Goal: Information Seeking & Learning: Compare options

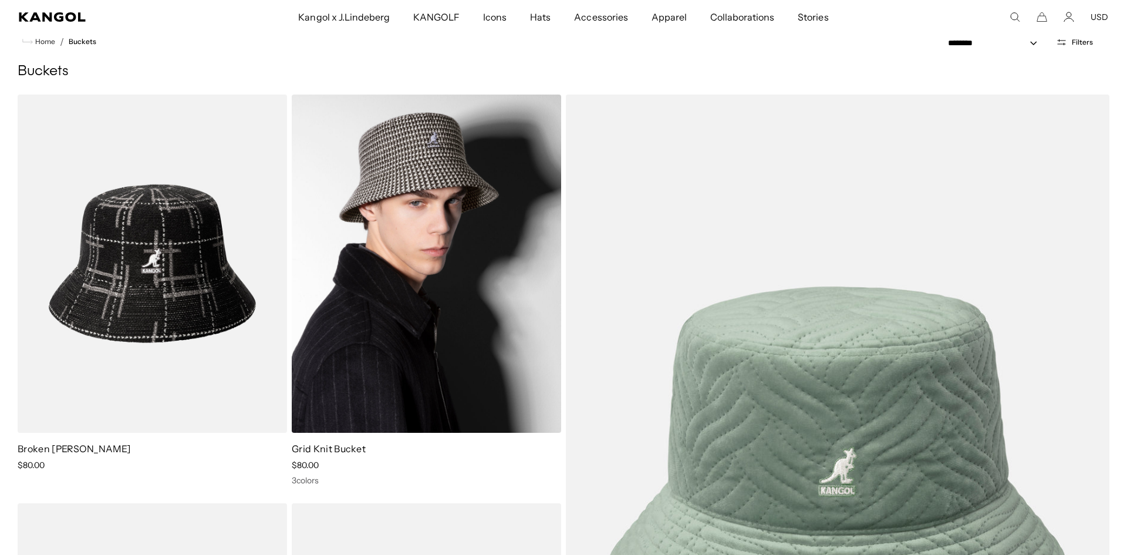
click at [438, 195] on img at bounding box center [426, 264] width 269 height 338
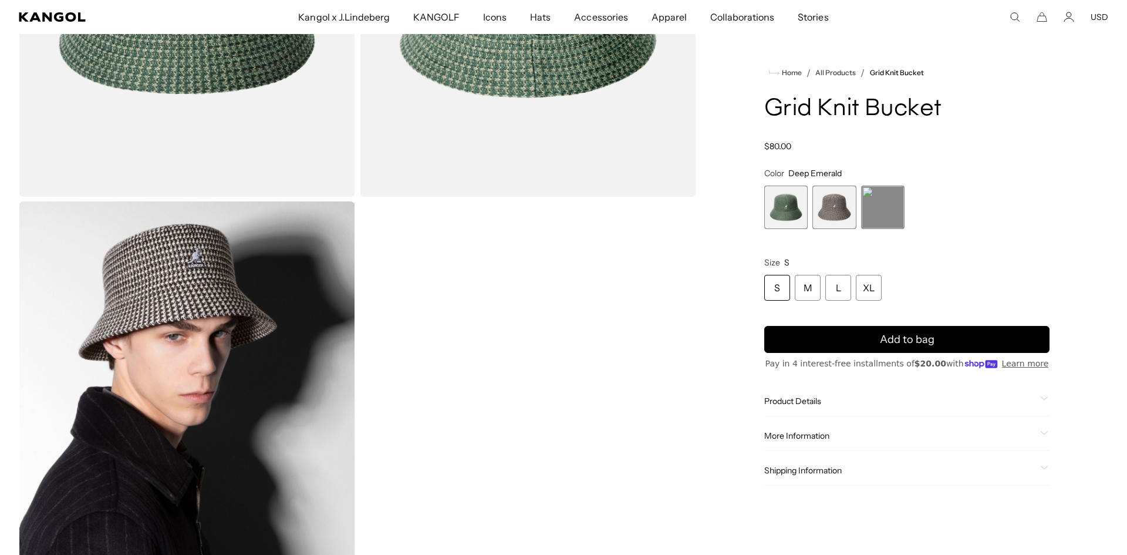
scroll to position [303, 0]
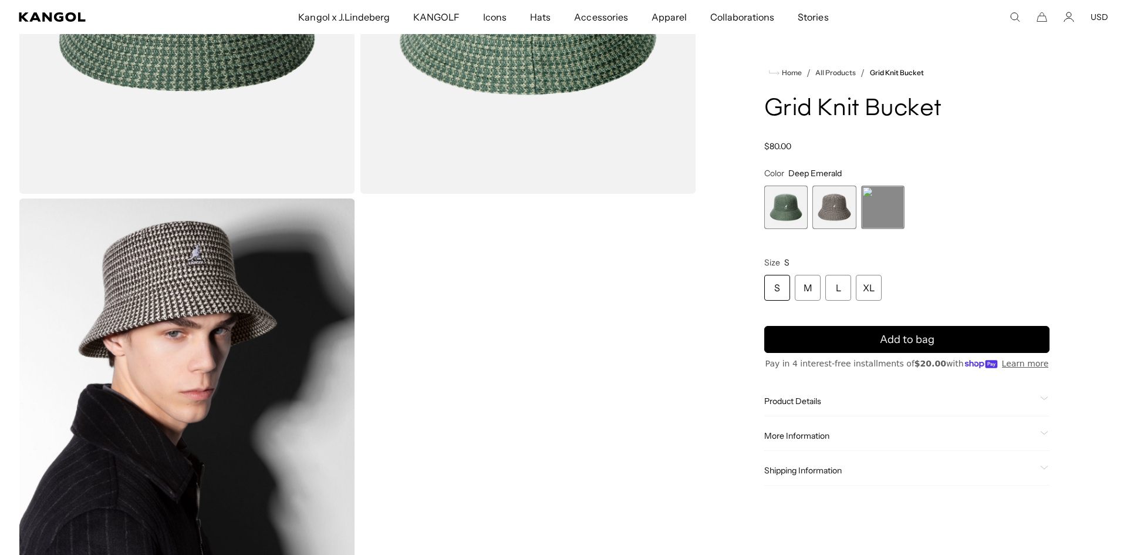
click at [786, 400] on span "Product Details" at bounding box center [899, 401] width 271 height 11
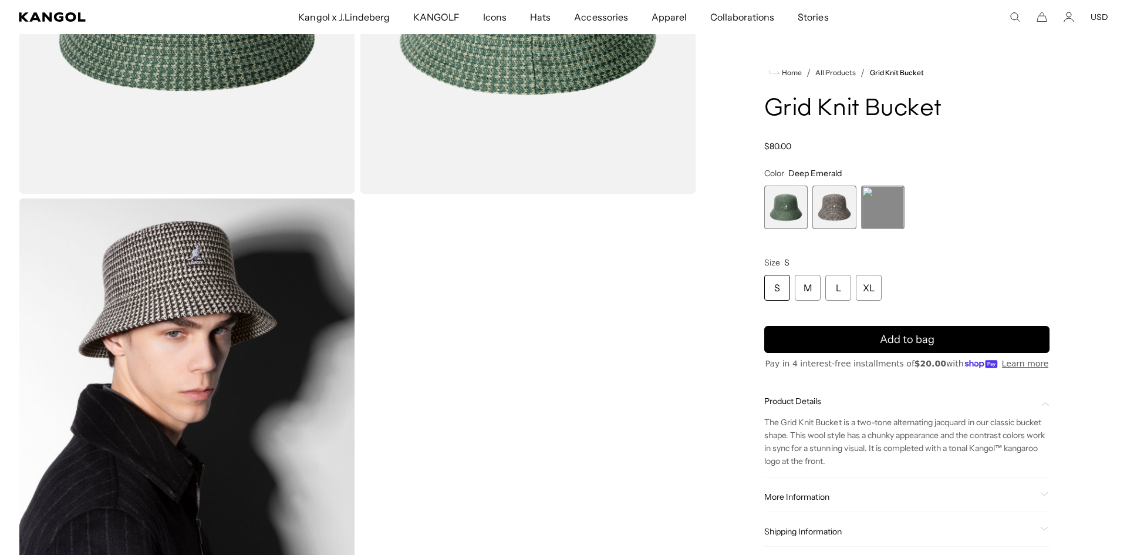
scroll to position [0, 242]
click at [805, 498] on span "More Information" at bounding box center [899, 496] width 271 height 11
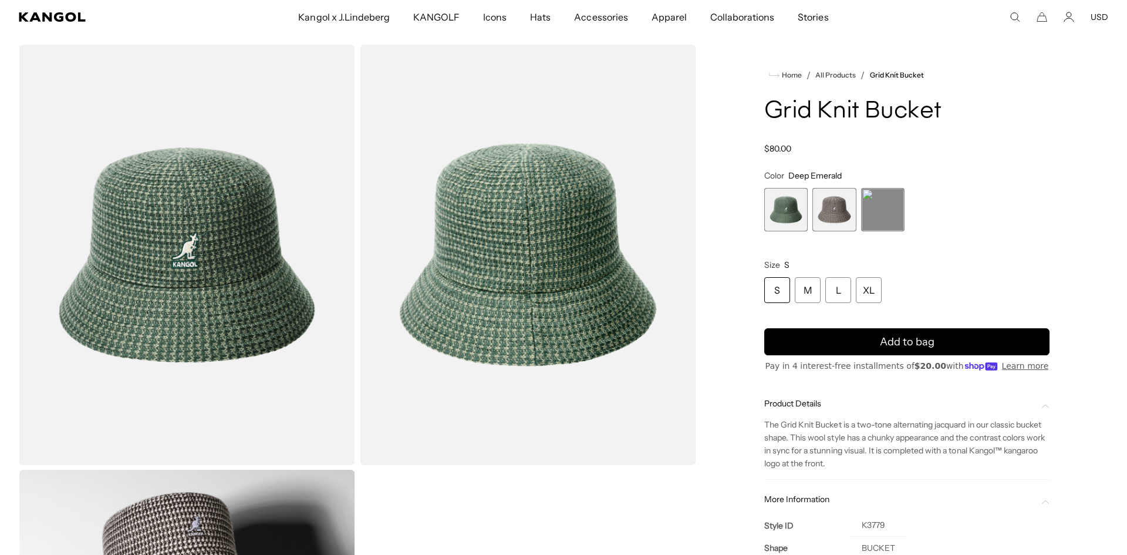
click at [831, 217] on span "2 of 3" at bounding box center [833, 209] width 43 height 43
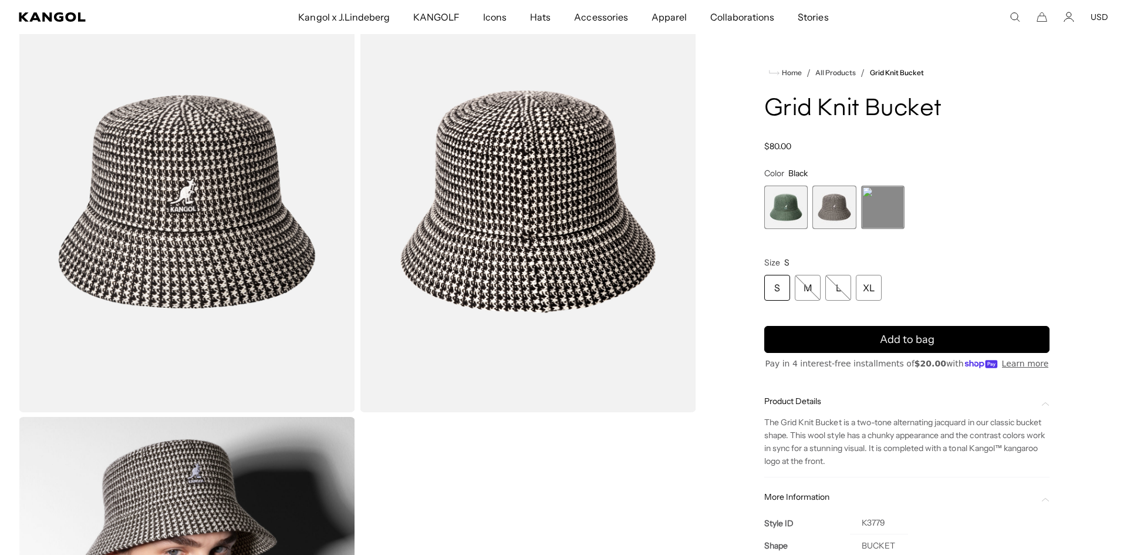
scroll to position [77, 0]
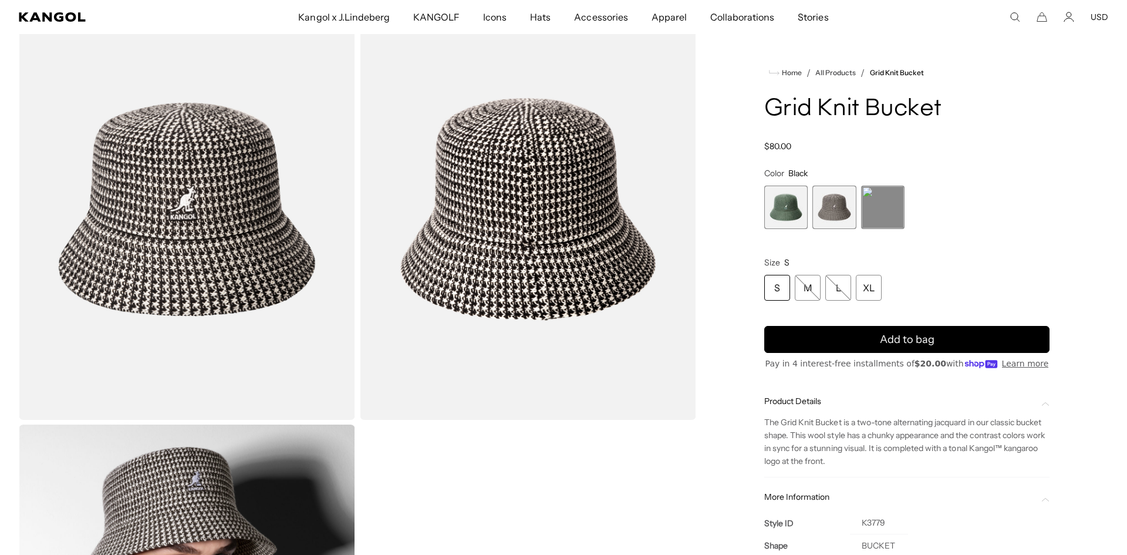
click at [879, 217] on span "3 of 3" at bounding box center [882, 206] width 43 height 43
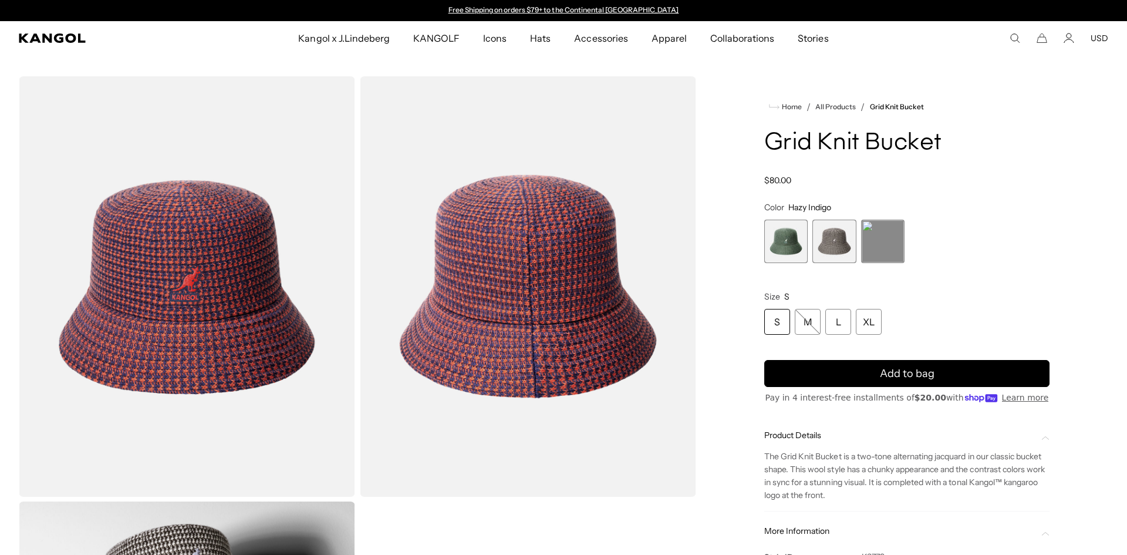
click at [783, 257] on span "1 of 3" at bounding box center [785, 241] width 43 height 43
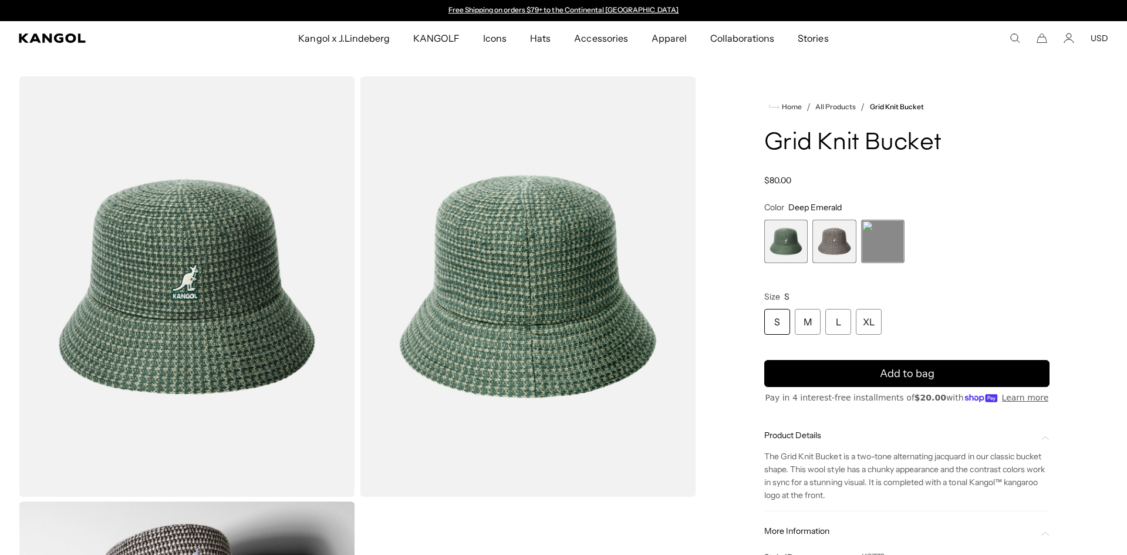
click at [772, 311] on div "S" at bounding box center [777, 322] width 26 height 26
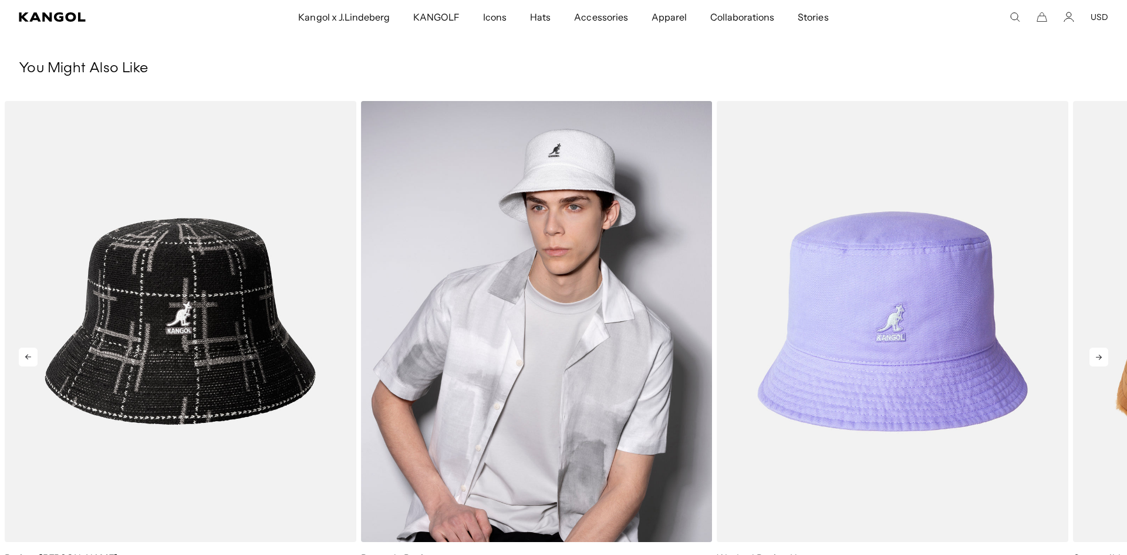
click at [575, 220] on img "2 of 5" at bounding box center [537, 321] width 352 height 441
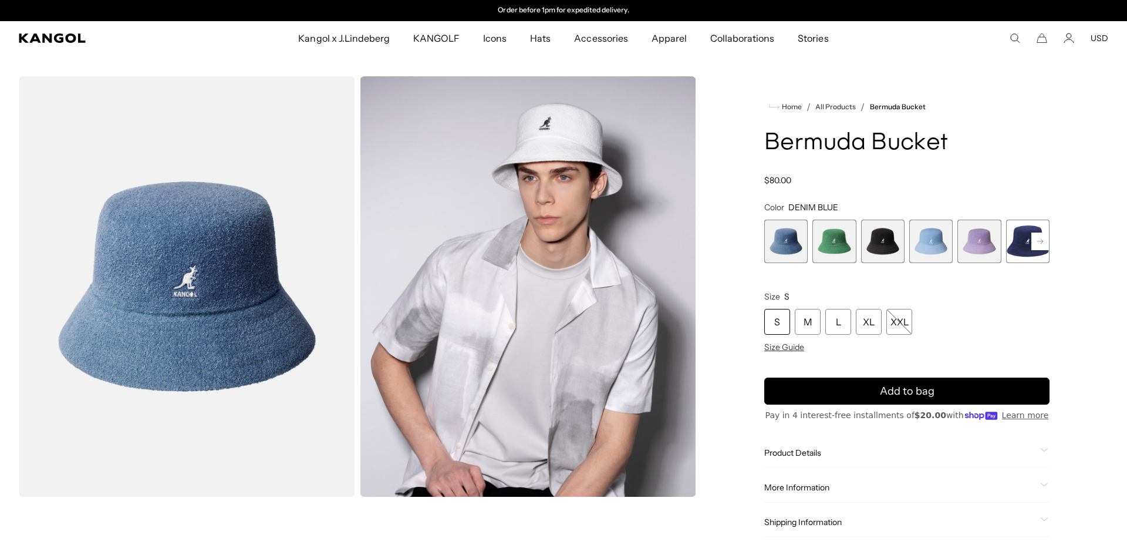
click at [779, 323] on div "S" at bounding box center [777, 322] width 26 height 26
click at [781, 245] on span "1 of 11" at bounding box center [785, 241] width 43 height 43
click at [832, 242] on span "2 of 11" at bounding box center [833, 241] width 43 height 43
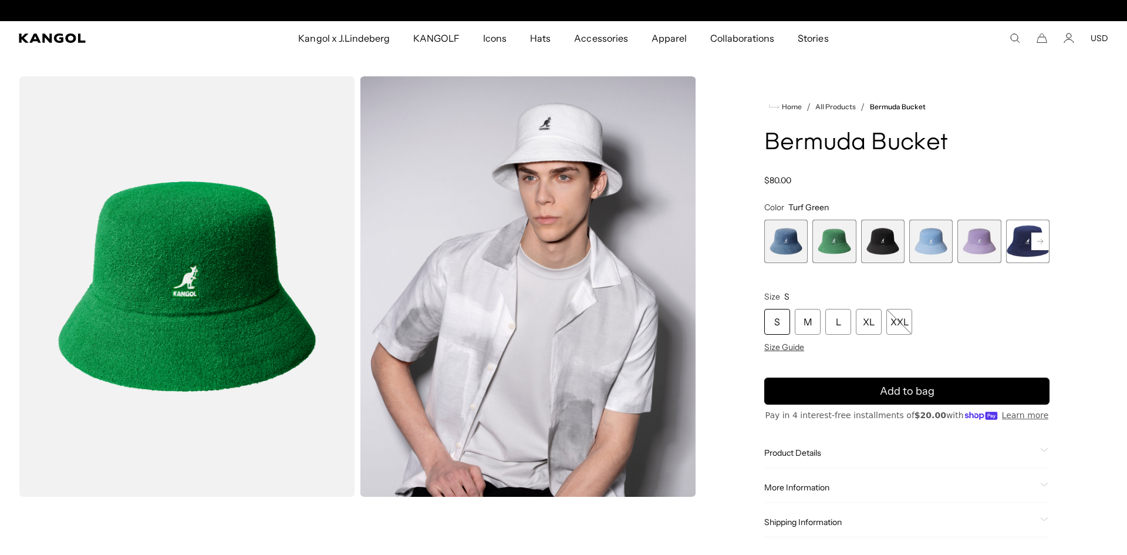
scroll to position [0, 242]
click at [883, 240] on span "3 of 11" at bounding box center [882, 241] width 43 height 43
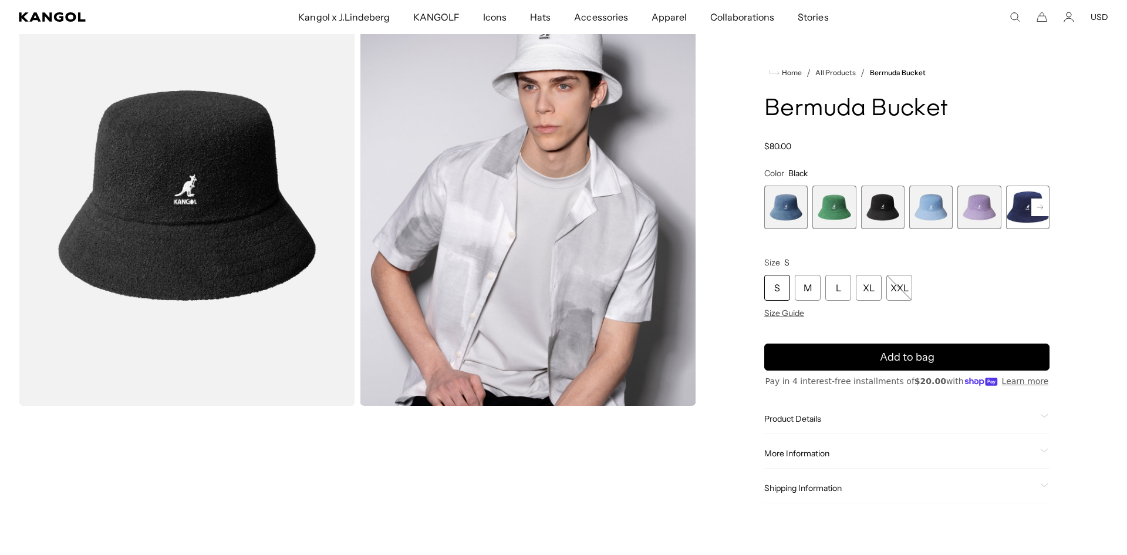
click at [928, 211] on span "4 of 11" at bounding box center [930, 206] width 43 height 43
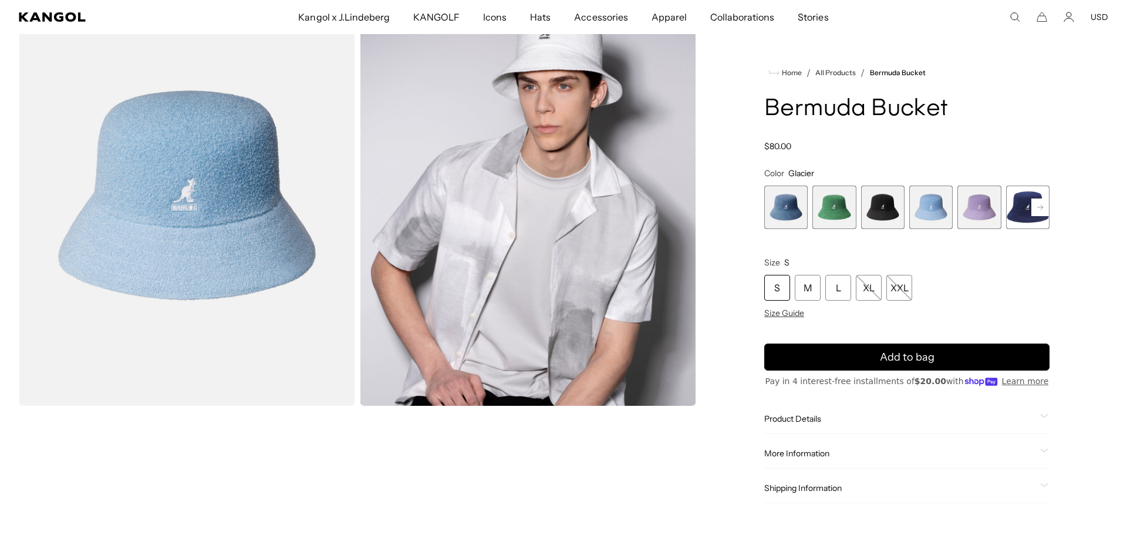
scroll to position [0, 242]
click at [794, 211] on span "1 of 11" at bounding box center [785, 206] width 43 height 43
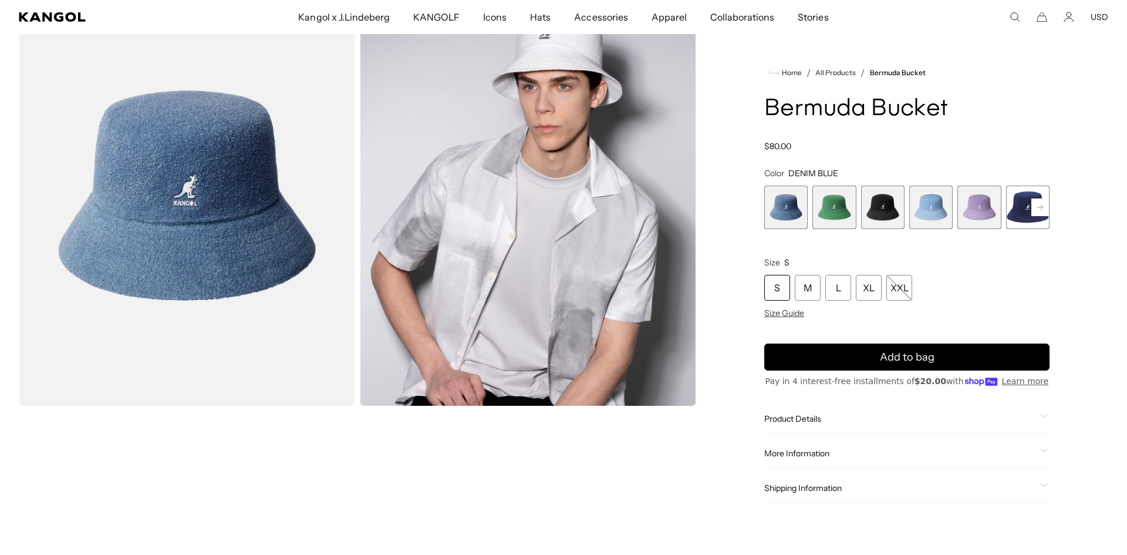
click at [974, 218] on span "5 of 11" at bounding box center [978, 206] width 43 height 43
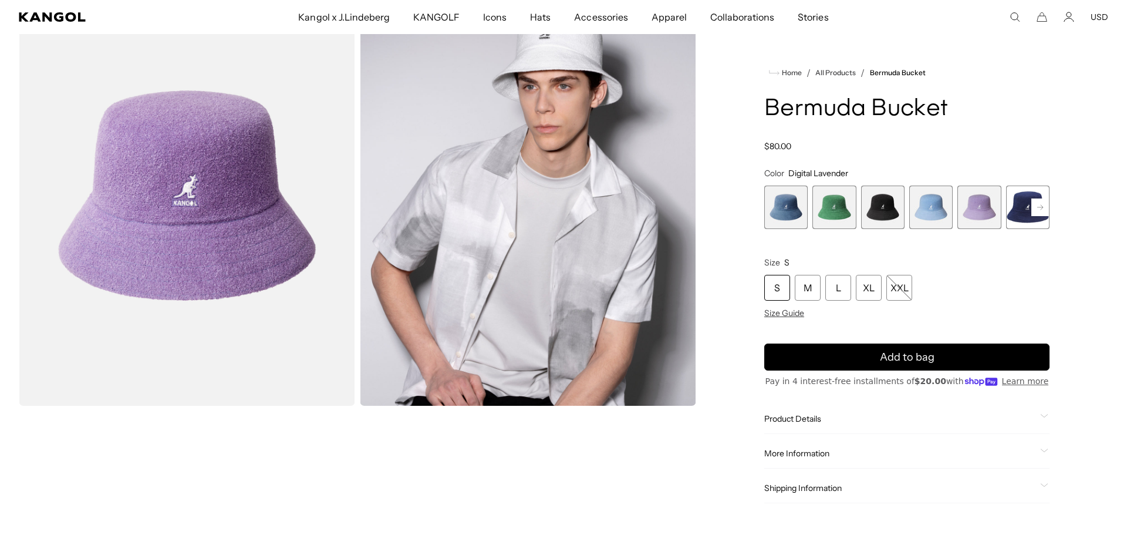
click at [1020, 217] on span "6 of 11" at bounding box center [1027, 206] width 43 height 43
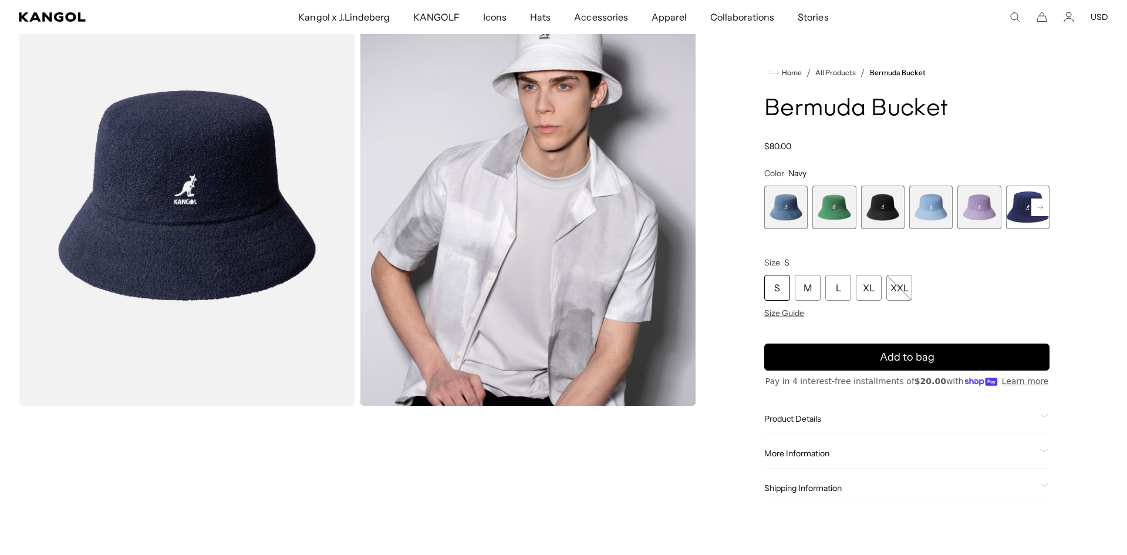
scroll to position [0, 242]
click at [1041, 206] on icon at bounding box center [1040, 207] width 6 height 5
click at [1023, 220] on span "7 of 11" at bounding box center [1027, 206] width 43 height 43
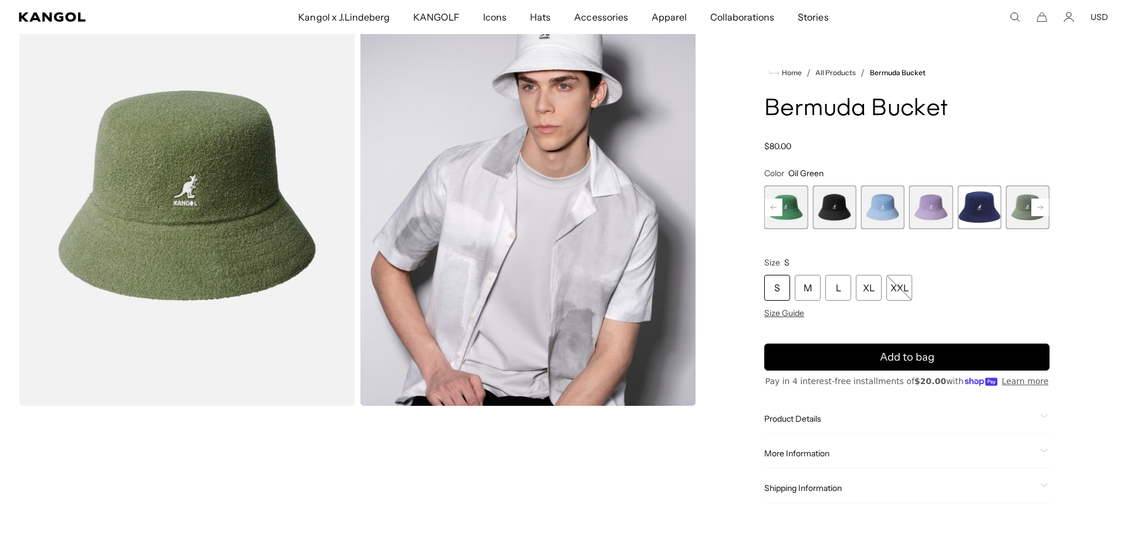
scroll to position [0, 242]
click at [1042, 206] on rect at bounding box center [1040, 207] width 18 height 18
click at [929, 206] on span "8 of 11" at bounding box center [930, 206] width 43 height 43
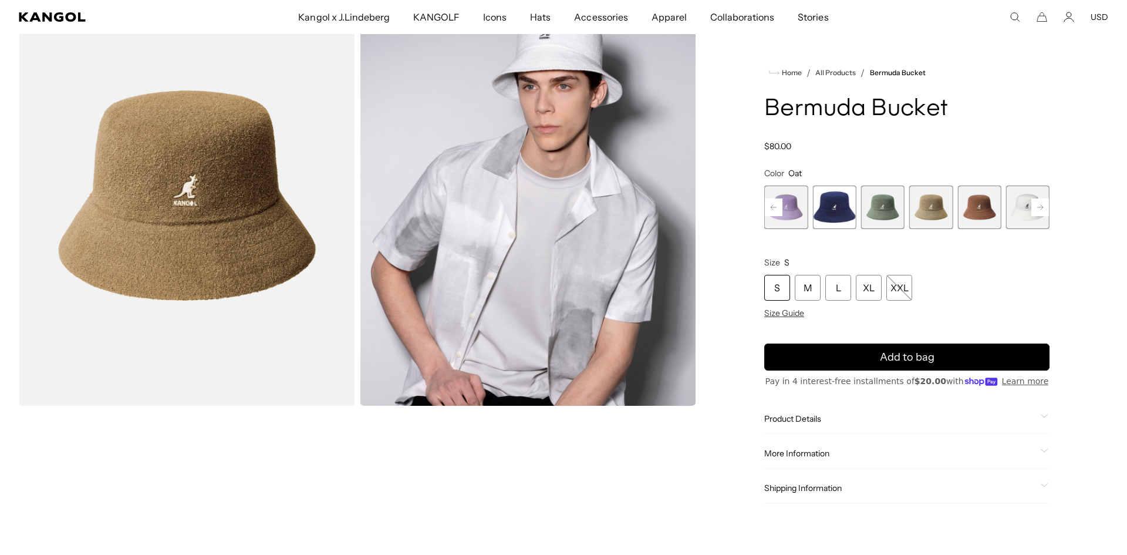
scroll to position [0, 242]
click at [981, 215] on span "9 of 11" at bounding box center [978, 206] width 43 height 43
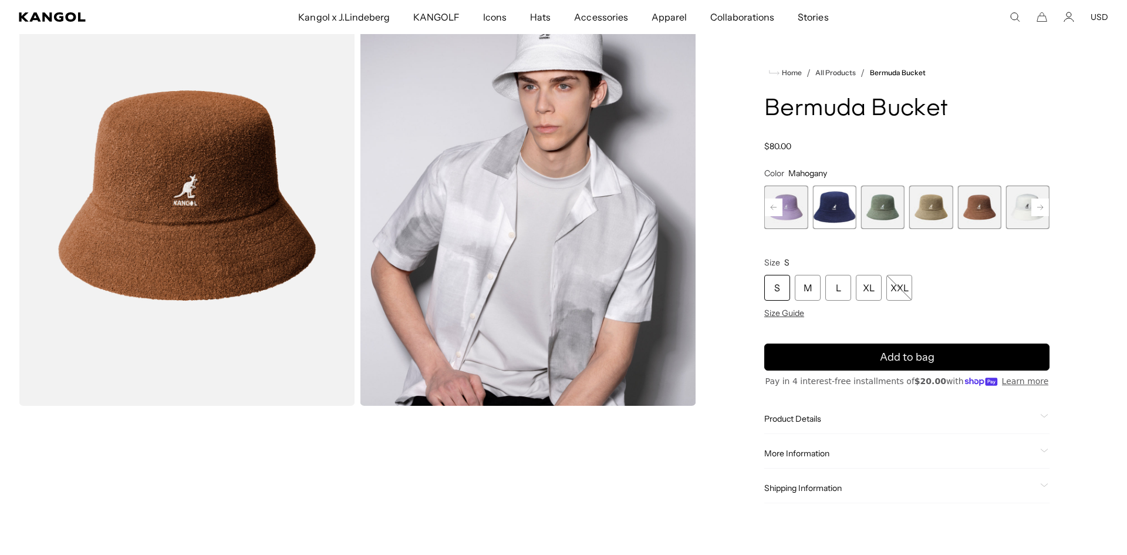
scroll to position [0, 242]
click at [1018, 221] on span "10 of 11" at bounding box center [1027, 206] width 43 height 43
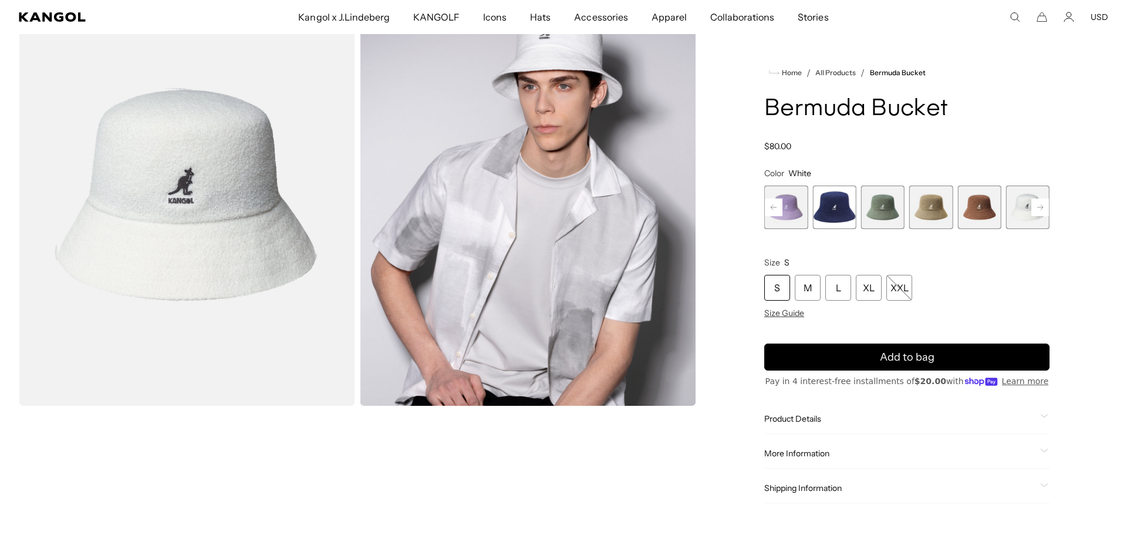
scroll to position [0, 242]
click at [1042, 208] on rect at bounding box center [1040, 207] width 18 height 18
click at [988, 212] on span "10 of 11" at bounding box center [978, 206] width 43 height 43
click at [1017, 211] on span "11 of 11" at bounding box center [1027, 206] width 43 height 43
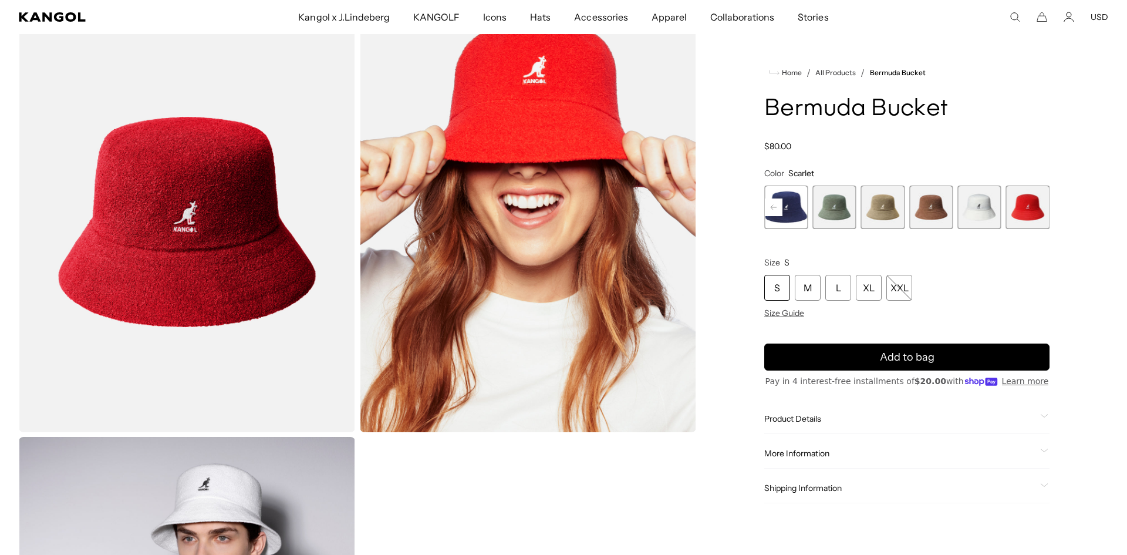
click at [225, 247] on img "Gallery Viewer" at bounding box center [187, 222] width 336 height 420
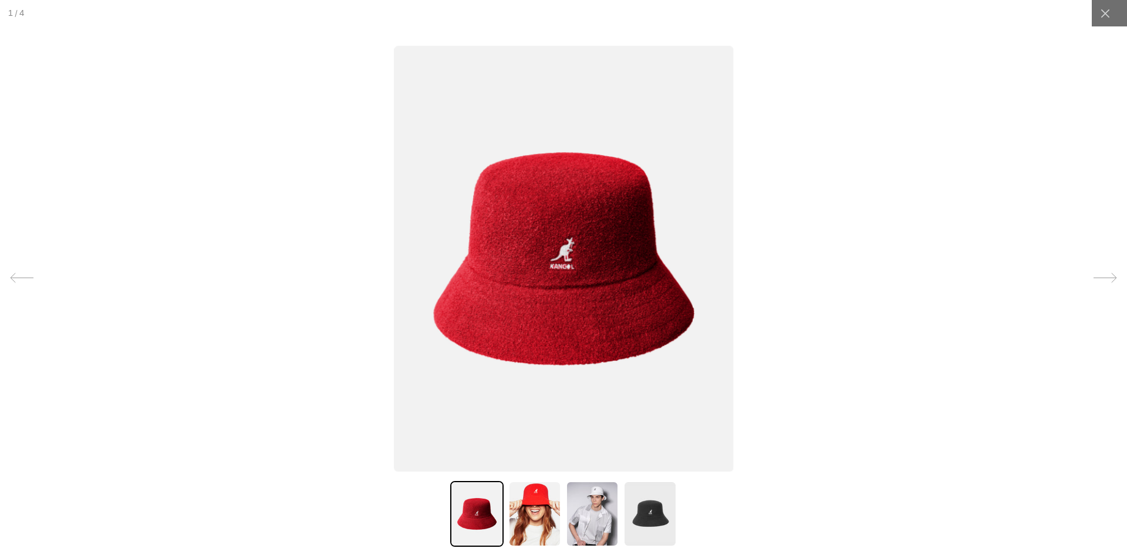
scroll to position [0, 242]
click at [602, 507] on img at bounding box center [592, 514] width 53 height 66
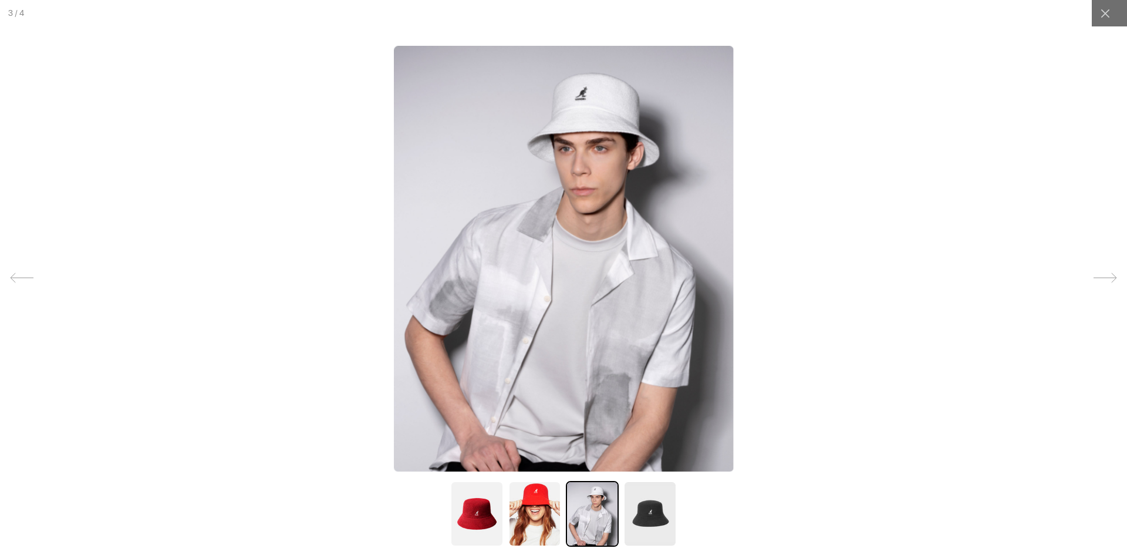
click at [533, 513] on img at bounding box center [534, 514] width 53 height 66
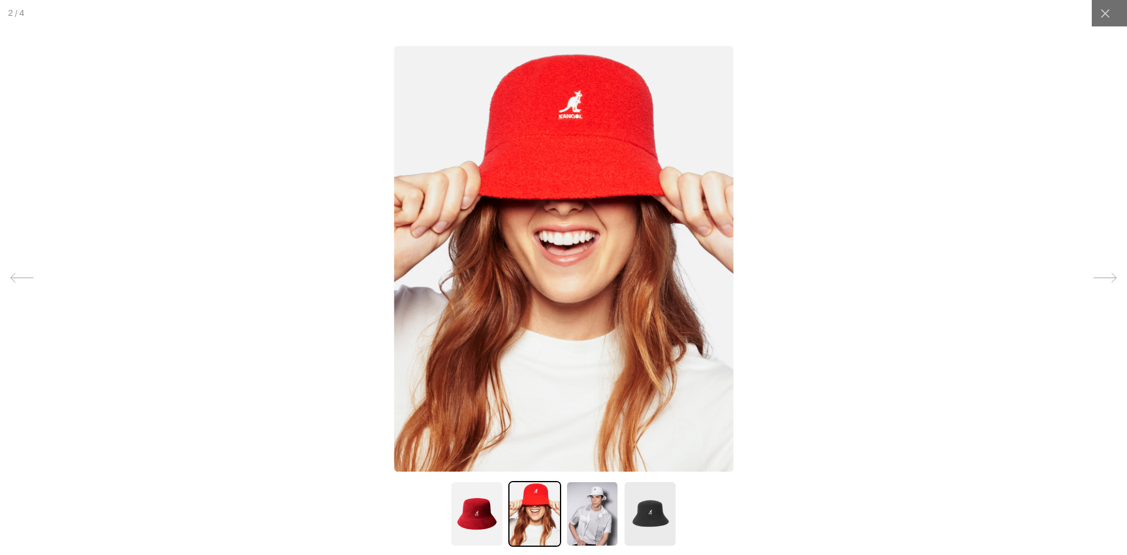
scroll to position [0, 0]
click at [653, 512] on img at bounding box center [649, 514] width 53 height 66
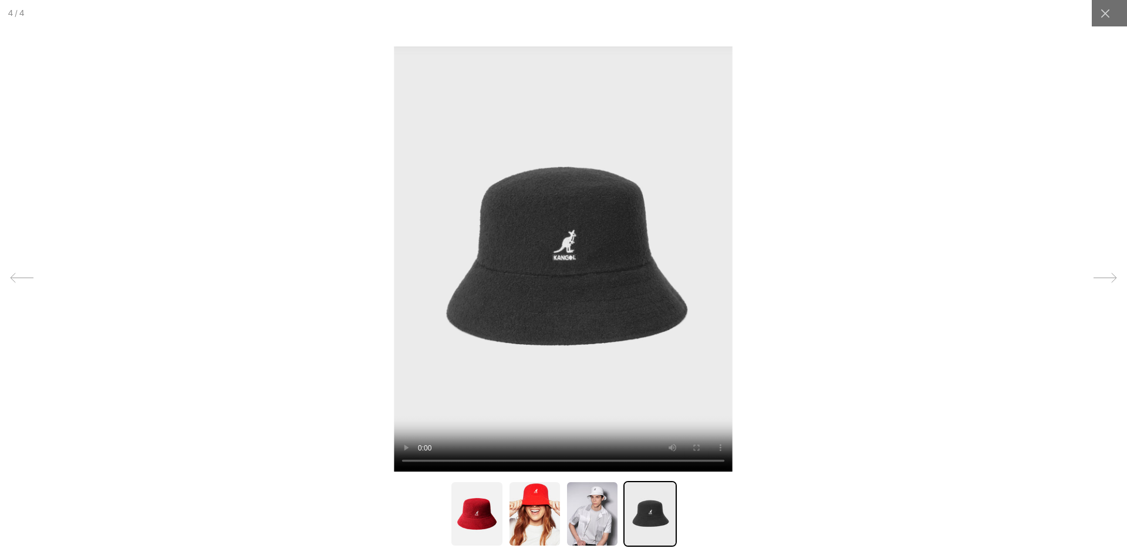
scroll to position [0, 242]
drag, startPoint x: 1104, startPoint y: 17, endPoint x: 1076, endPoint y: 242, distance: 226.6
click at [1076, 242] on div "4 4" at bounding box center [563, 277] width 1127 height 555
click at [1101, 274] on icon at bounding box center [1105, 277] width 23 height 23
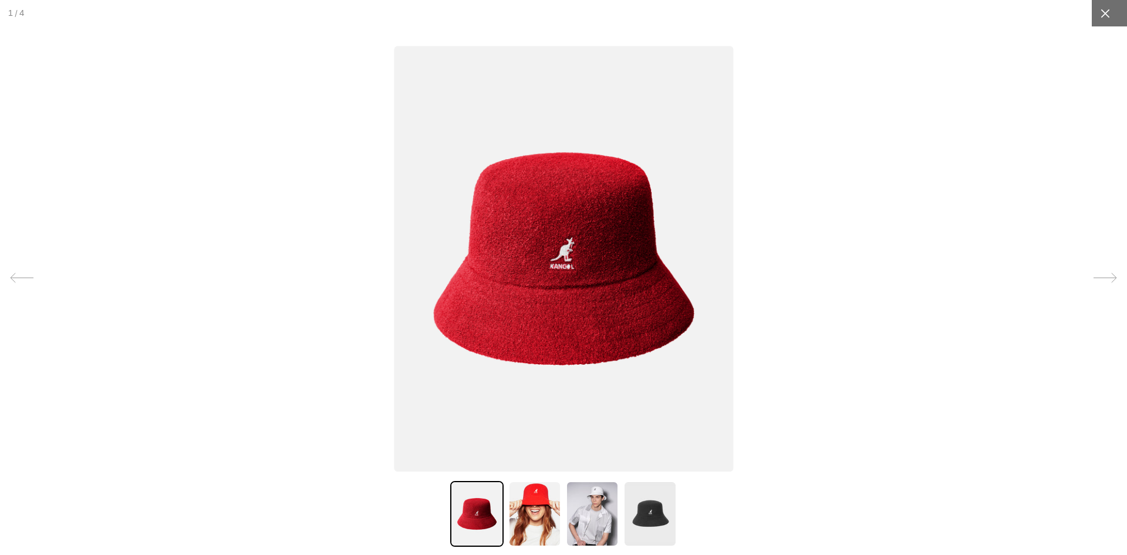
drag, startPoint x: 1102, startPoint y: 21, endPoint x: 1097, endPoint y: 36, distance: 16.7
click at [1102, 21] on div at bounding box center [1105, 13] width 26 height 26
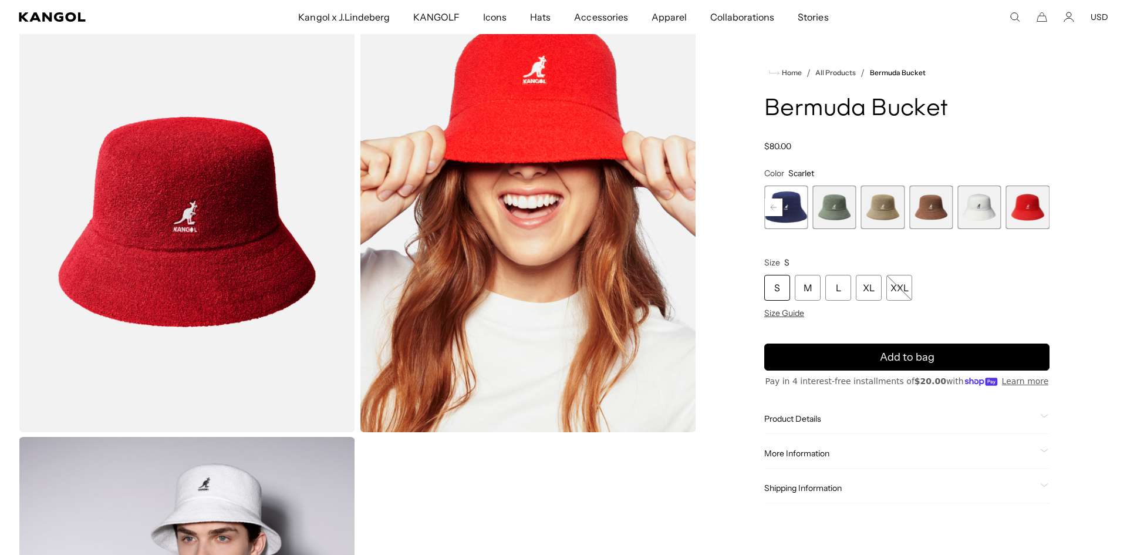
click at [931, 218] on span "9 of 11" at bounding box center [930, 206] width 43 height 43
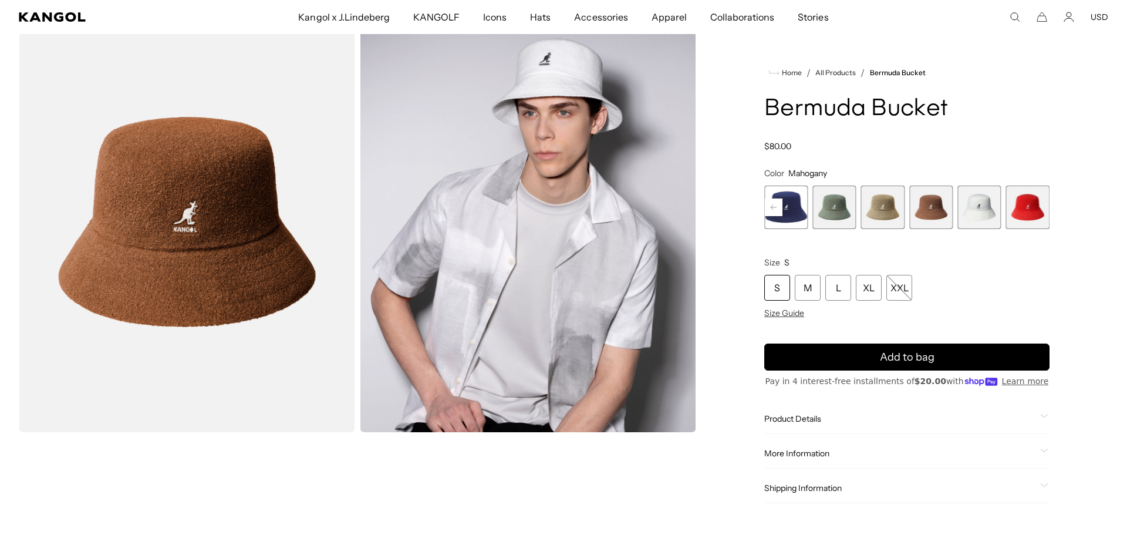
scroll to position [0, 242]
click at [887, 215] on span "8 of 11" at bounding box center [882, 206] width 43 height 43
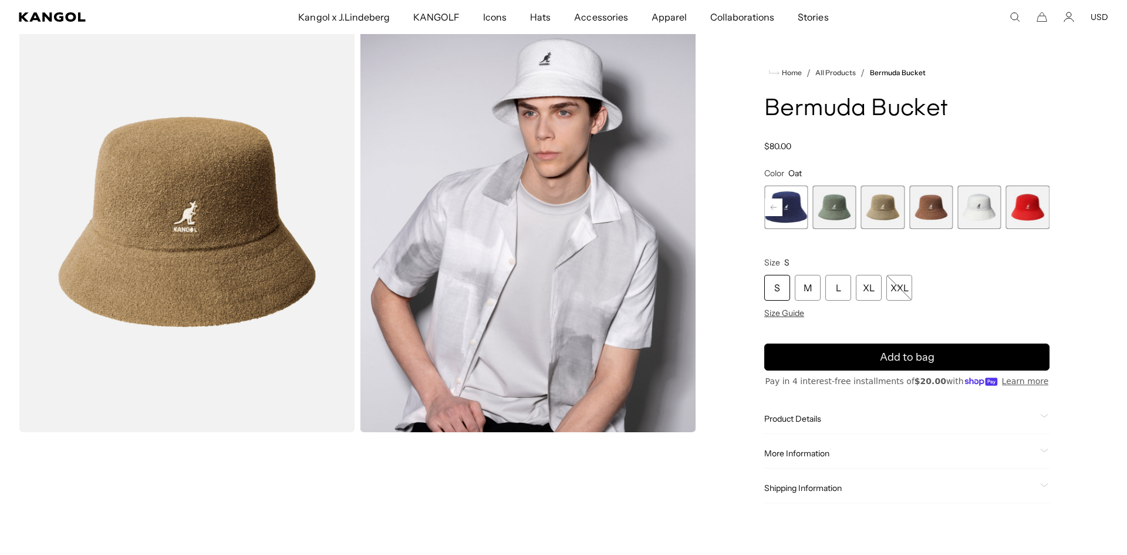
click at [831, 210] on span "7 of 11" at bounding box center [833, 206] width 43 height 43
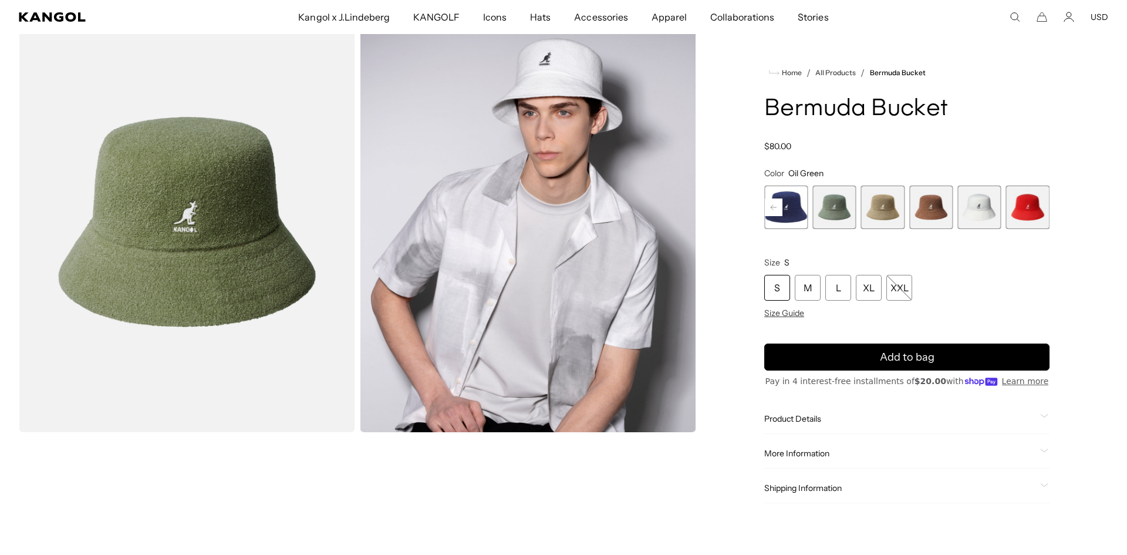
click at [770, 201] on rect at bounding box center [774, 207] width 18 height 18
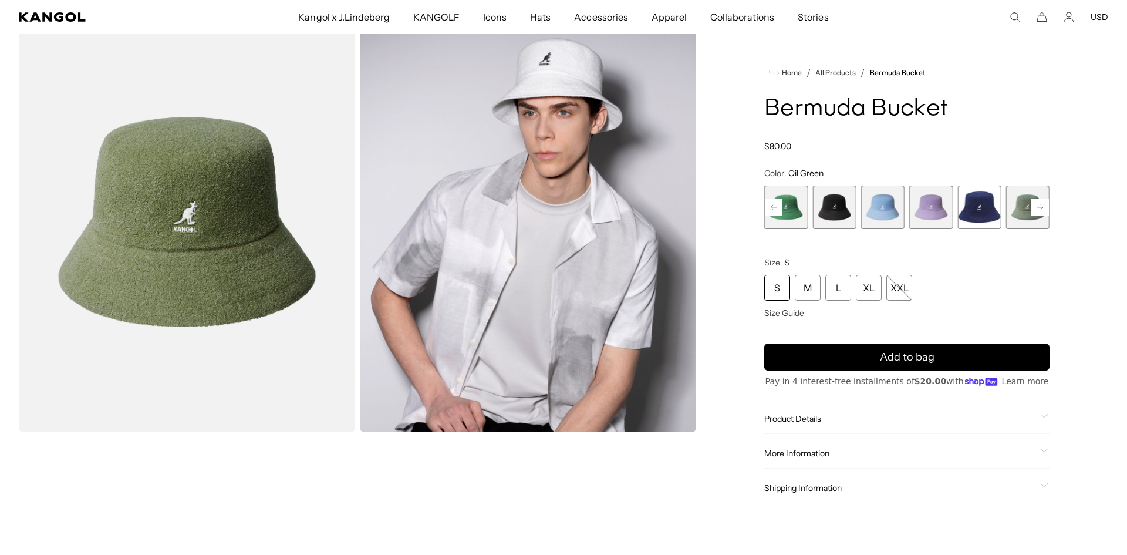
click at [770, 201] on rect at bounding box center [774, 207] width 18 height 18
click at [833, 205] on span "2 of 11" at bounding box center [833, 206] width 43 height 43
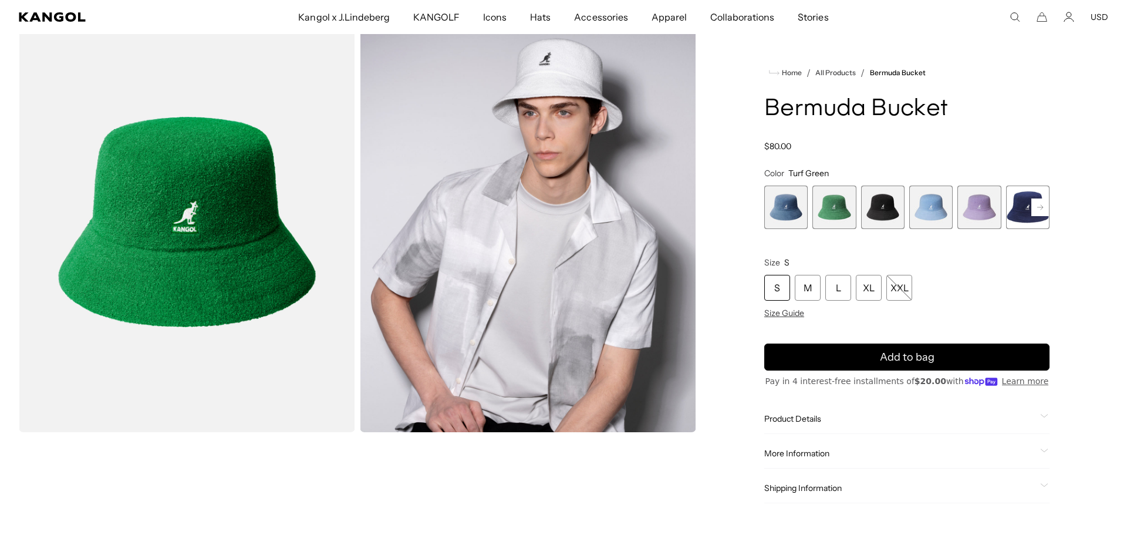
scroll to position [0, 242]
click at [876, 222] on span "3 of 11" at bounding box center [882, 206] width 43 height 43
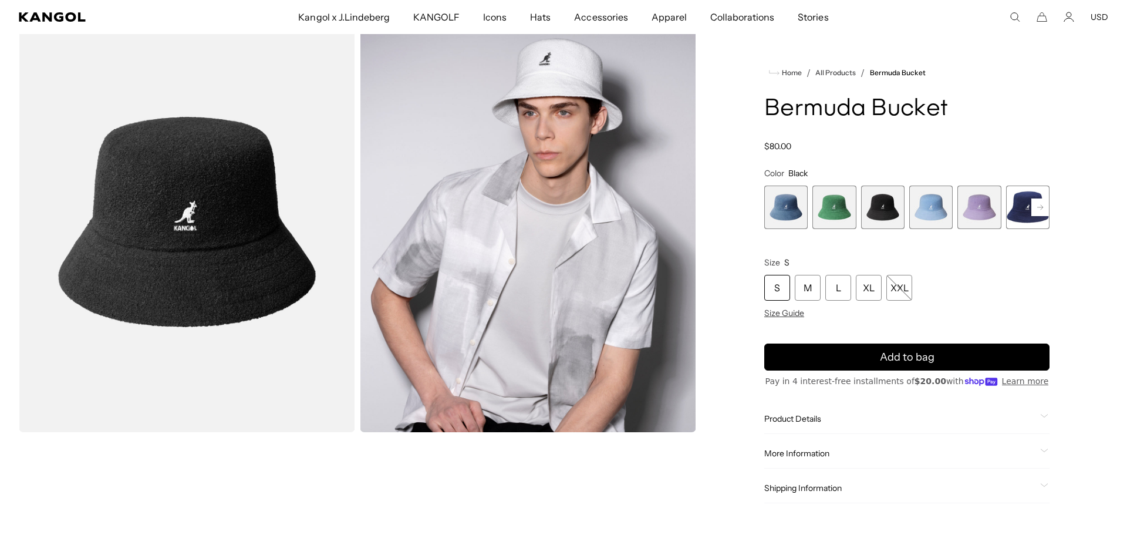
click at [775, 210] on span "1 of 11" at bounding box center [785, 206] width 43 height 43
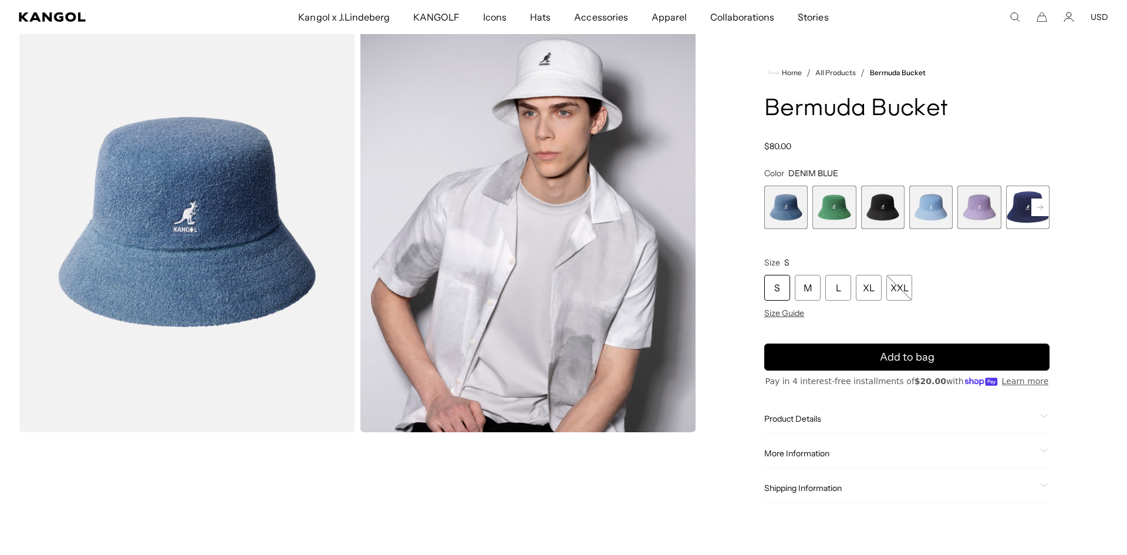
click at [893, 218] on span "3 of 11" at bounding box center [882, 206] width 43 height 43
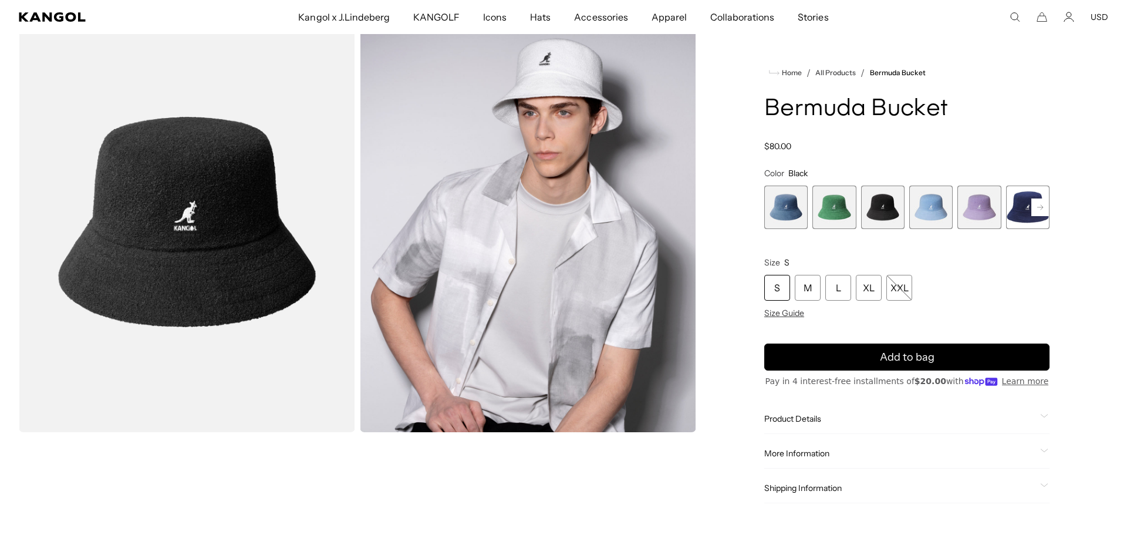
click at [933, 221] on span "4 of 11" at bounding box center [930, 206] width 43 height 43
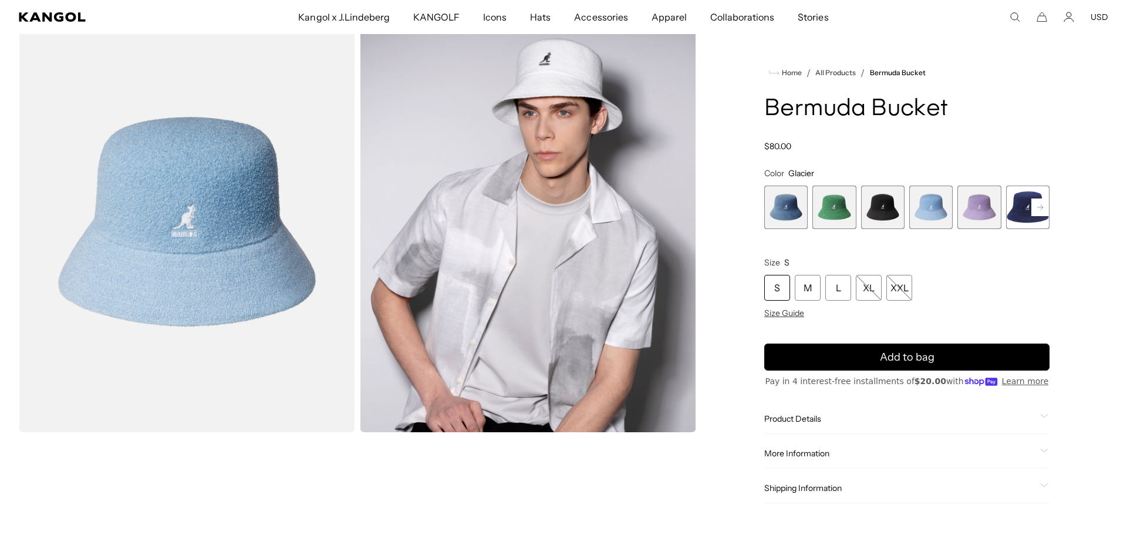
scroll to position [0, 242]
click at [980, 215] on span "5 of 11" at bounding box center [978, 206] width 43 height 43
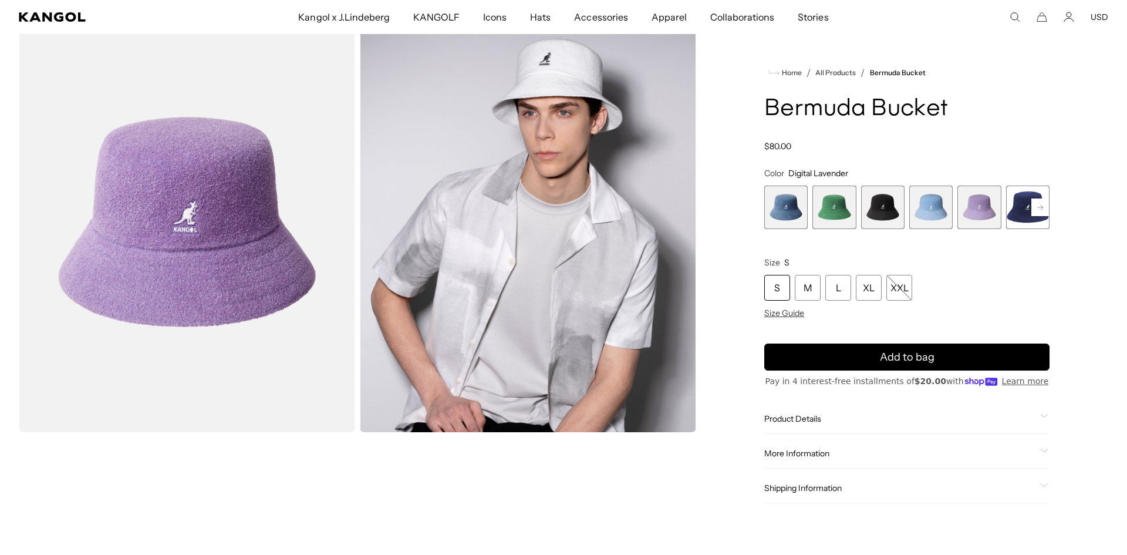
click at [1019, 213] on span "6 of 11" at bounding box center [1027, 206] width 43 height 43
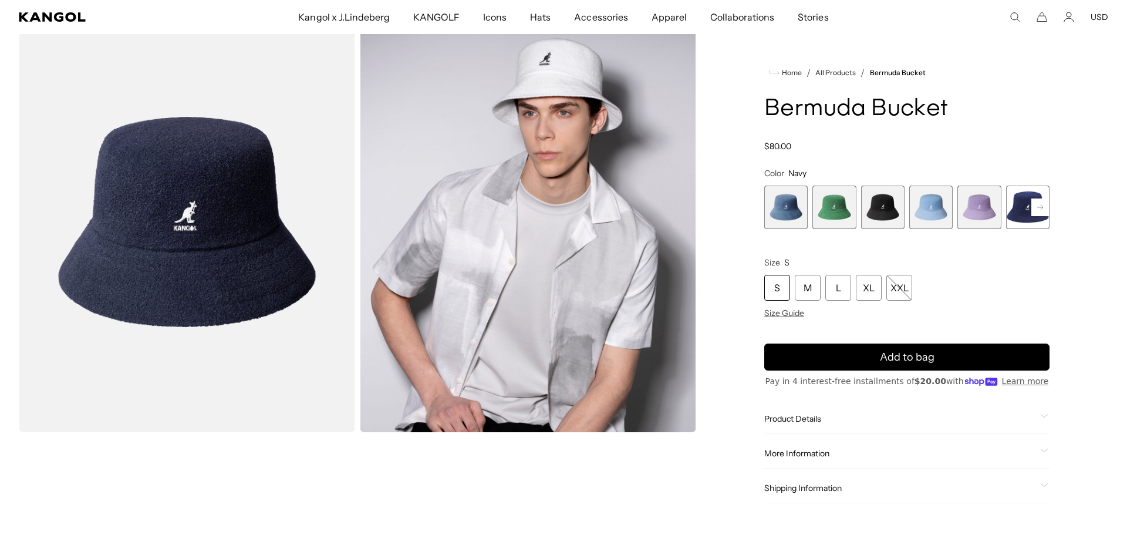
click at [1044, 208] on rect at bounding box center [1040, 207] width 18 height 18
click at [876, 203] on span "7 of 11" at bounding box center [882, 206] width 43 height 43
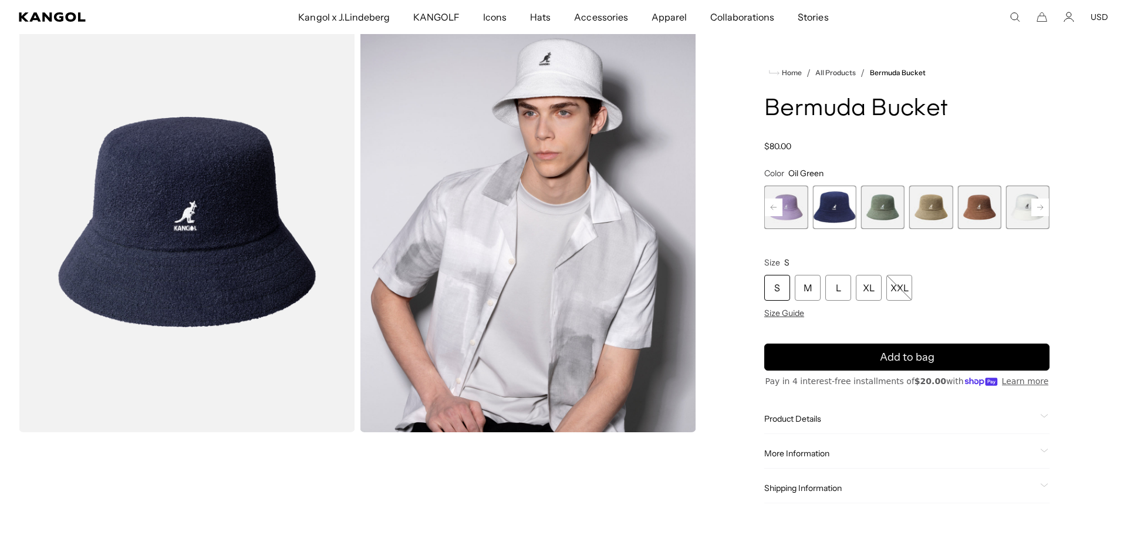
scroll to position [0, 242]
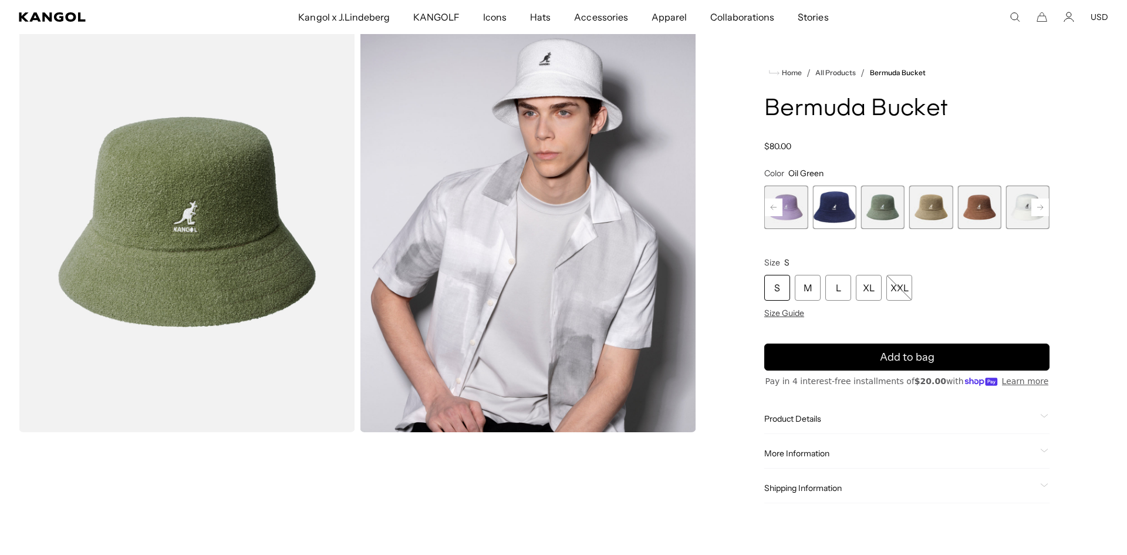
click at [927, 205] on span "8 of 11" at bounding box center [930, 206] width 43 height 43
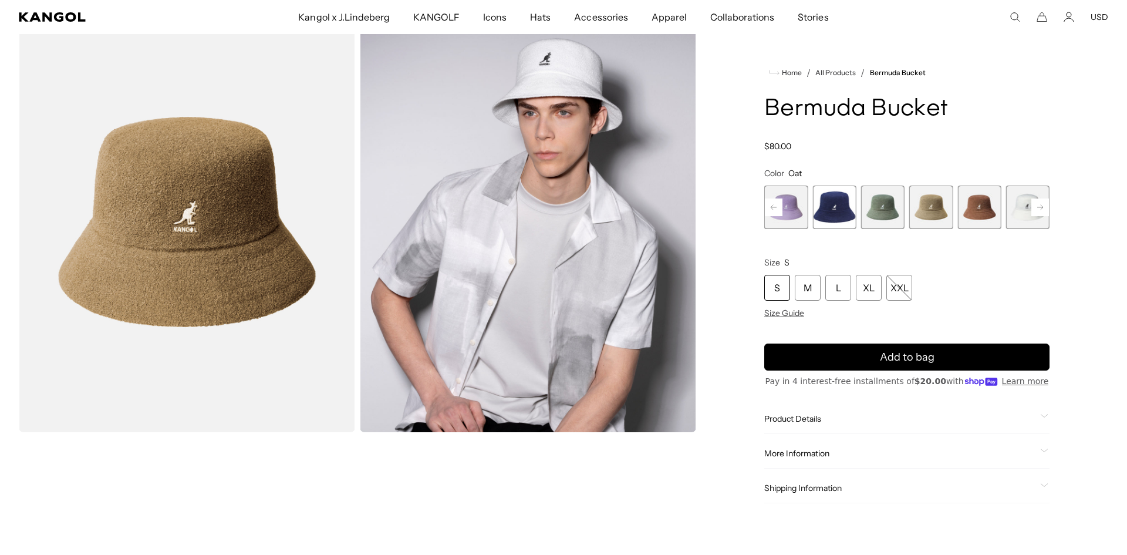
click at [981, 207] on span "9 of 11" at bounding box center [978, 206] width 43 height 43
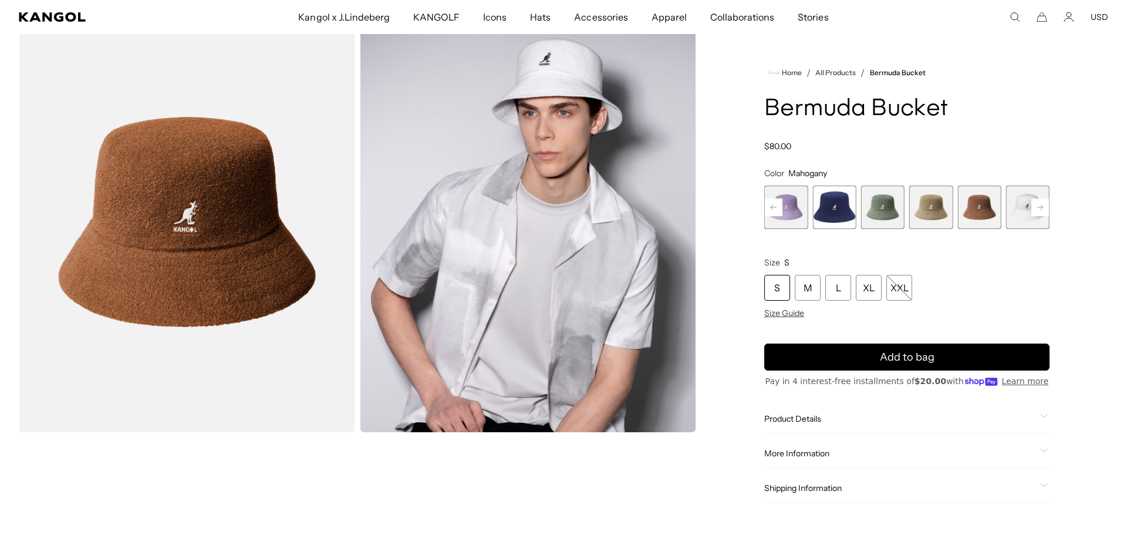
click at [1023, 211] on span "10 of 11" at bounding box center [1027, 206] width 43 height 43
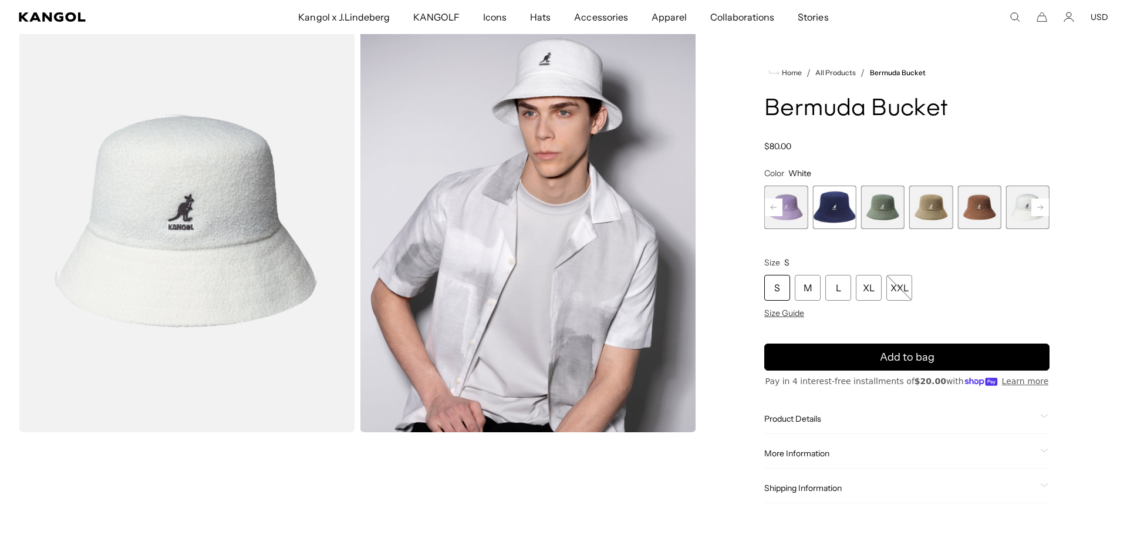
click at [1038, 211] on rect at bounding box center [1040, 207] width 18 height 18
click at [987, 213] on span "10 of 11" at bounding box center [978, 206] width 43 height 43
click at [1023, 211] on span "11 of 11" at bounding box center [1027, 206] width 43 height 43
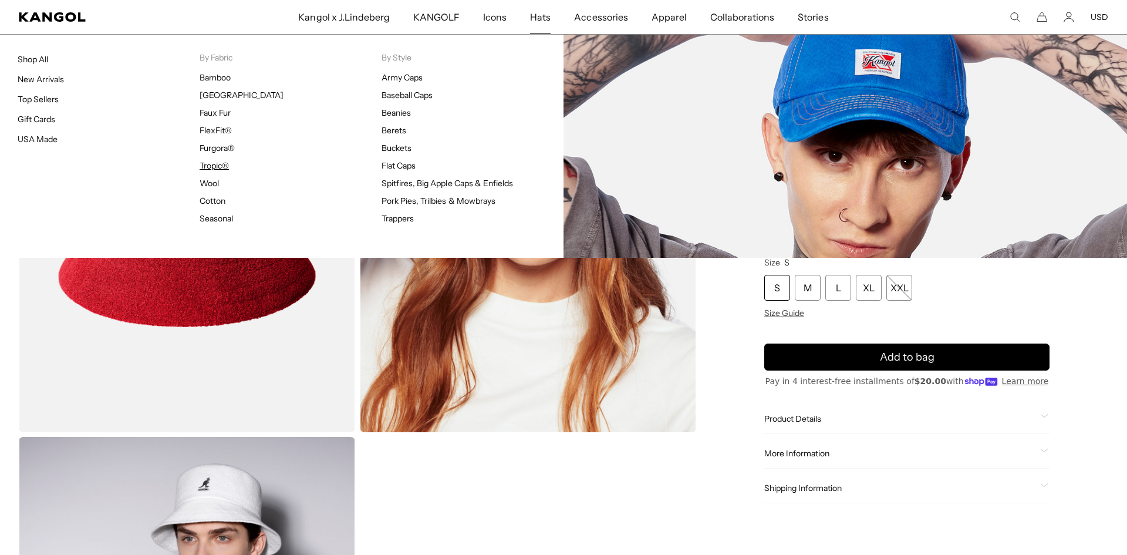
scroll to position [0, 242]
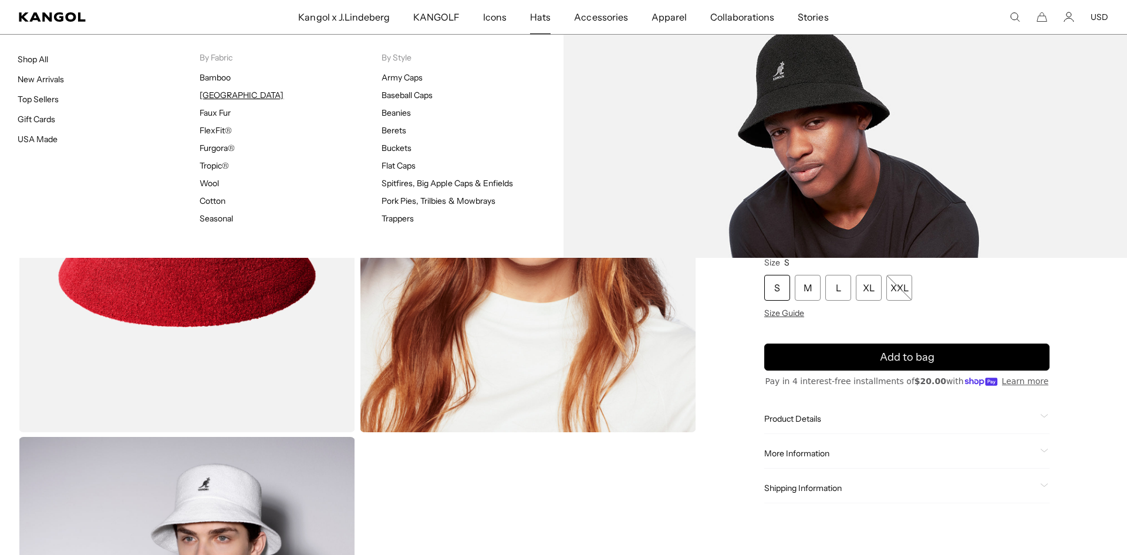
click at [222, 97] on link "[GEOGRAPHIC_DATA]" at bounding box center [242, 95] width 84 height 11
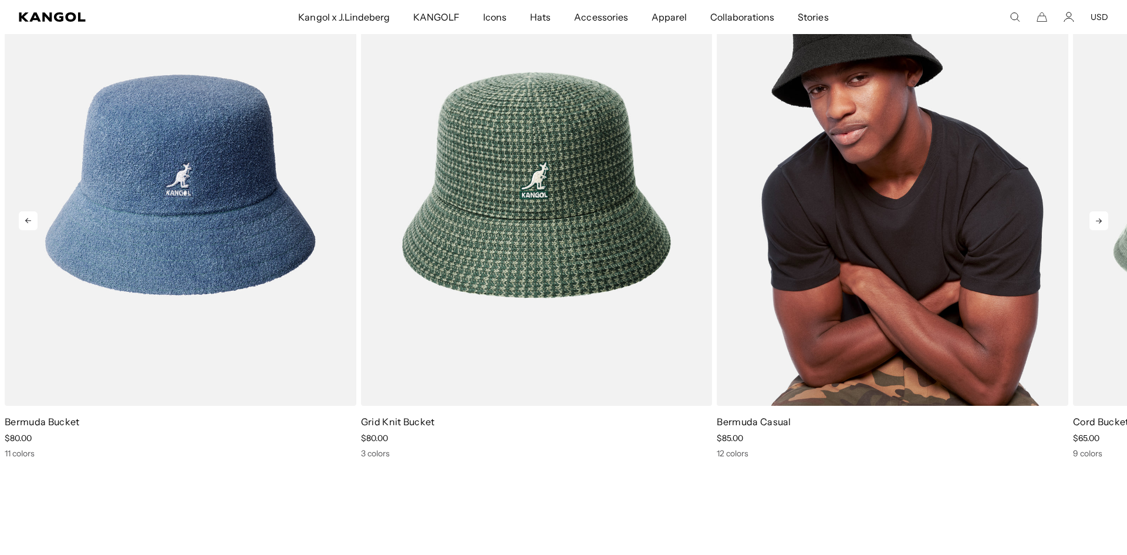
click at [882, 268] on img "3 of 5" at bounding box center [893, 184] width 352 height 441
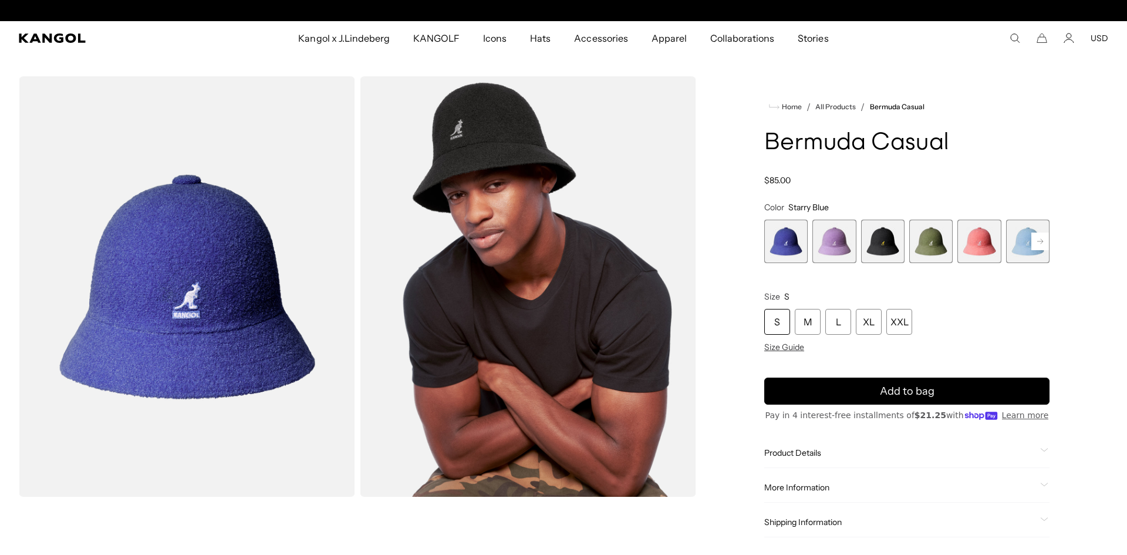
scroll to position [0, 242]
click at [788, 233] on span "1 of 12" at bounding box center [785, 241] width 43 height 43
click at [837, 246] on span "2 of 12" at bounding box center [833, 241] width 43 height 43
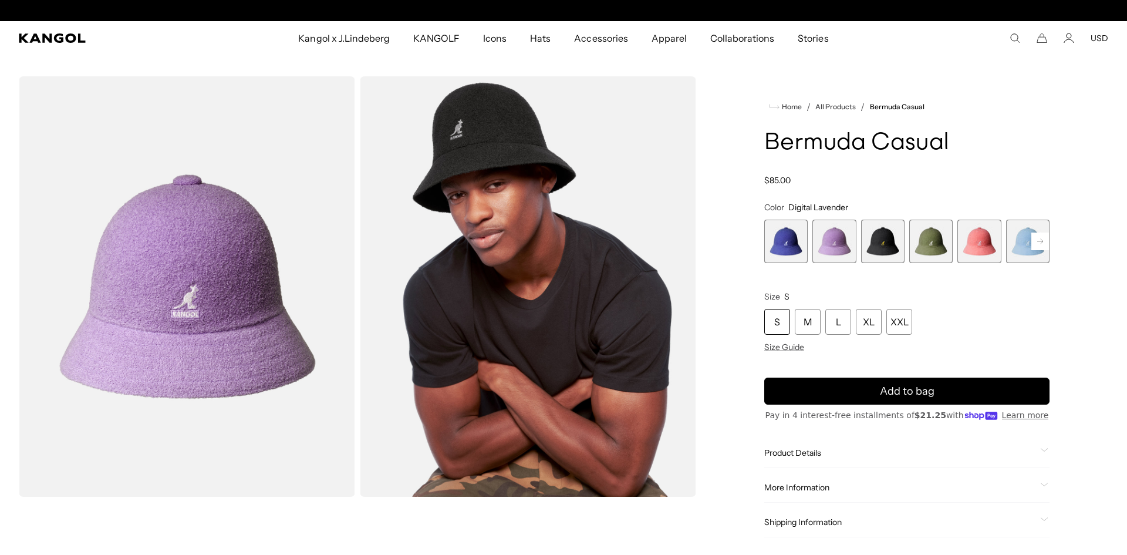
scroll to position [0, 242]
click at [882, 245] on span "3 of 12" at bounding box center [882, 241] width 43 height 43
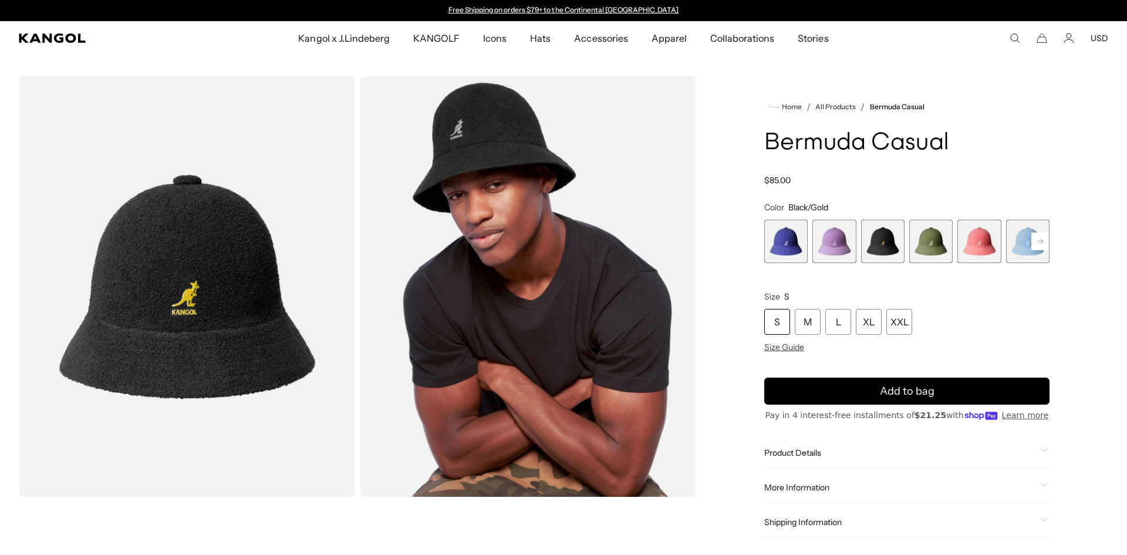
click at [935, 244] on span "4 of 12" at bounding box center [930, 241] width 43 height 43
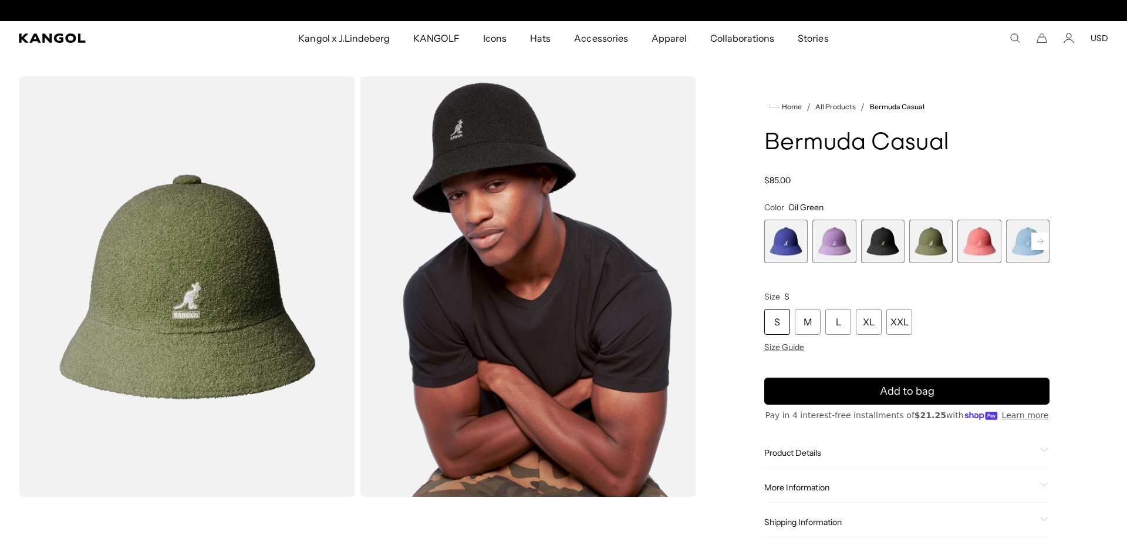
scroll to position [0, 242]
click at [978, 249] on span "5 of 12" at bounding box center [978, 241] width 43 height 43
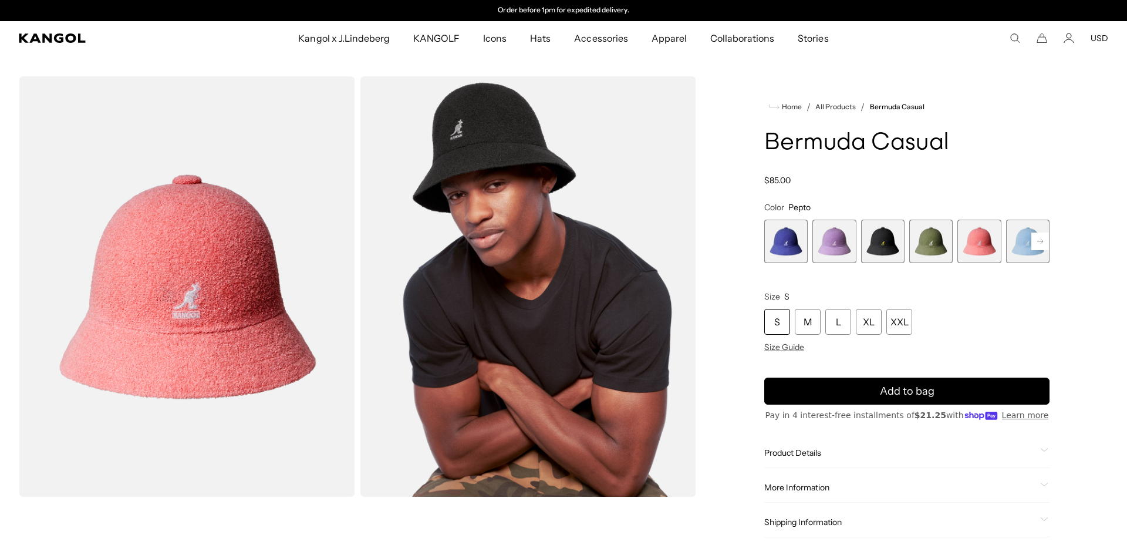
click at [925, 252] on span "4 of 12" at bounding box center [930, 241] width 43 height 43
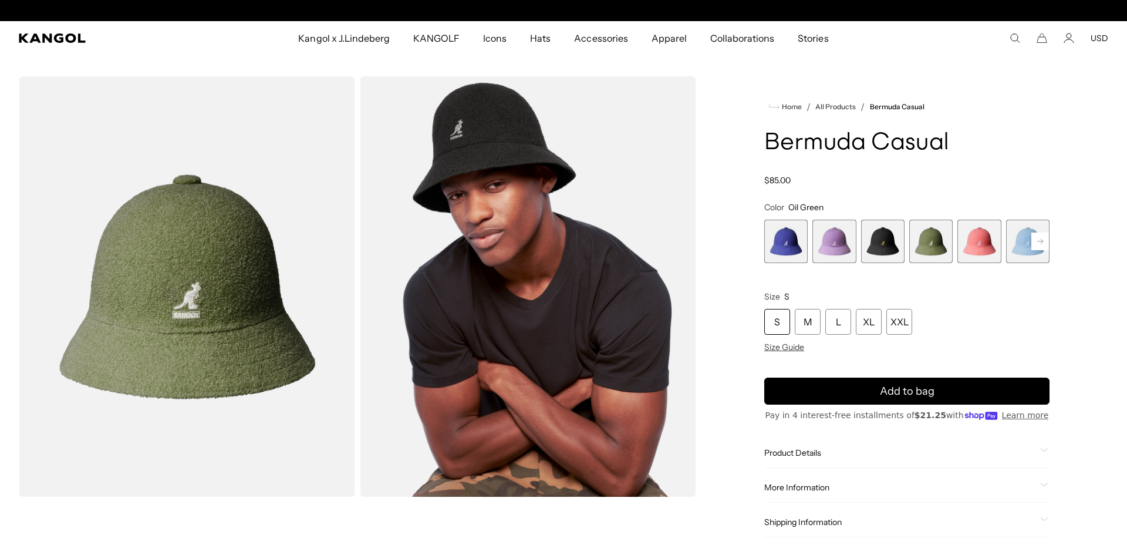
scroll to position [0, 242]
click at [1041, 242] on rect at bounding box center [1040, 241] width 18 height 18
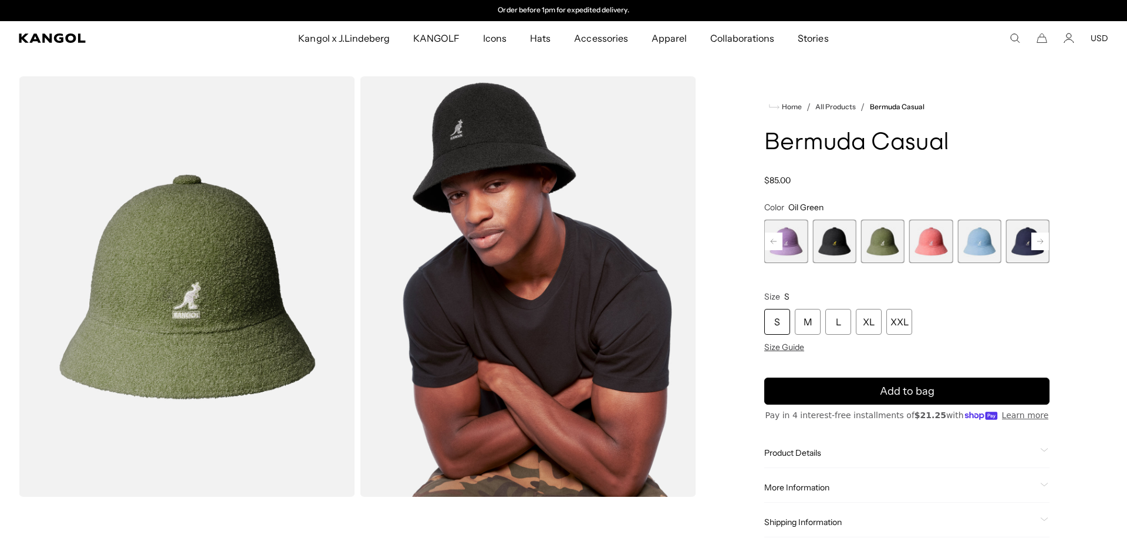
click at [926, 244] on span "5 of 12" at bounding box center [930, 241] width 43 height 43
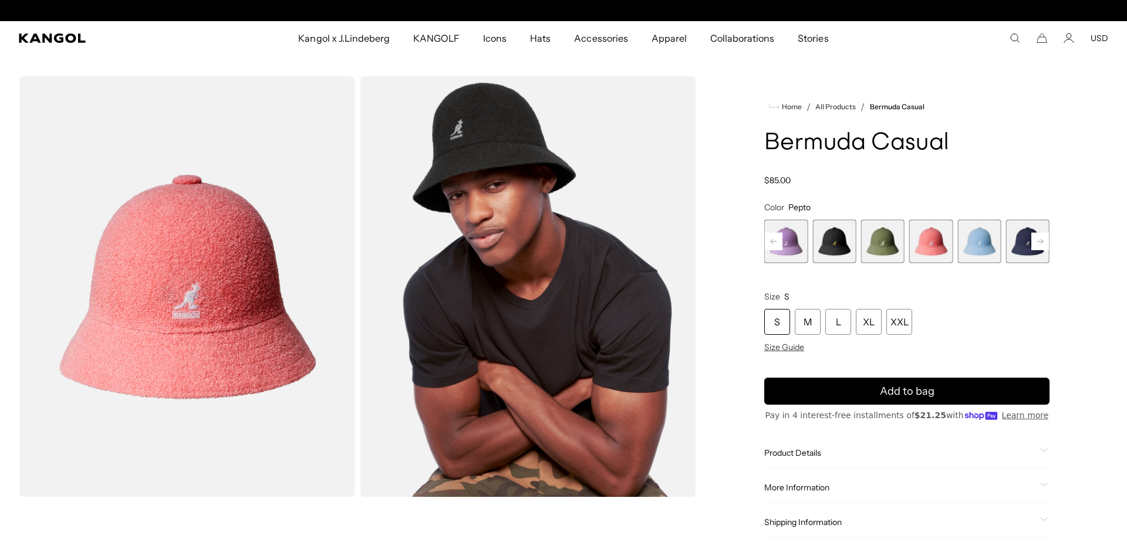
scroll to position [0, 242]
click at [979, 246] on span "6 of 12" at bounding box center [978, 241] width 43 height 43
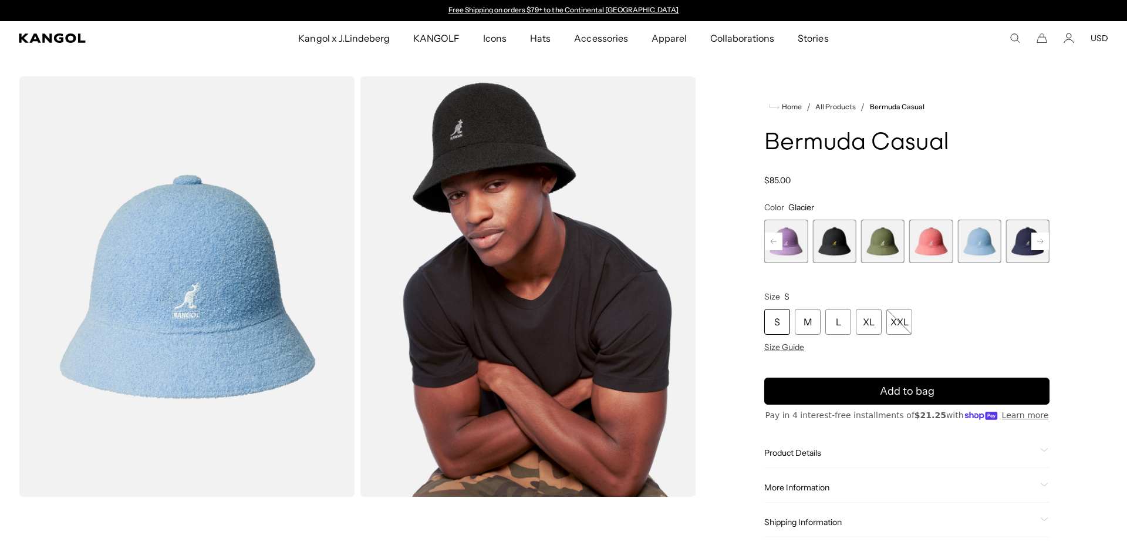
click at [1018, 230] on span "7 of 12" at bounding box center [1027, 241] width 43 height 43
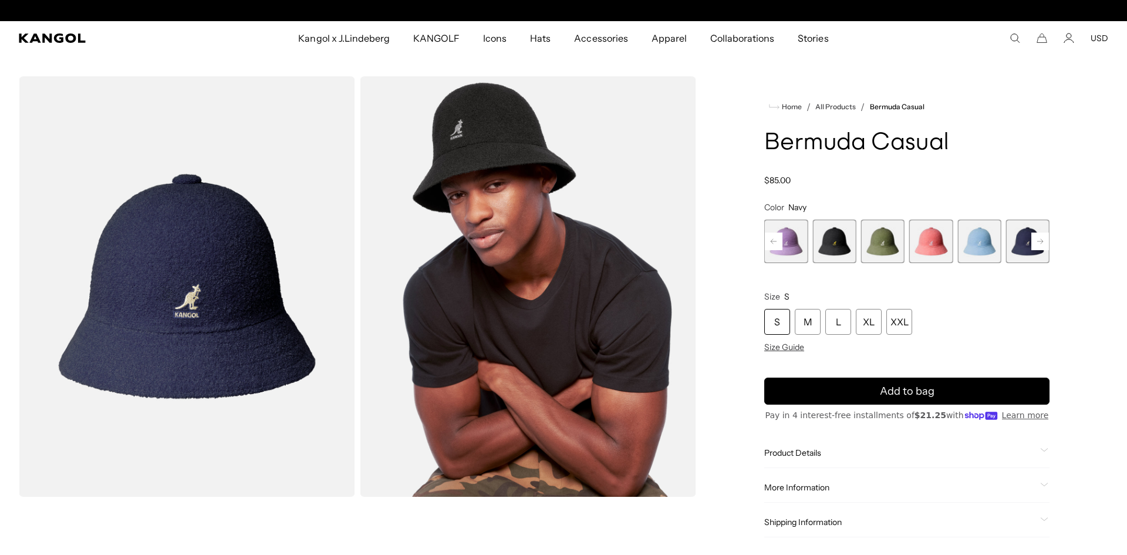
scroll to position [0, 242]
click at [1040, 241] on rect at bounding box center [1040, 241] width 18 height 18
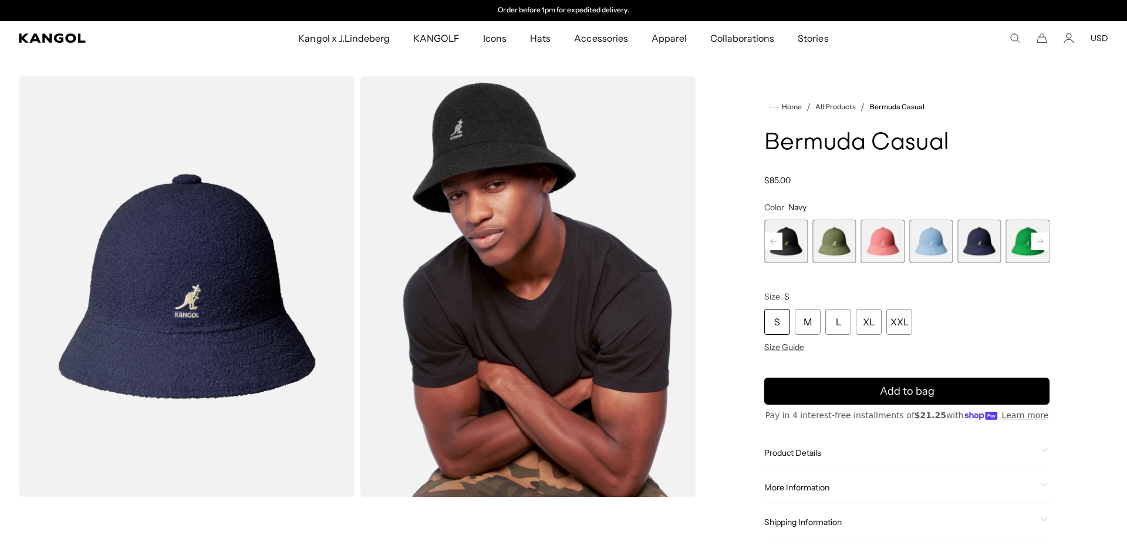
click at [1021, 245] on span "8 of 12" at bounding box center [1027, 241] width 43 height 43
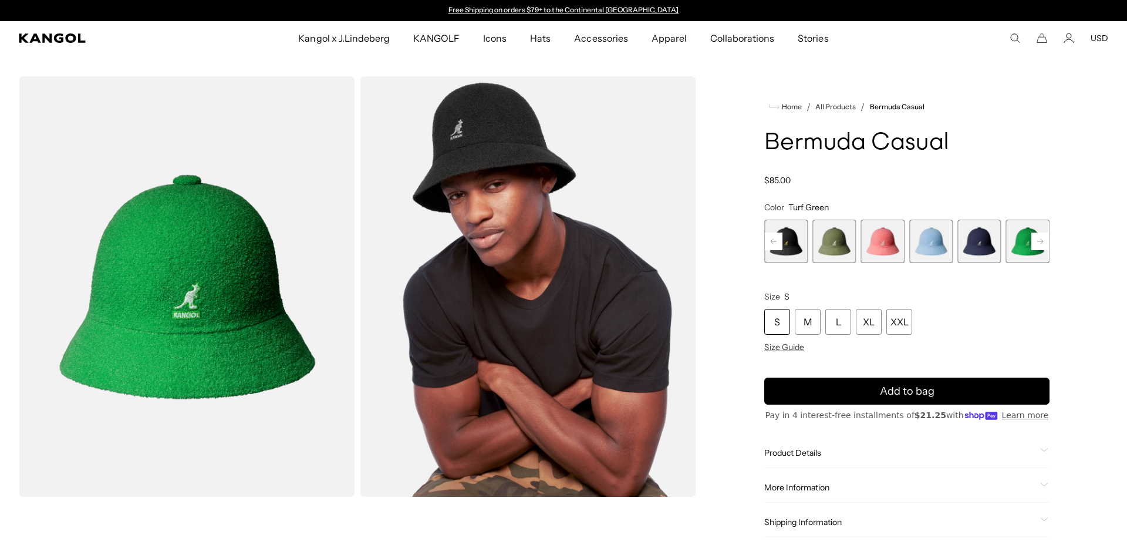
click at [1041, 242] on rect at bounding box center [1040, 241] width 18 height 18
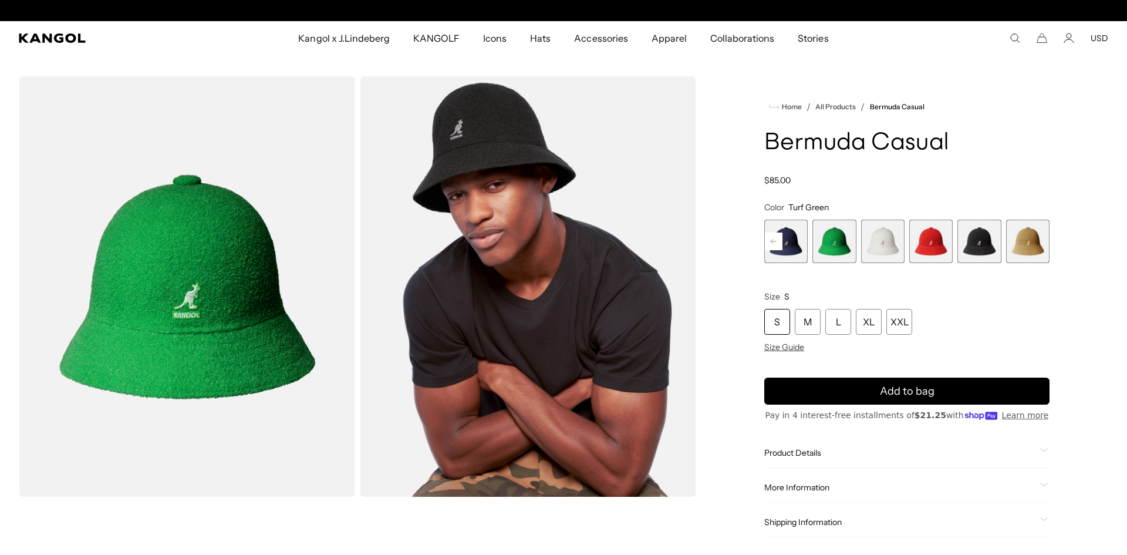
scroll to position [0, 242]
click at [883, 235] on span "9 of 12" at bounding box center [882, 241] width 43 height 43
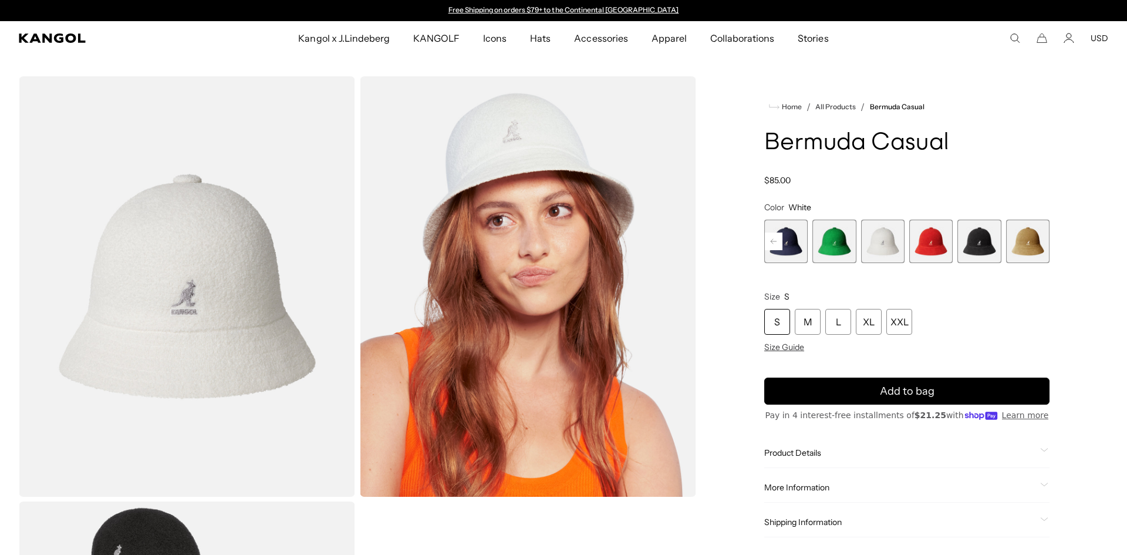
click at [930, 243] on span "10 of 12" at bounding box center [930, 241] width 43 height 43
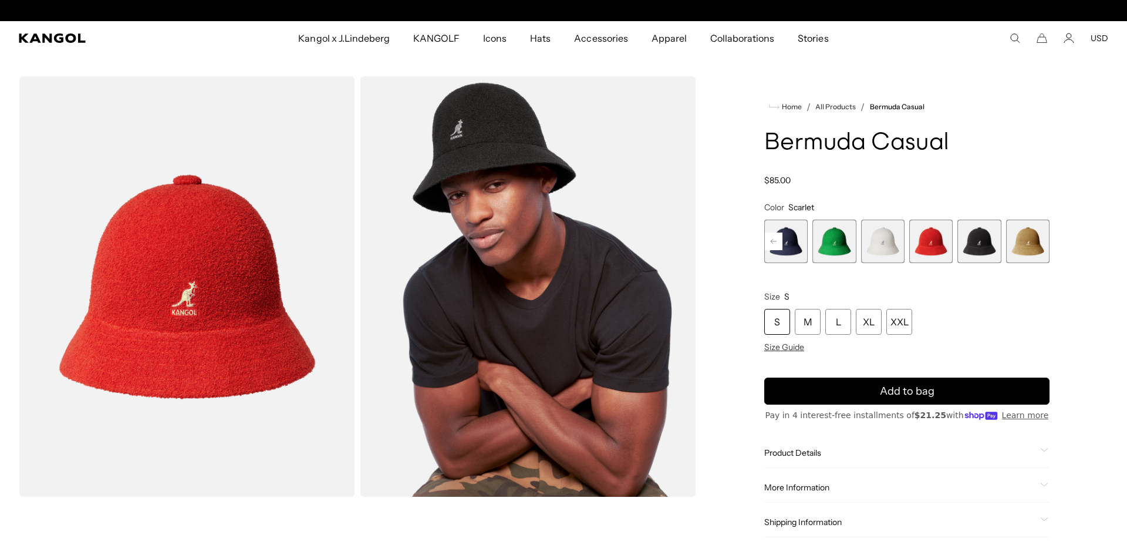
scroll to position [0, 242]
click at [981, 247] on span "11 of 12" at bounding box center [978, 241] width 43 height 43
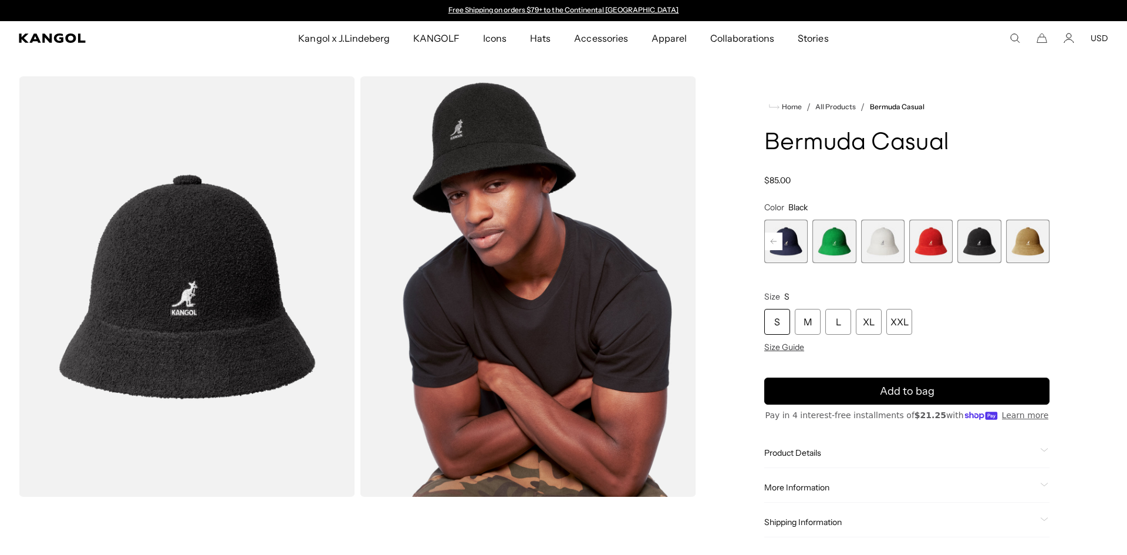
click at [1026, 251] on span "12 of 12" at bounding box center [1027, 241] width 43 height 43
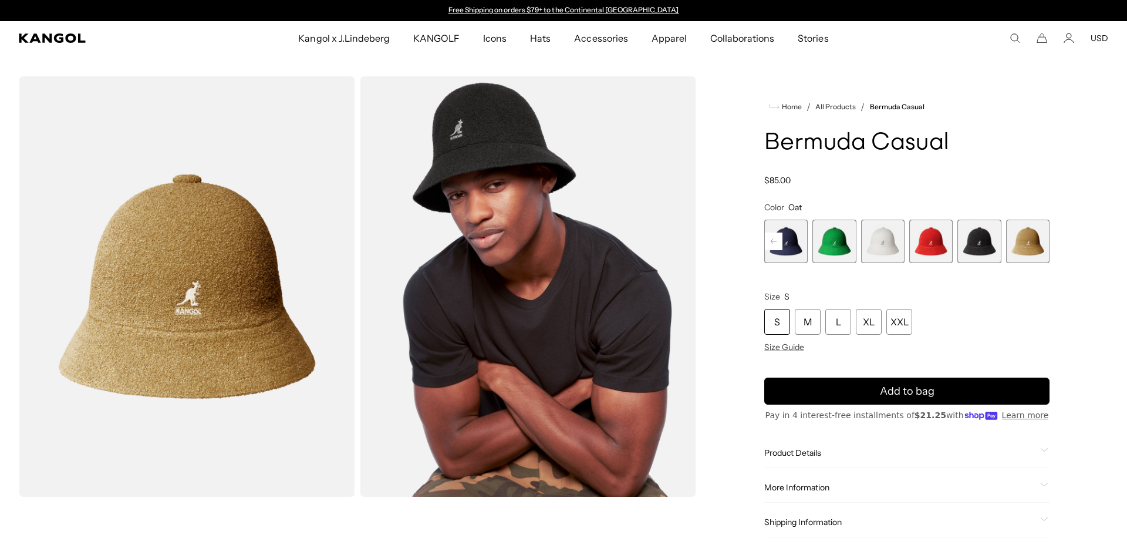
click at [783, 326] on div "S" at bounding box center [777, 322] width 26 height 26
click at [833, 241] on span "8 of 12" at bounding box center [833, 241] width 43 height 43
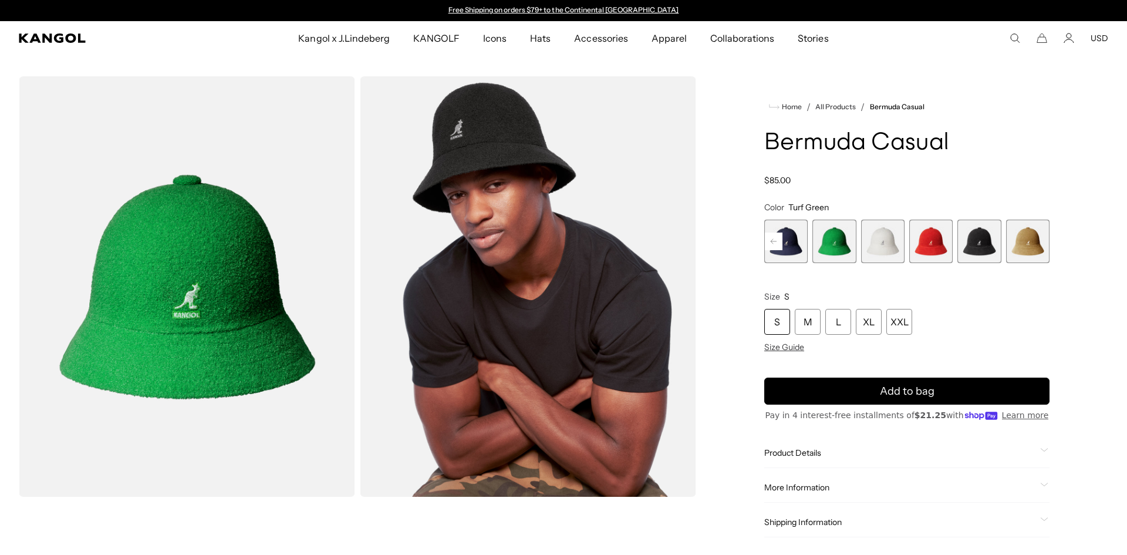
click at [774, 239] on rect at bounding box center [774, 241] width 18 height 18
click at [797, 243] on span "4 of 12" at bounding box center [785, 241] width 43 height 43
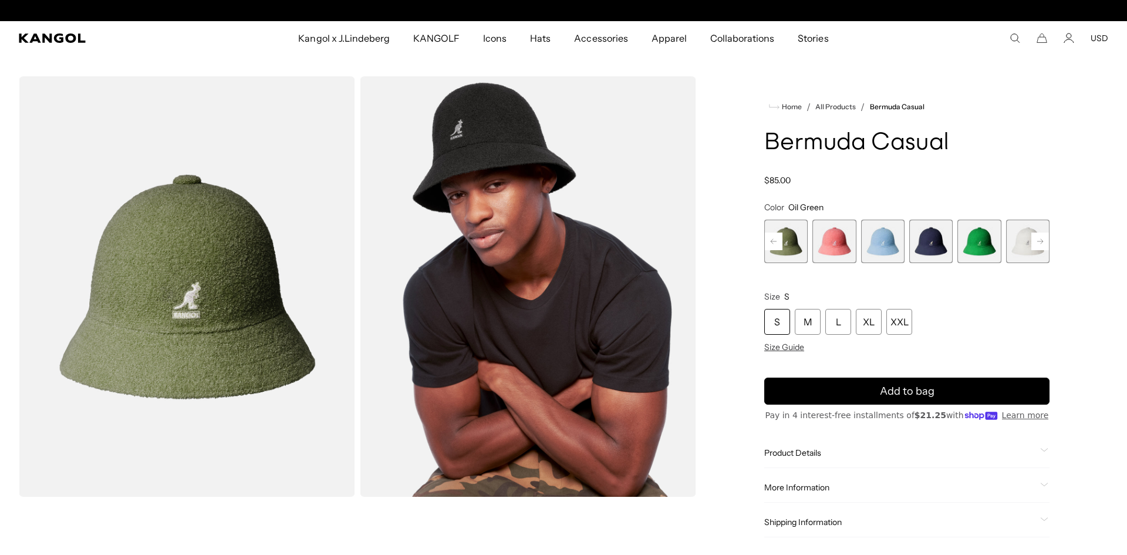
scroll to position [0, 242]
click at [771, 241] on icon at bounding box center [774, 241] width 6 height 5
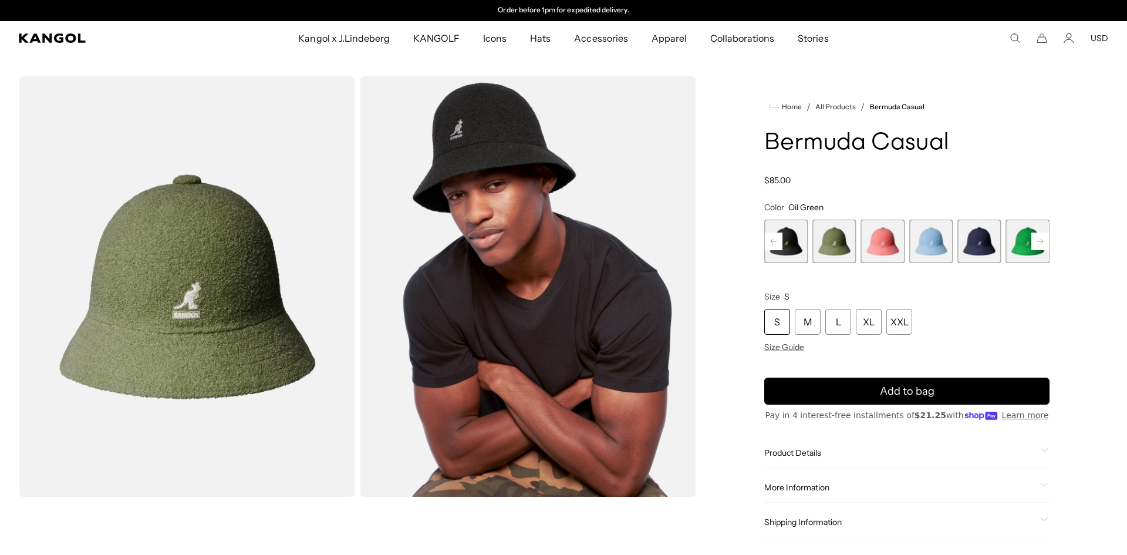
click at [771, 241] on icon at bounding box center [774, 241] width 6 height 5
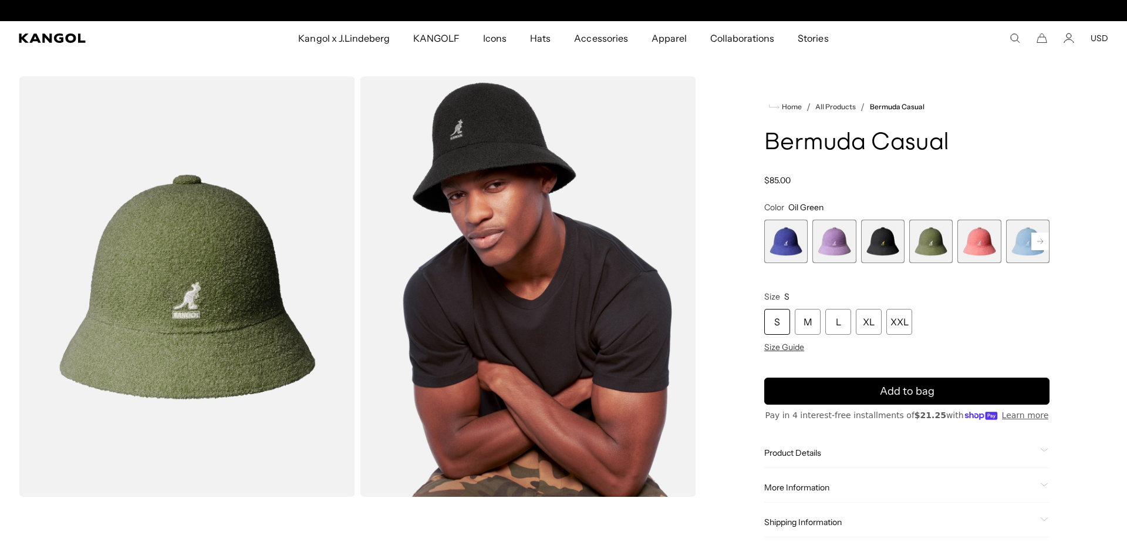
scroll to position [0, 0]
click at [885, 246] on span "3 of 12" at bounding box center [882, 241] width 43 height 43
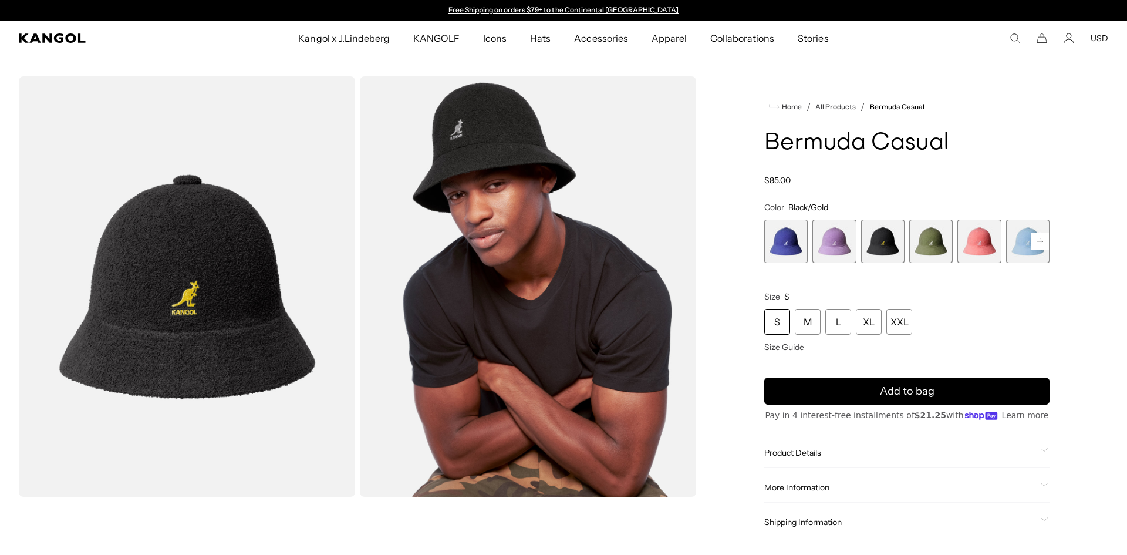
click at [791, 242] on span "1 of 12" at bounding box center [785, 241] width 43 height 43
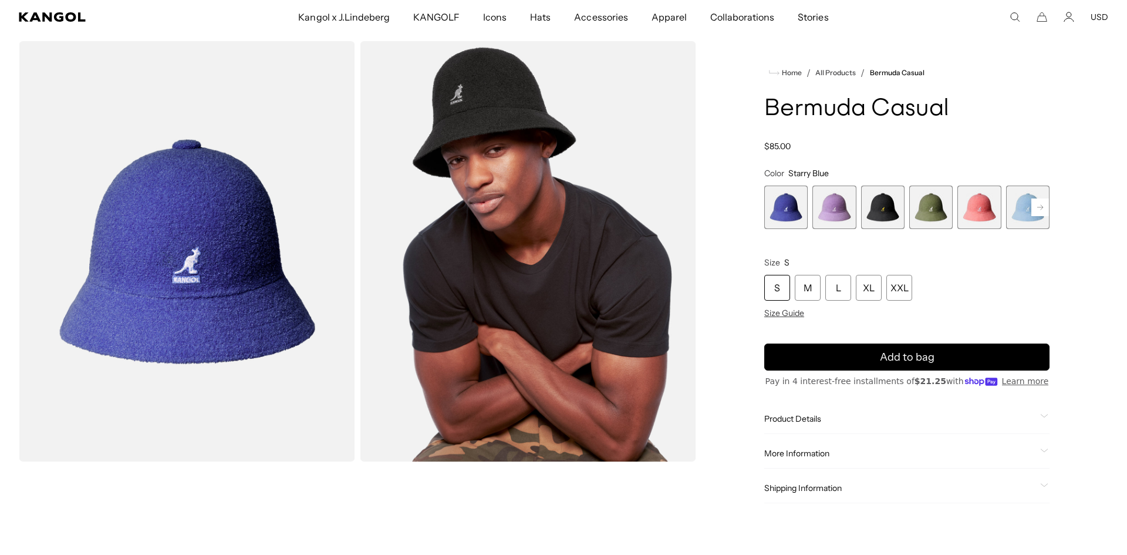
scroll to position [29, 0]
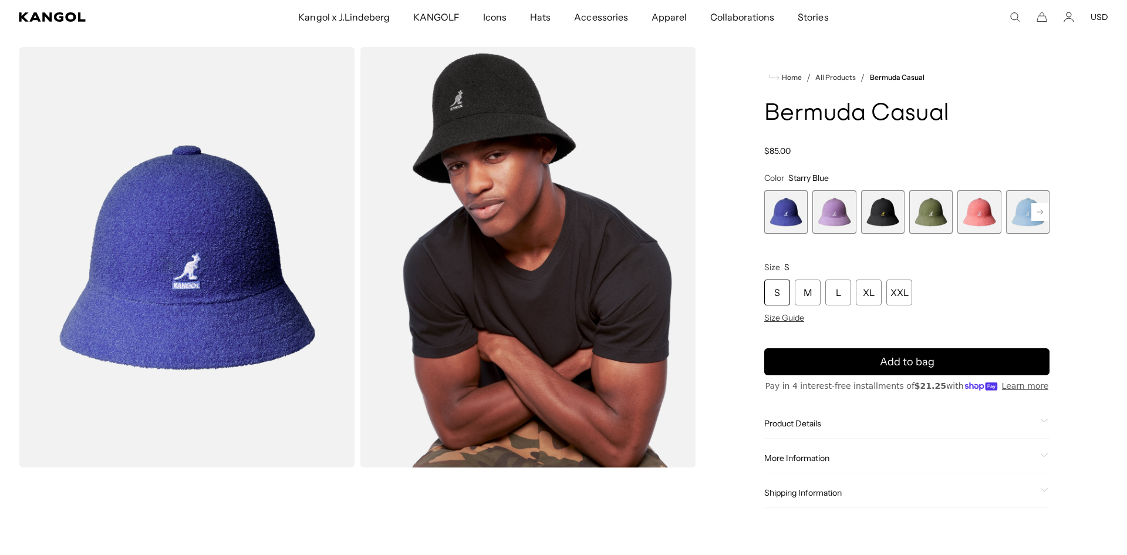
click at [240, 268] on img "Gallery Viewer" at bounding box center [187, 257] width 336 height 420
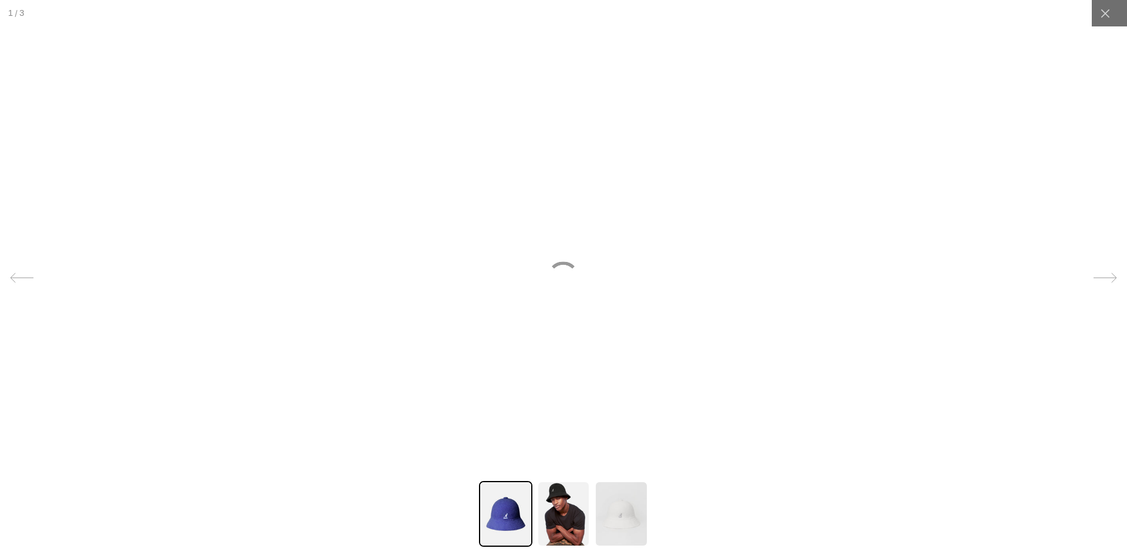
scroll to position [0, 0]
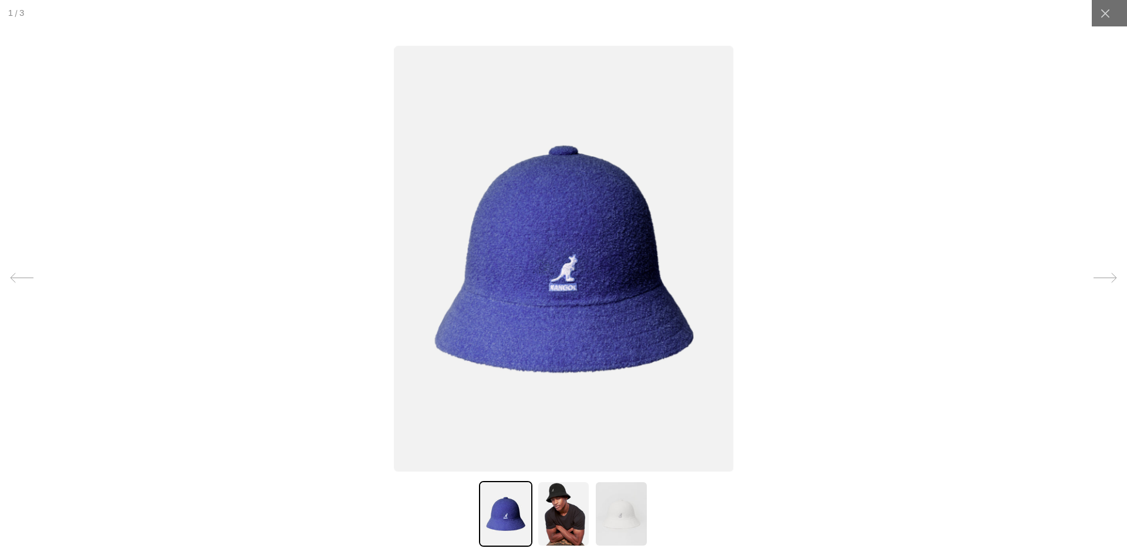
click at [604, 313] on img at bounding box center [563, 259] width 339 height 426
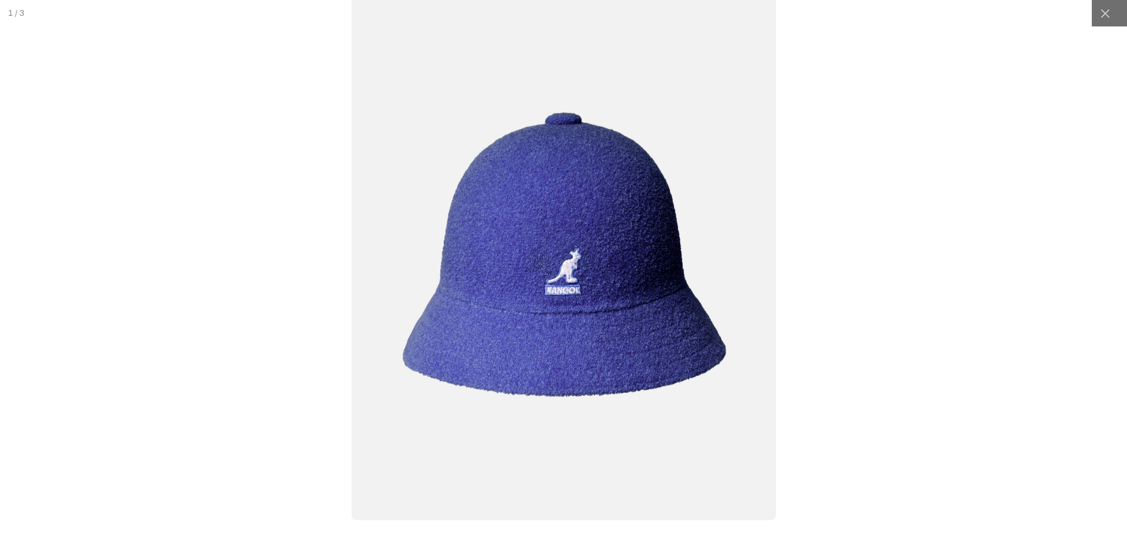
scroll to position [0, 242]
click at [583, 231] on img at bounding box center [564, 254] width 424 height 532
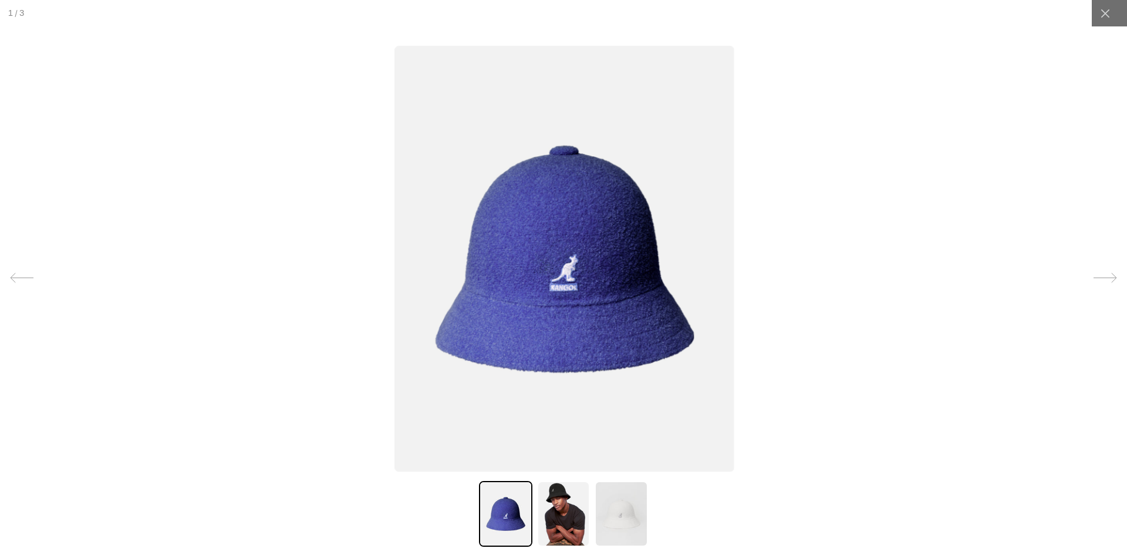
click at [583, 231] on img at bounding box center [563, 259] width 339 height 426
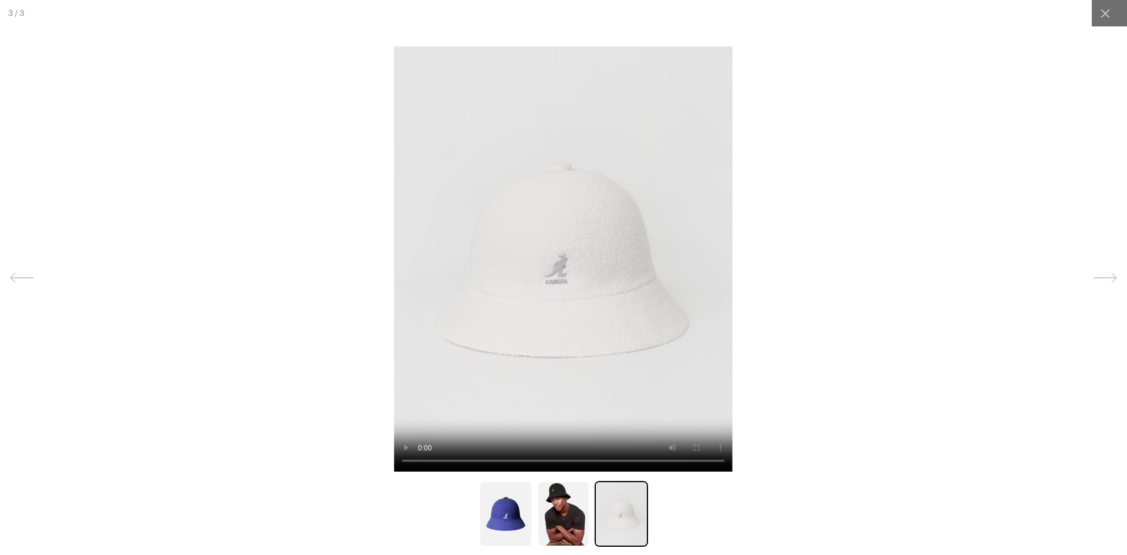
scroll to position [0, 0]
click at [1116, 279] on icon at bounding box center [1105, 277] width 23 height 23
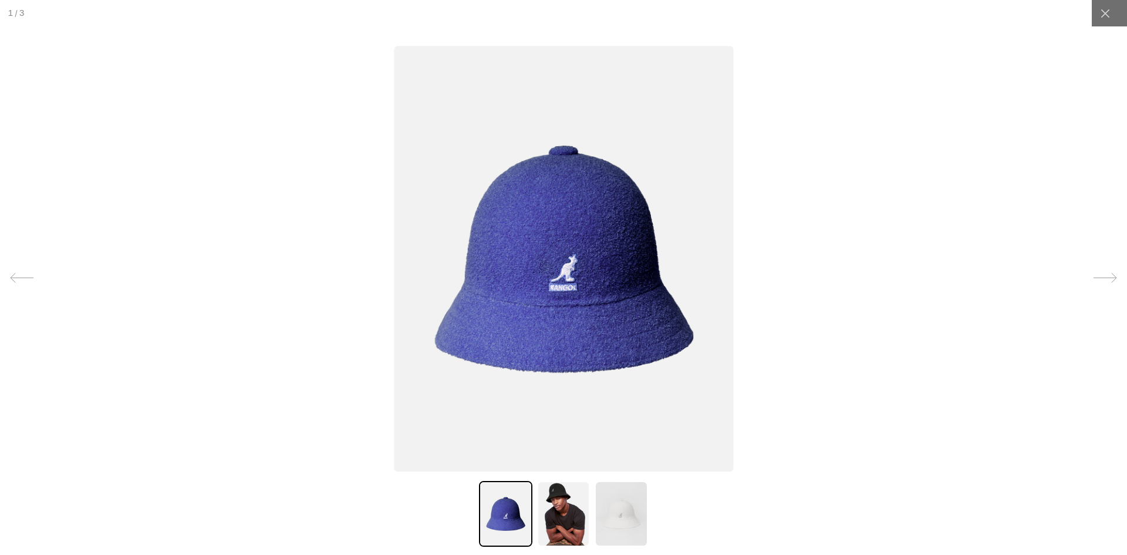
click at [557, 276] on img at bounding box center [563, 259] width 339 height 426
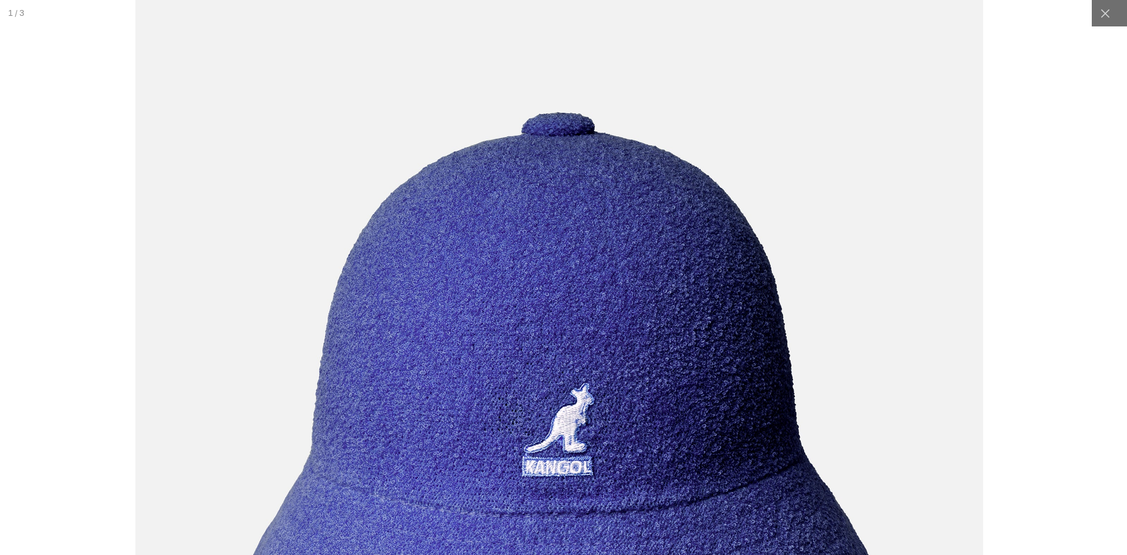
scroll to position [0, 242]
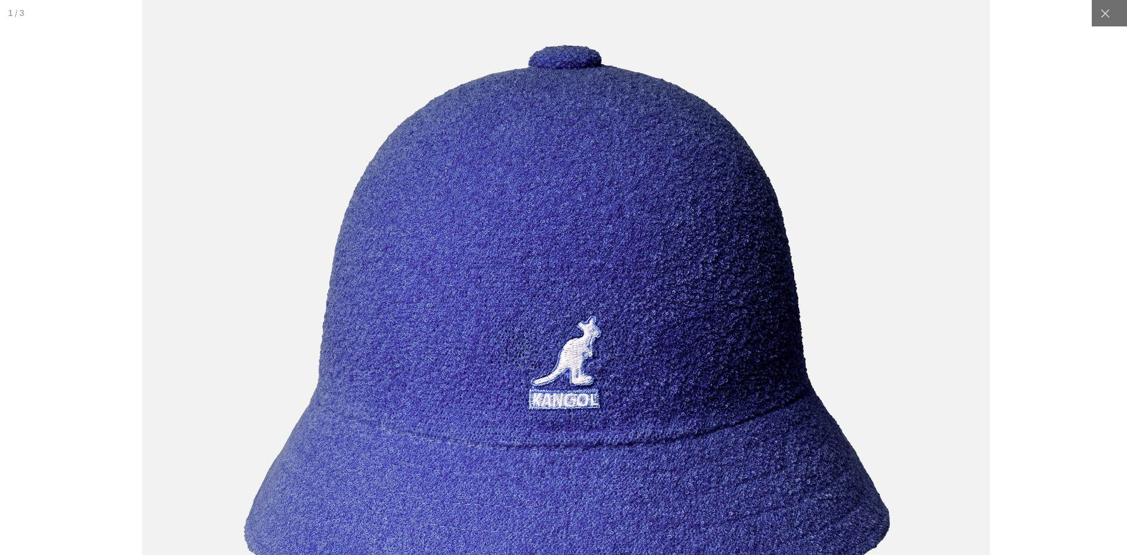
click at [729, 314] on img at bounding box center [565, 328] width 848 height 1062
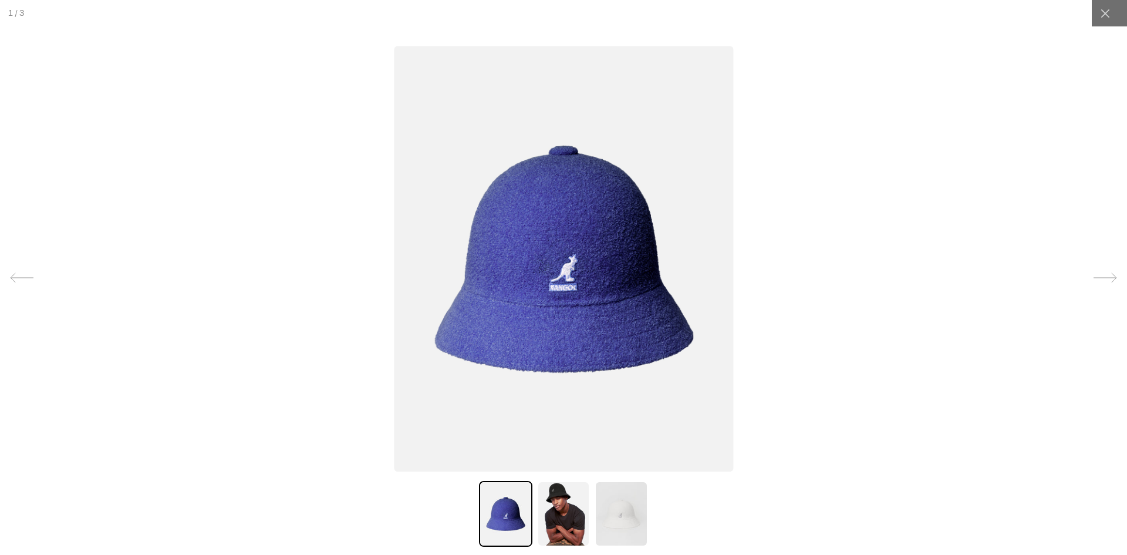
scroll to position [0, 0]
click at [568, 491] on img at bounding box center [563, 514] width 53 height 66
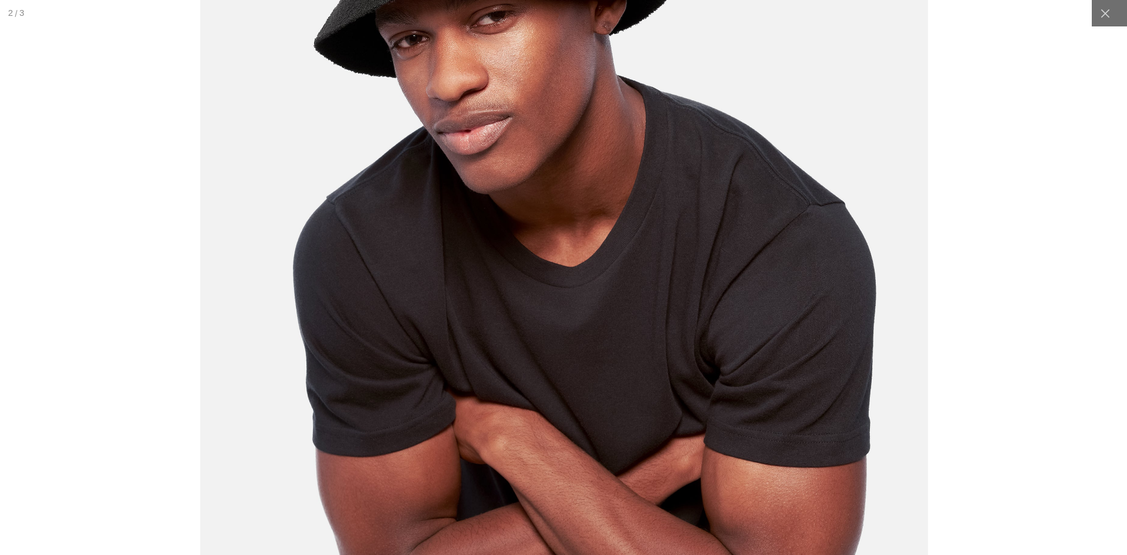
scroll to position [0, 242]
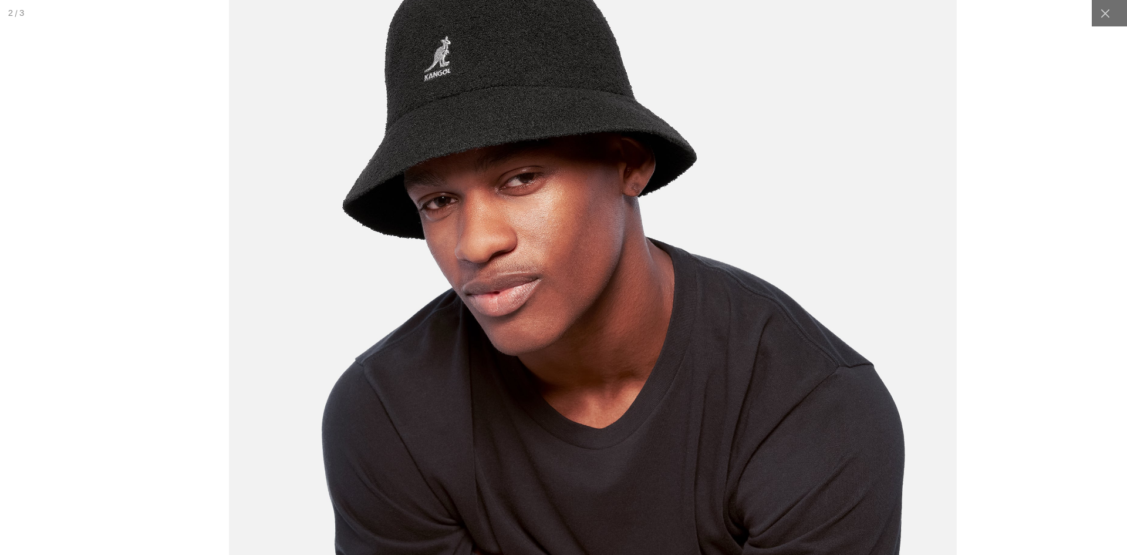
click at [595, 356] on img at bounding box center [591, 399] width 727 height 912
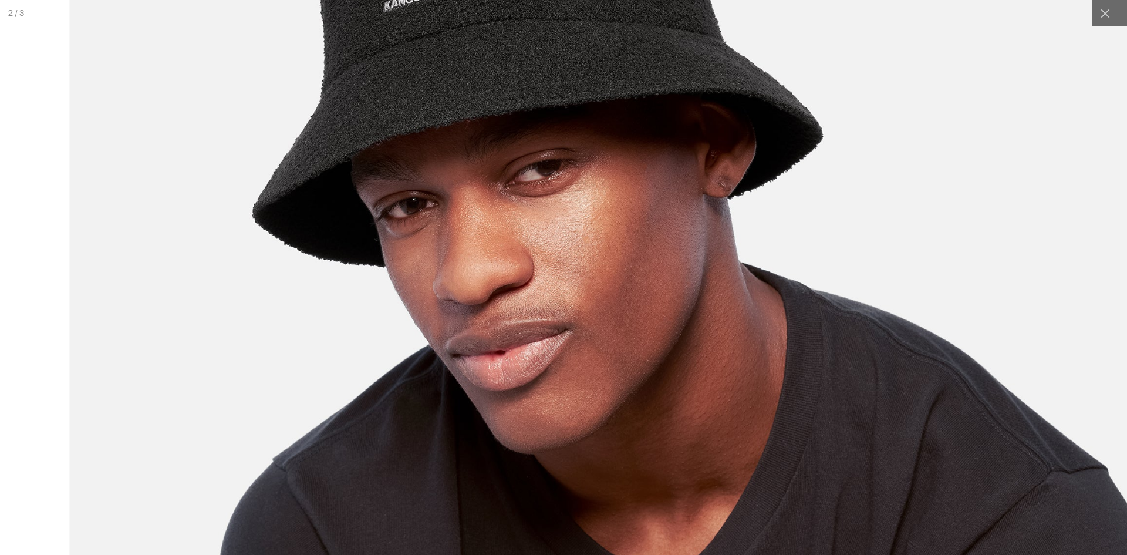
click at [653, 344] on img at bounding box center [655, 524] width 1172 height 1468
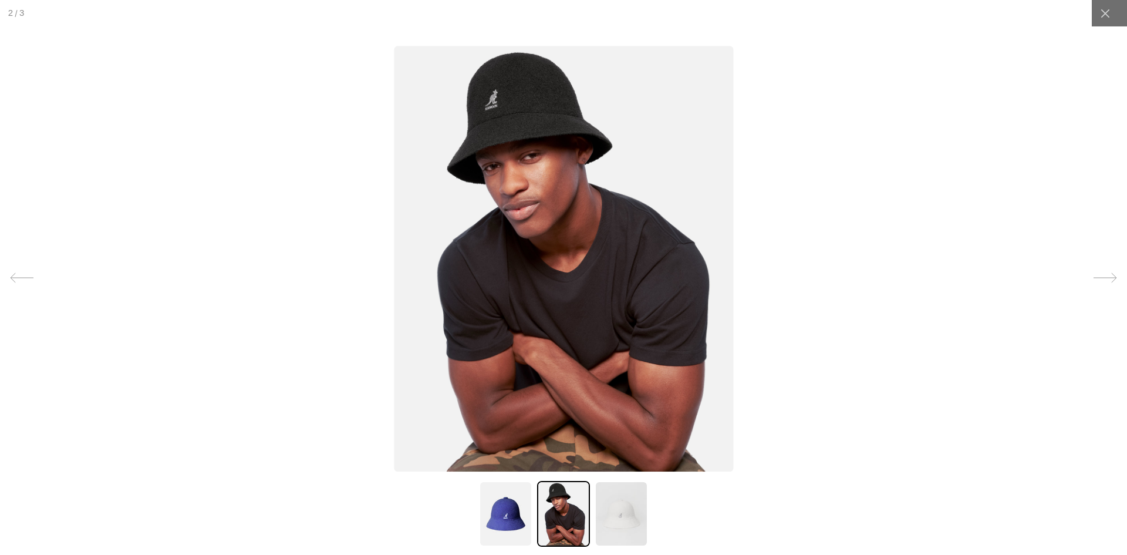
scroll to position [0, 0]
click at [529, 498] on img at bounding box center [505, 514] width 53 height 66
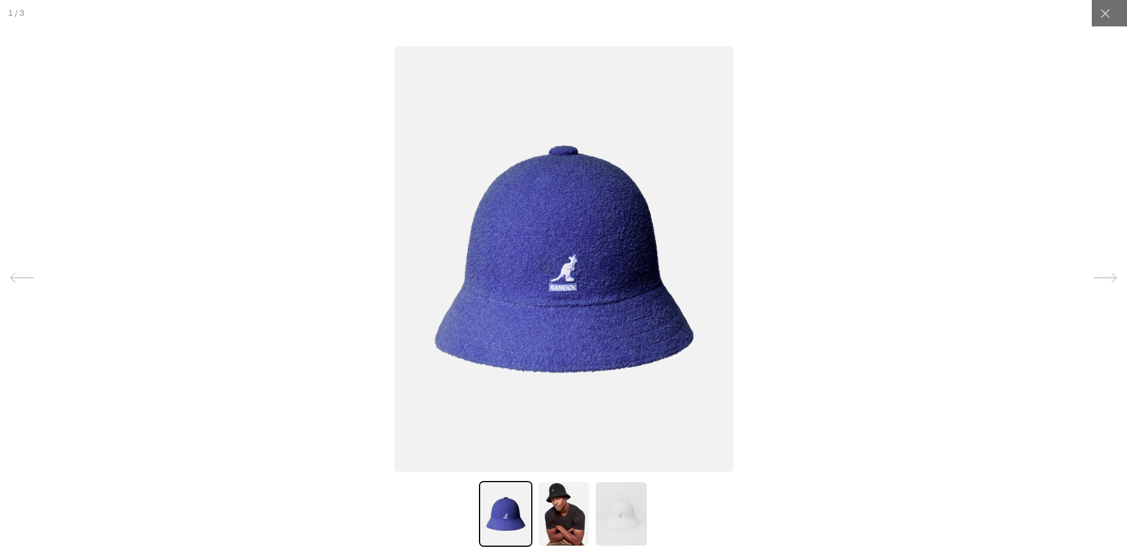
scroll to position [0, 242]
click at [1107, 21] on div at bounding box center [1105, 13] width 26 height 26
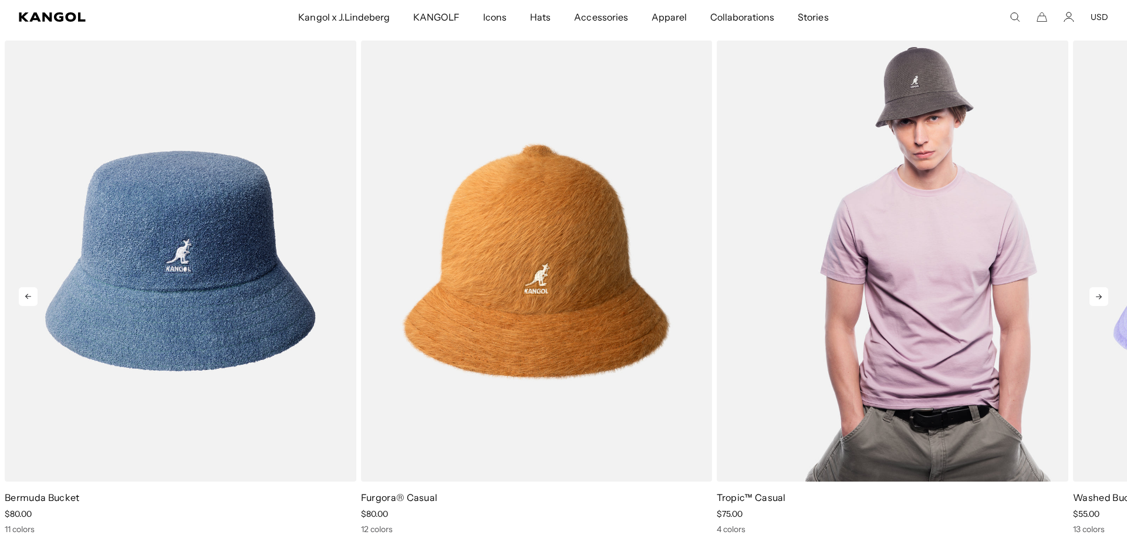
scroll to position [0, 0]
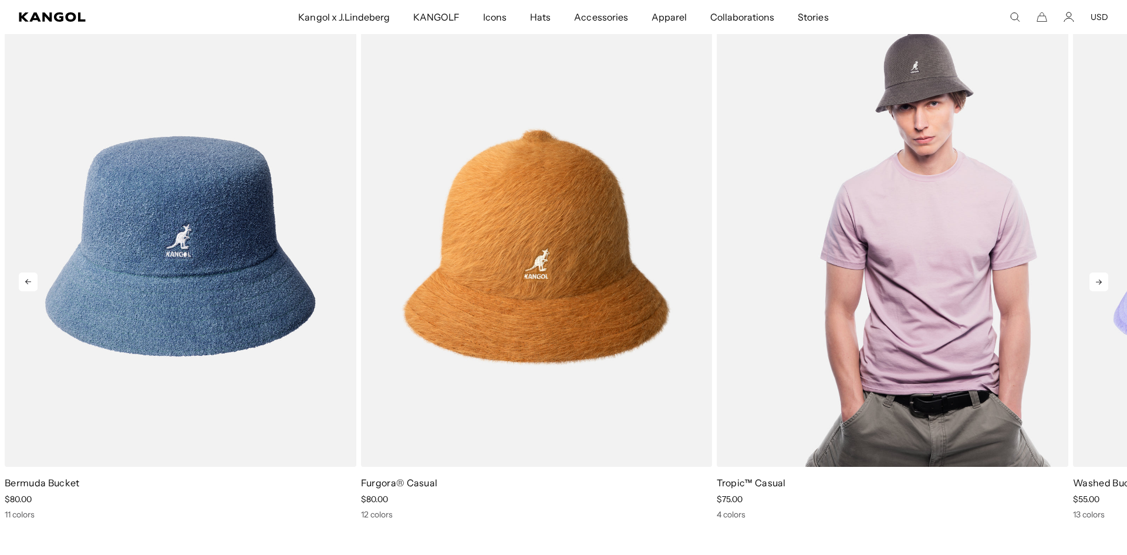
click at [920, 197] on img "3 of 5" at bounding box center [893, 246] width 352 height 441
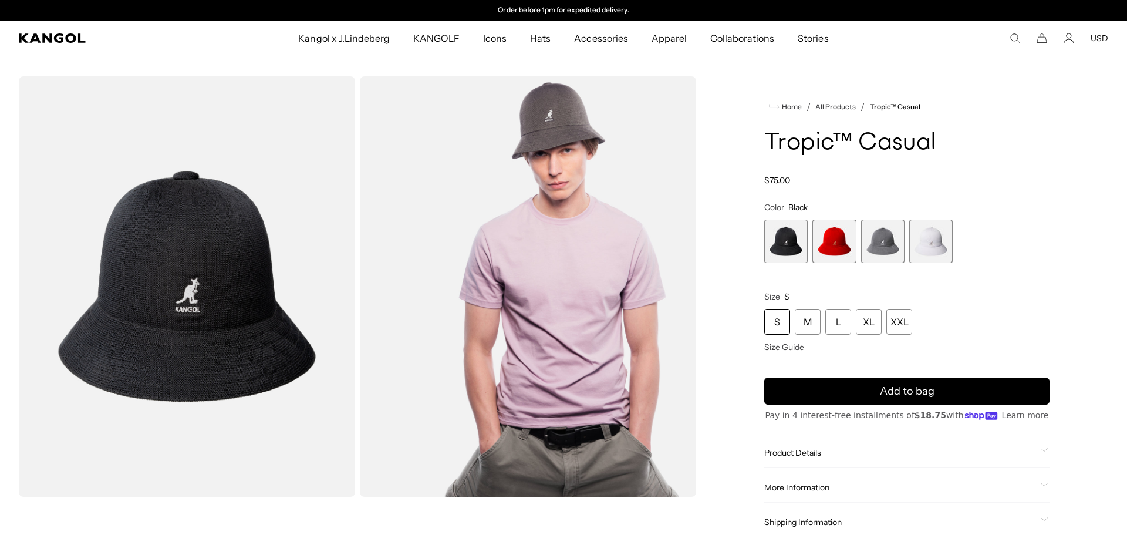
click at [774, 323] on div "S" at bounding box center [777, 322] width 26 height 26
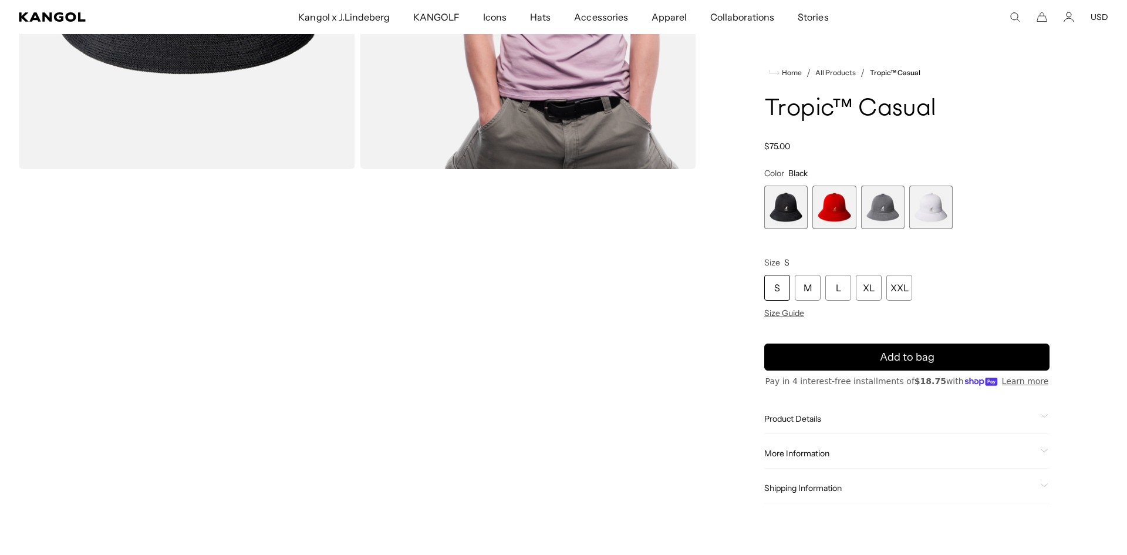
scroll to position [330, 0]
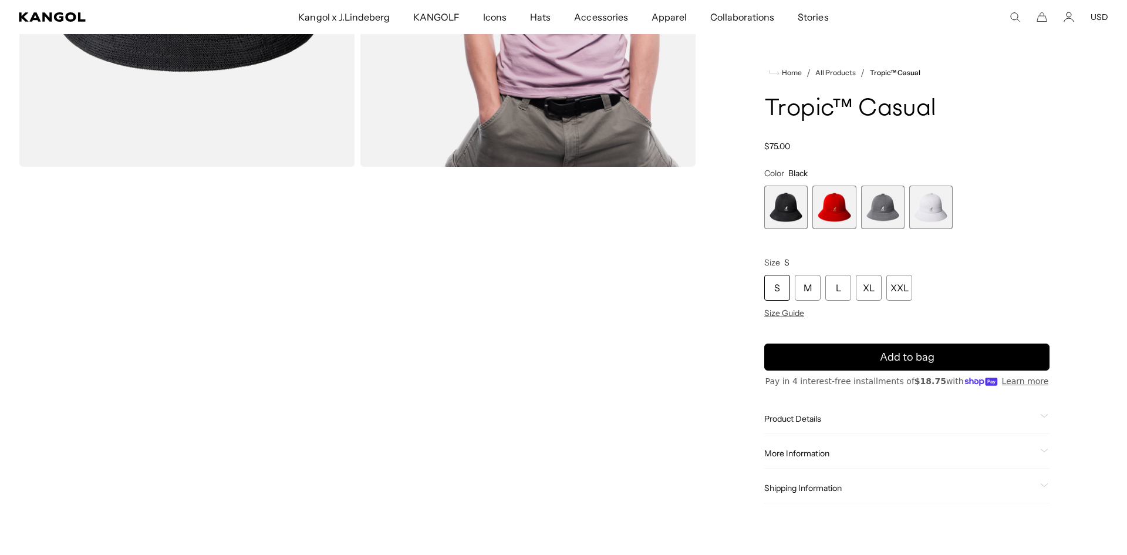
click at [812, 420] on span "Product Details" at bounding box center [899, 418] width 271 height 11
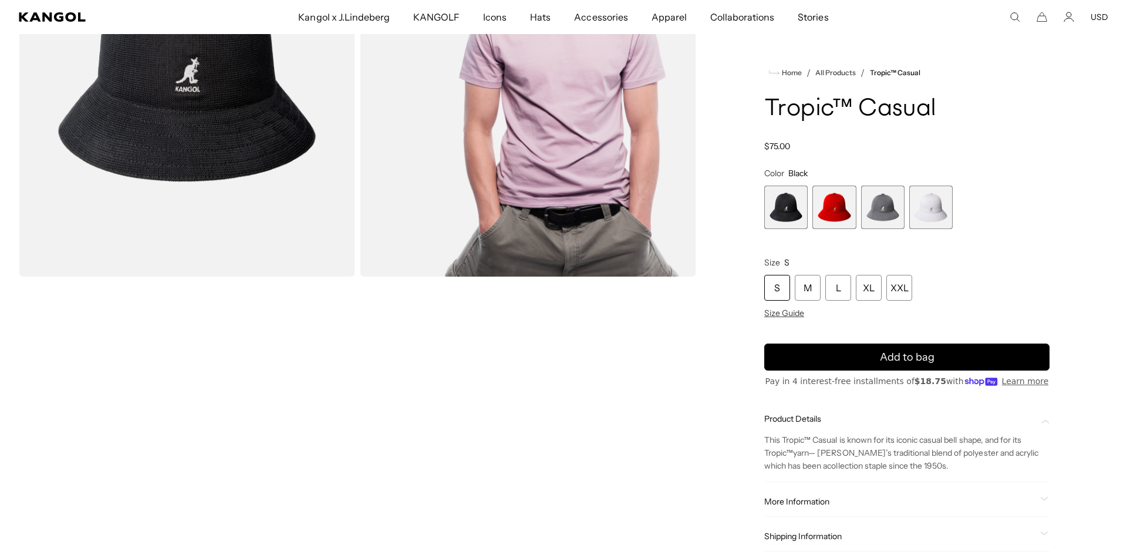
scroll to position [0, 0]
click at [819, 499] on span "More Information" at bounding box center [899, 501] width 271 height 11
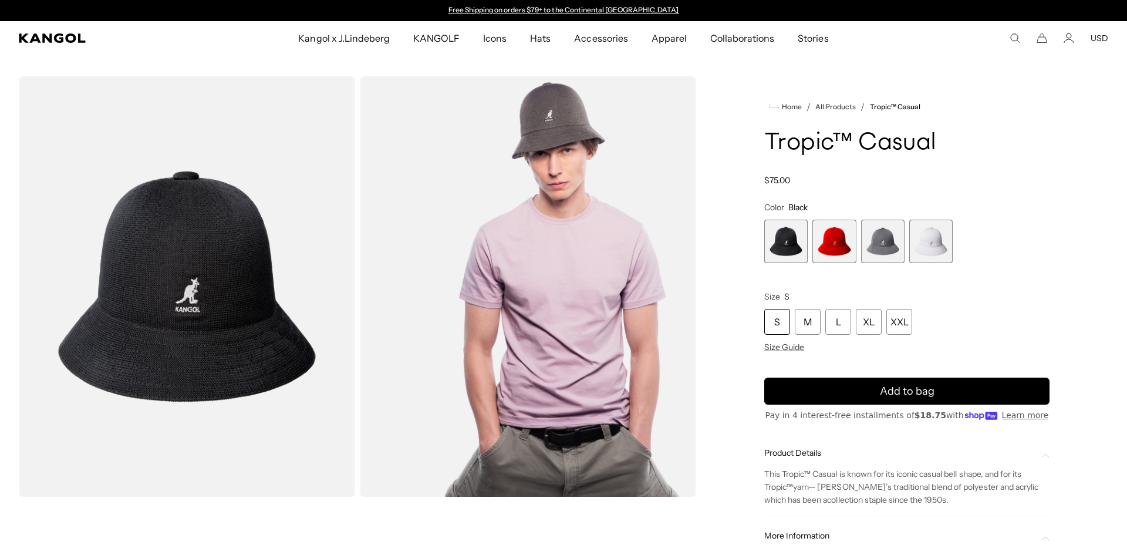
click at [830, 247] on span "2 of 4" at bounding box center [833, 241] width 43 height 43
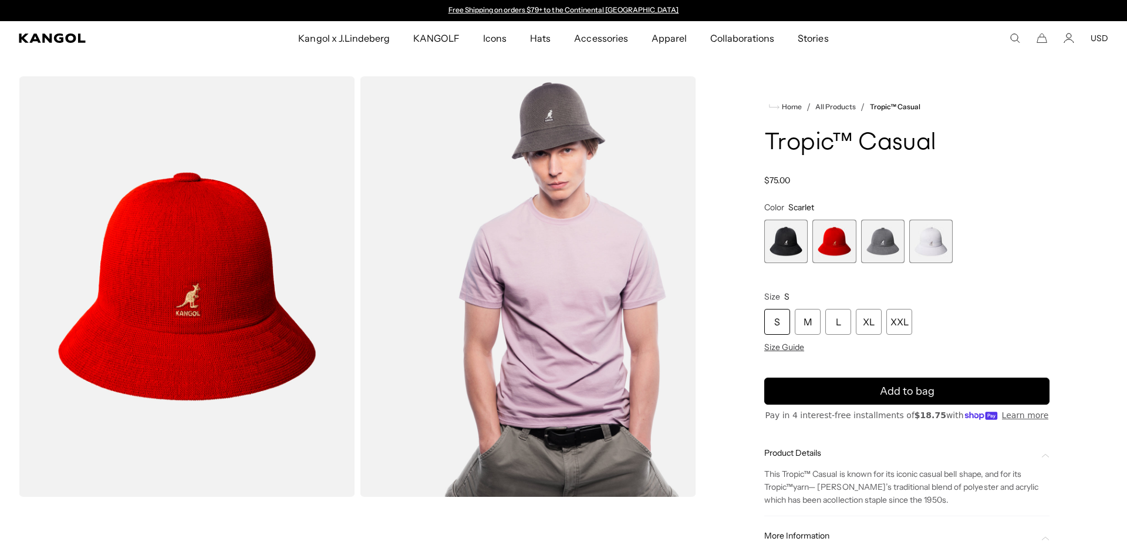
click at [195, 257] on img "Gallery Viewer" at bounding box center [187, 286] width 336 height 420
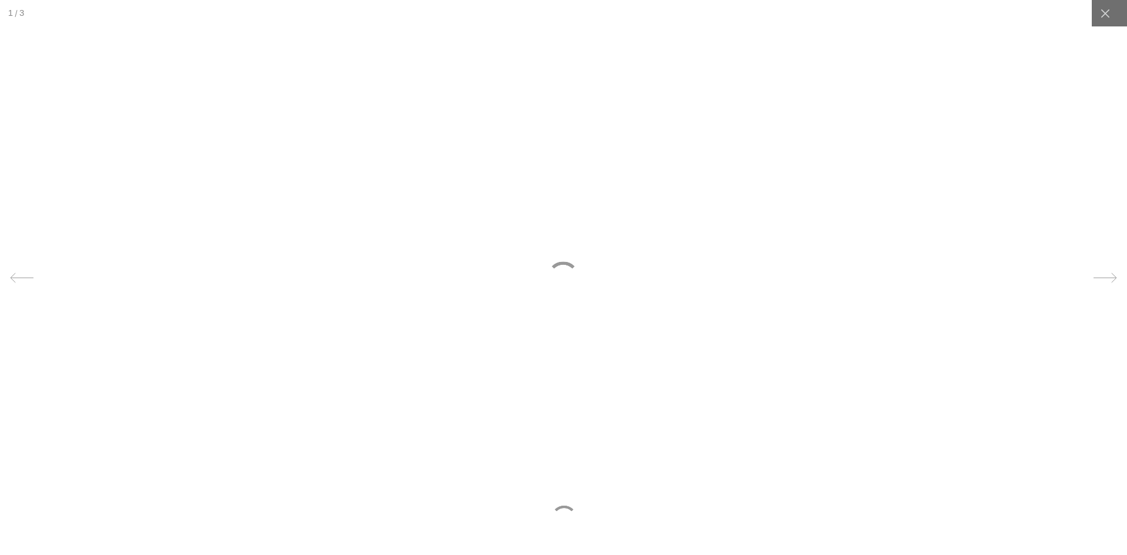
scroll to position [0, 242]
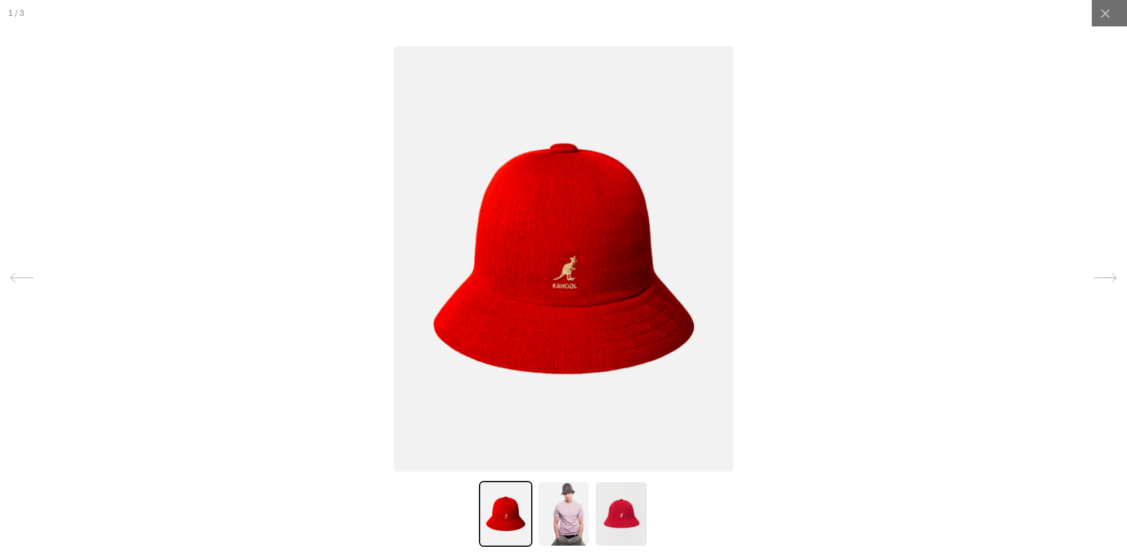
click at [563, 247] on img at bounding box center [563, 259] width 339 height 426
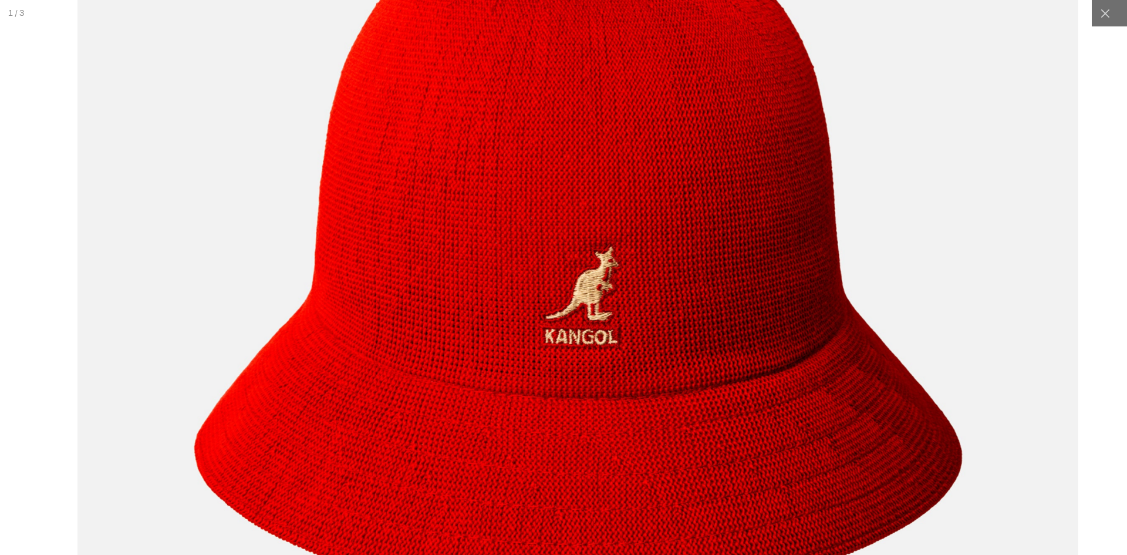
click at [643, 241] on img at bounding box center [577, 256] width 1000 height 1253
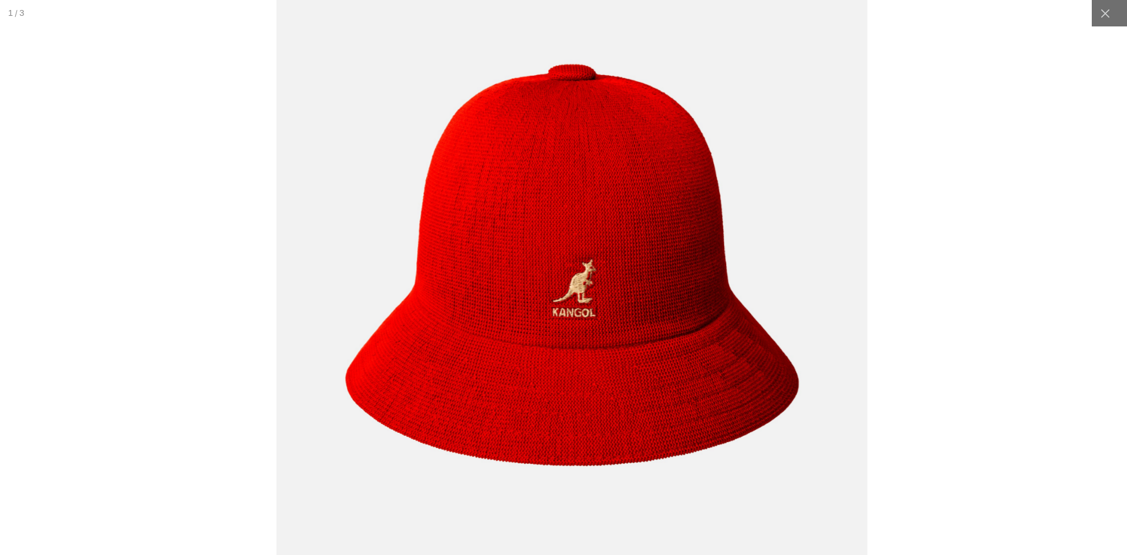
scroll to position [0, 0]
click at [1107, 16] on icon at bounding box center [1105, 14] width 12 height 12
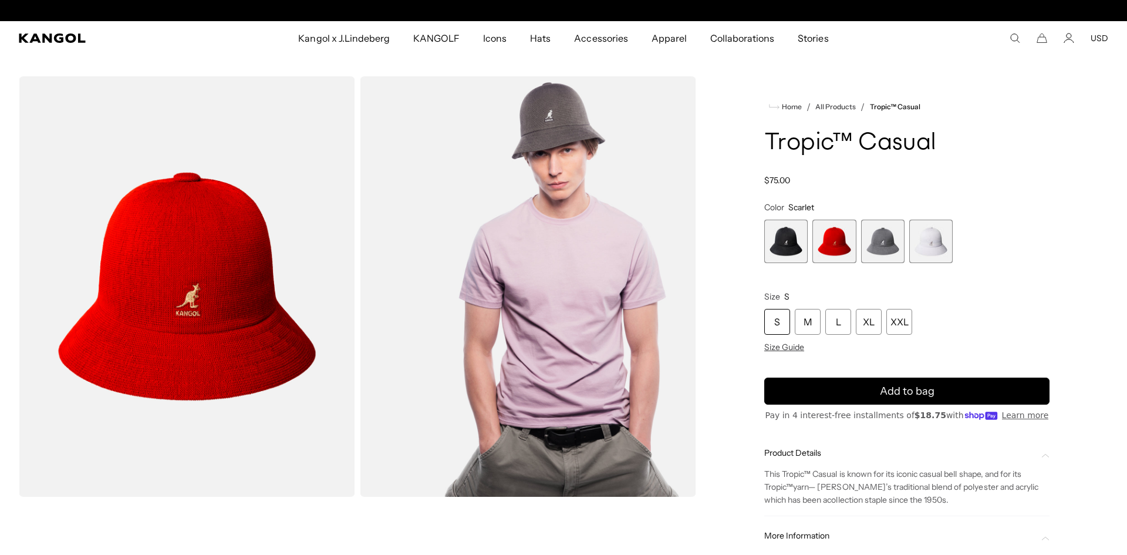
scroll to position [0, 242]
click at [880, 241] on span "3 of 4" at bounding box center [882, 241] width 43 height 43
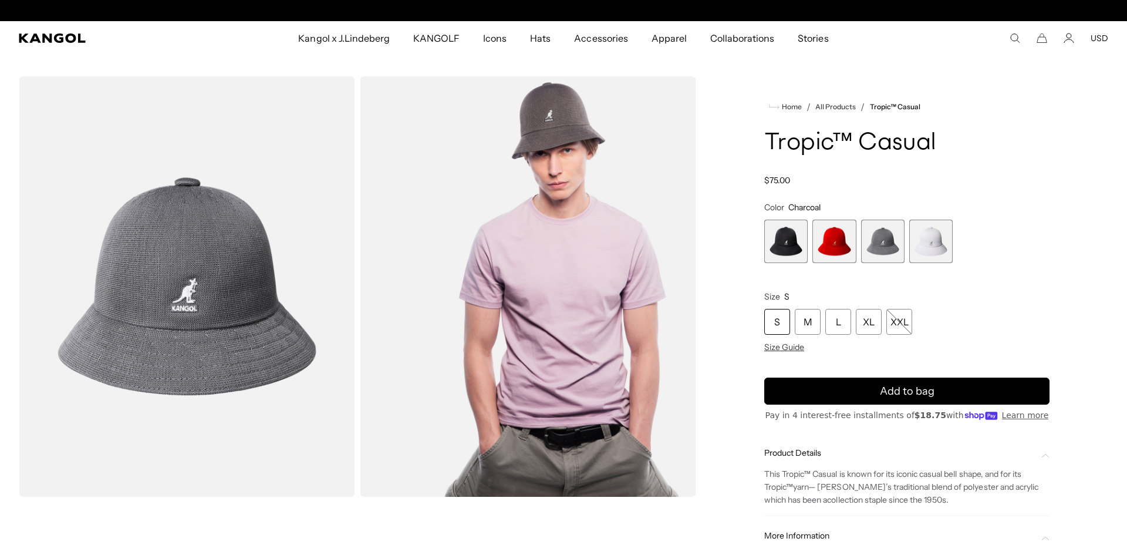
scroll to position [0, 242]
click at [193, 316] on img "Gallery Viewer" at bounding box center [187, 286] width 336 height 420
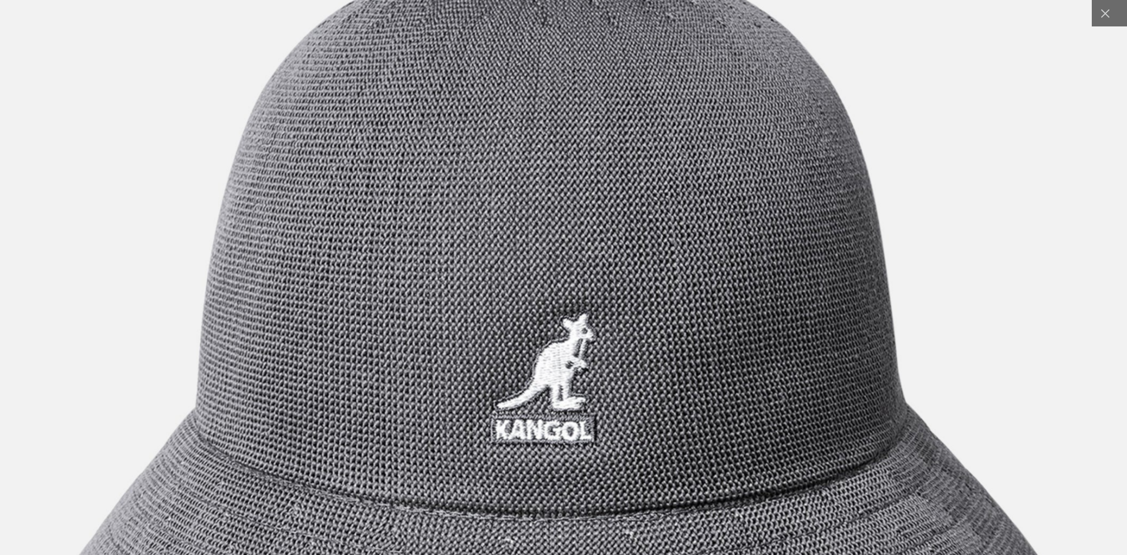
click at [673, 371] on img at bounding box center [552, 346] width 1288 height 1615
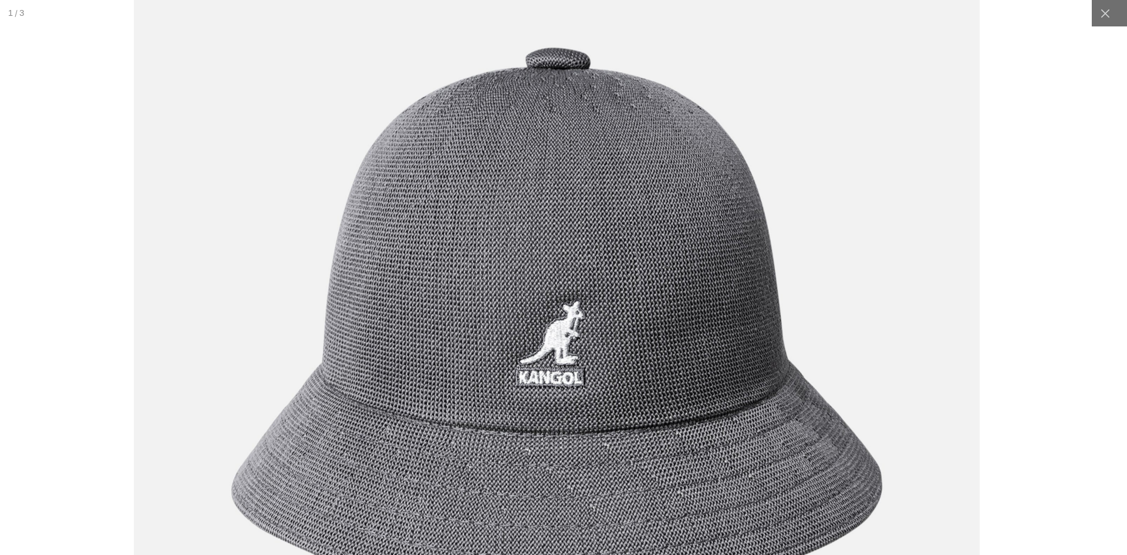
scroll to position [0, 0]
click at [1106, 16] on icon at bounding box center [1105, 14] width 12 height 12
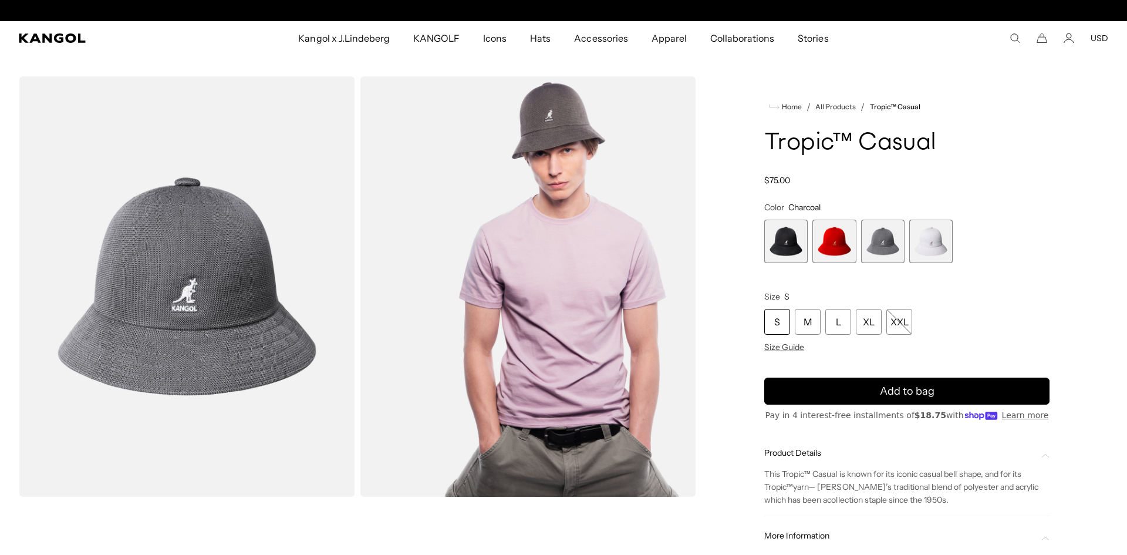
scroll to position [0, 242]
click at [557, 269] on img "Gallery Viewer" at bounding box center [528, 286] width 336 height 420
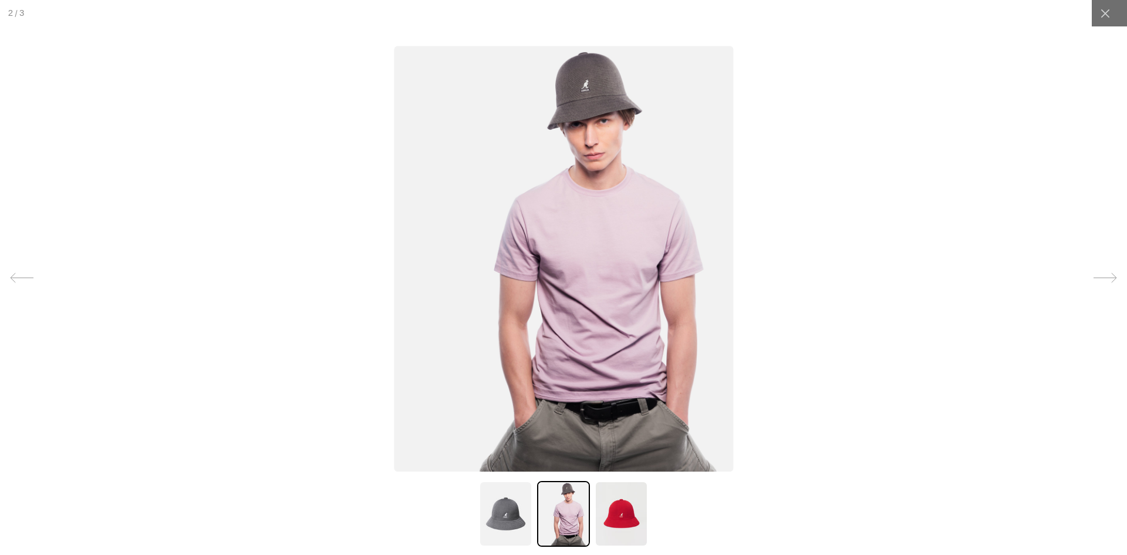
scroll to position [0, 0]
click at [580, 279] on img at bounding box center [563, 259] width 339 height 426
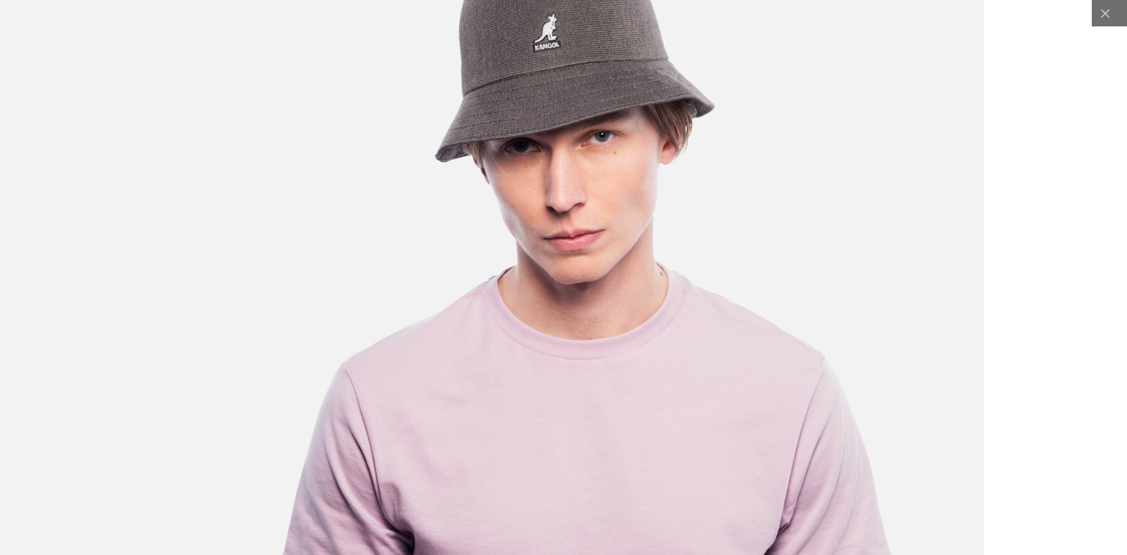
click at [546, 481] on img at bounding box center [483, 541] width 1000 height 1253
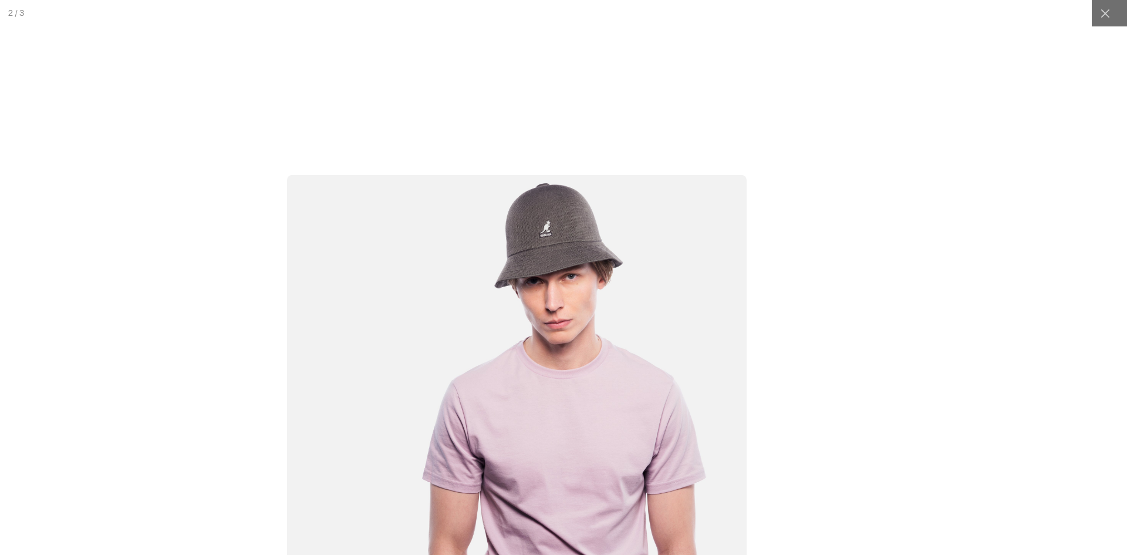
scroll to position [0, 0]
click at [1101, 16] on icon at bounding box center [1105, 13] width 9 height 9
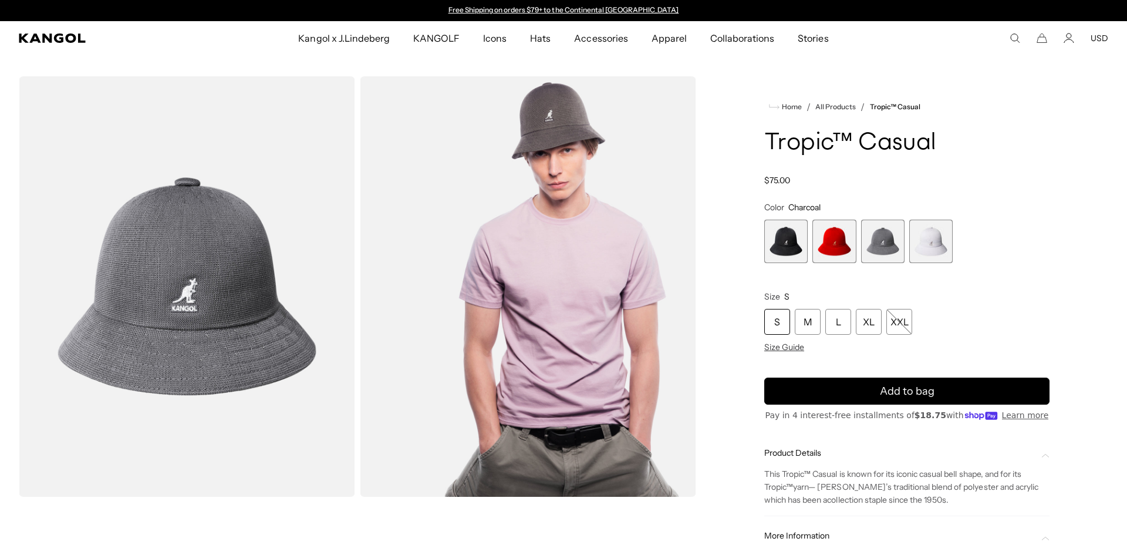
click at [924, 239] on span "4 of 4" at bounding box center [930, 241] width 43 height 43
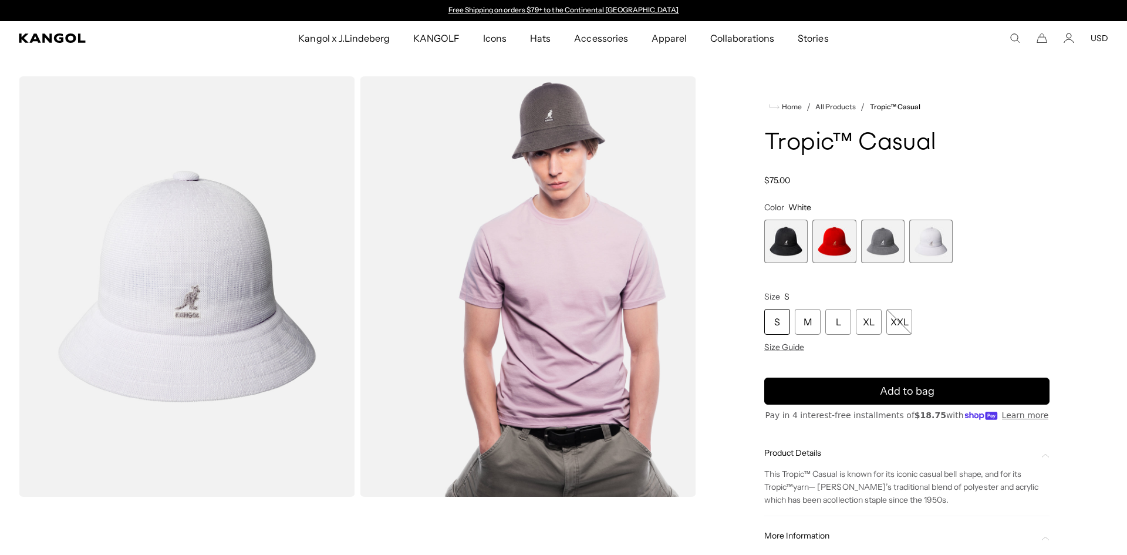
click at [789, 238] on span "1 of 4" at bounding box center [785, 241] width 43 height 43
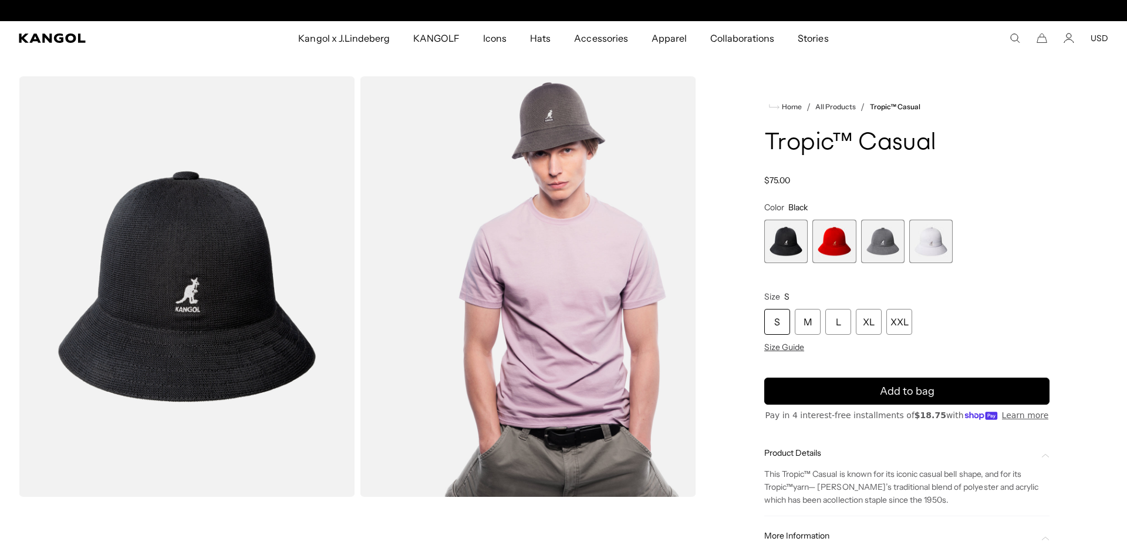
scroll to position [0, 242]
click at [215, 299] on img "Gallery Viewer" at bounding box center [187, 286] width 336 height 420
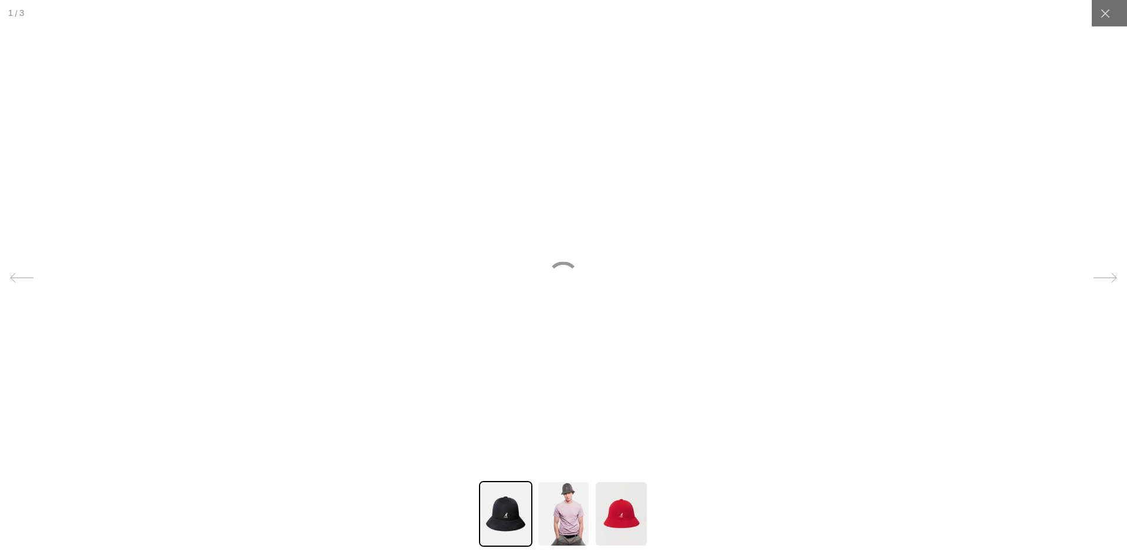
scroll to position [0, 0]
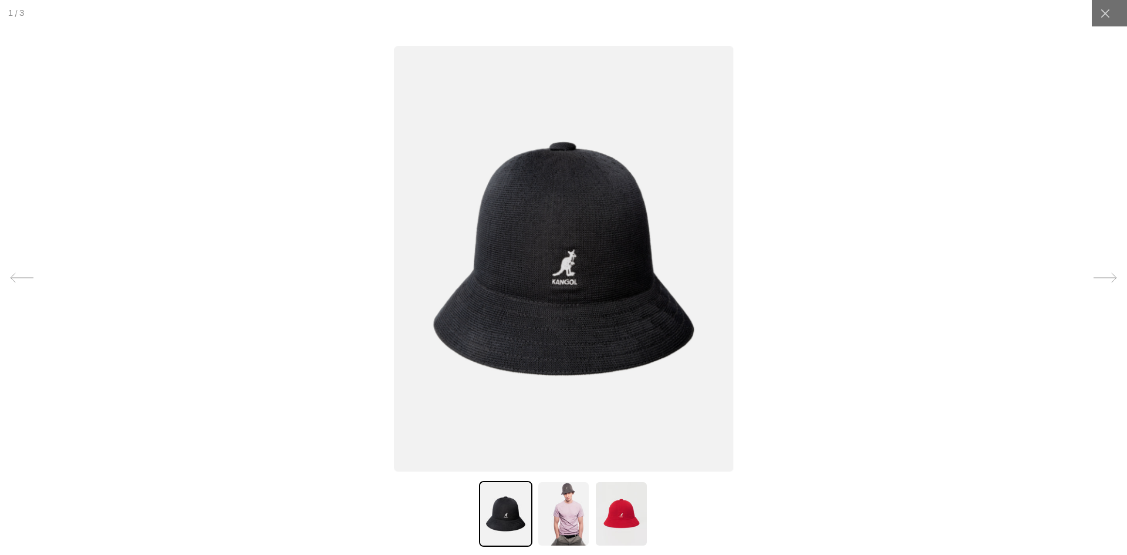
click at [547, 289] on img at bounding box center [563, 259] width 339 height 426
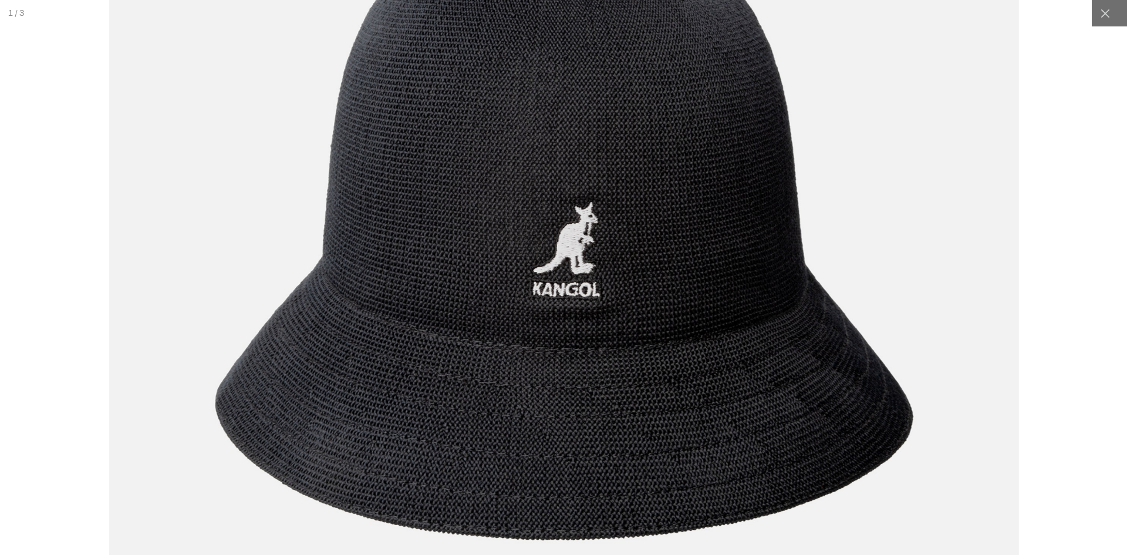
scroll to position [0, 242]
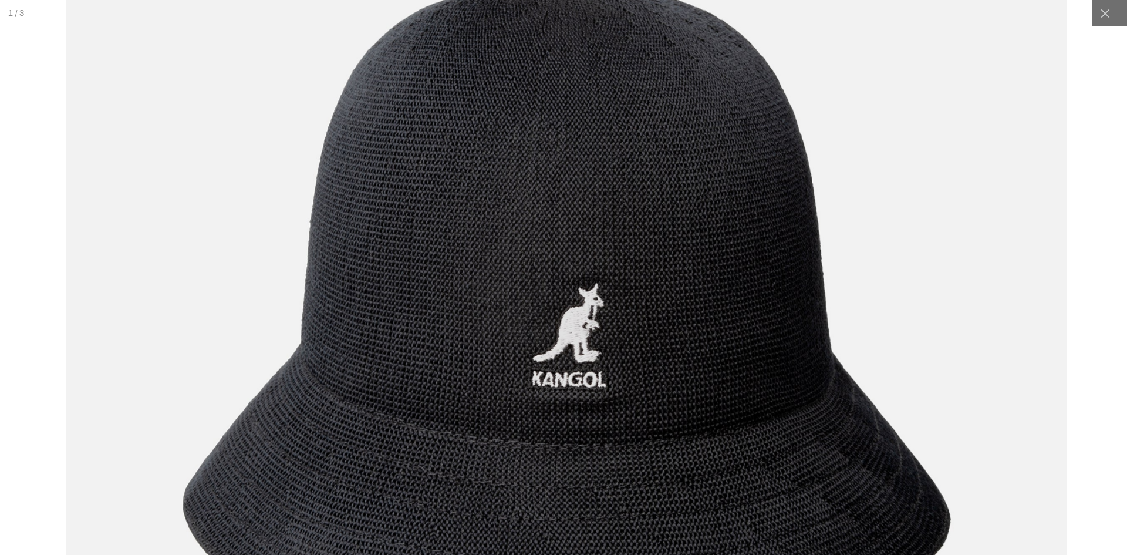
click at [754, 303] on img at bounding box center [566, 310] width 1000 height 1253
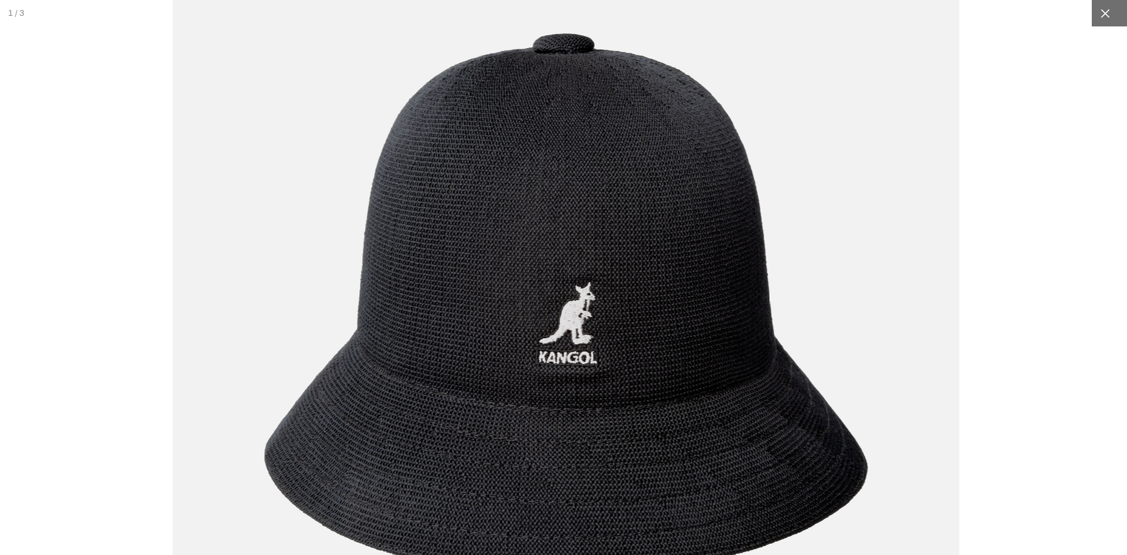
scroll to position [0, 0]
click at [1106, 14] on icon at bounding box center [1105, 13] width 9 height 9
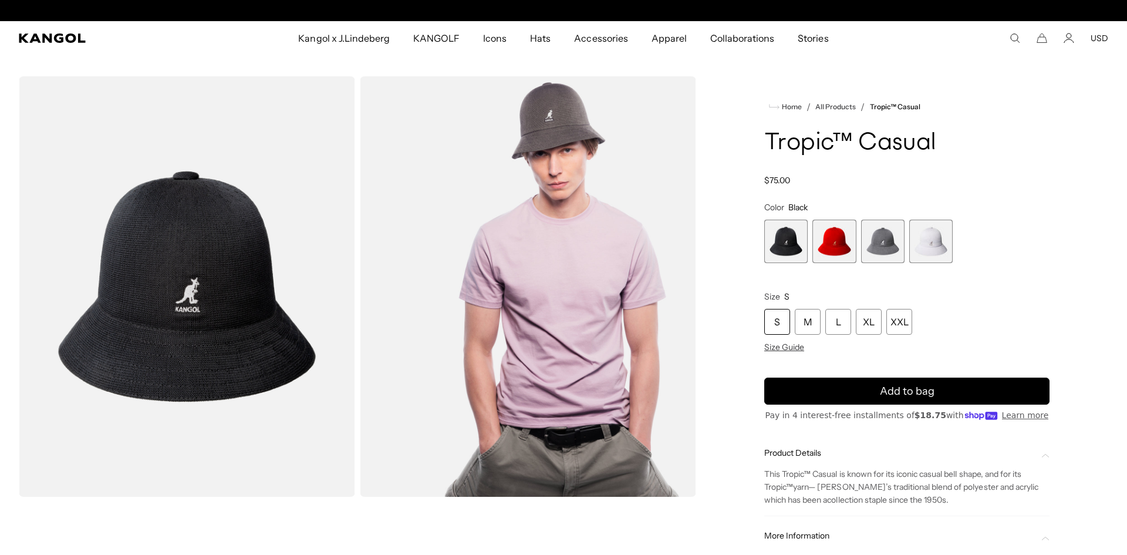
scroll to position [0, 242]
click at [838, 247] on span "2 of 4" at bounding box center [833, 241] width 43 height 43
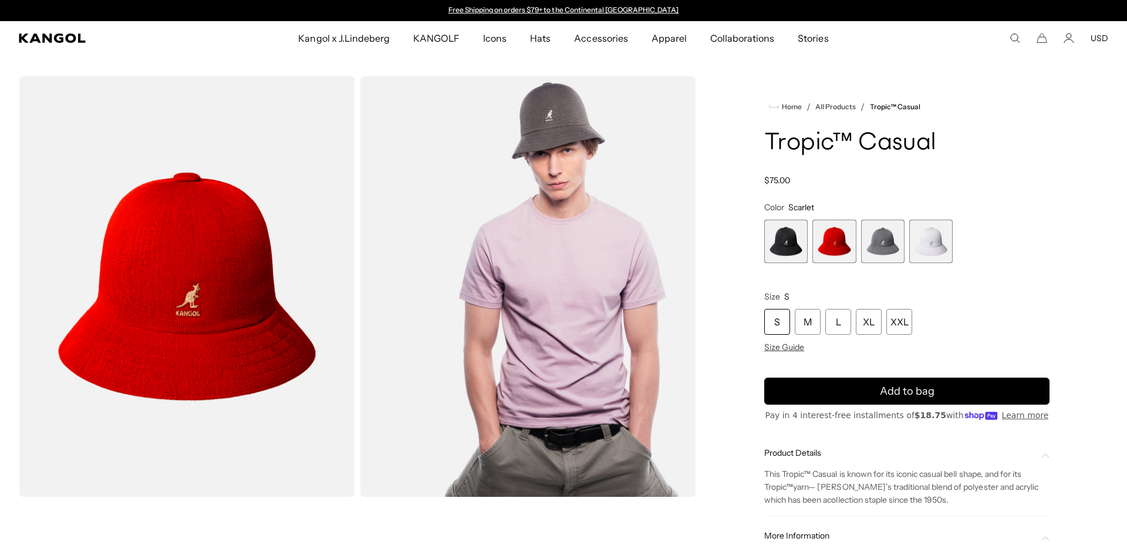
click at [883, 244] on span "3 of 4" at bounding box center [882, 241] width 43 height 43
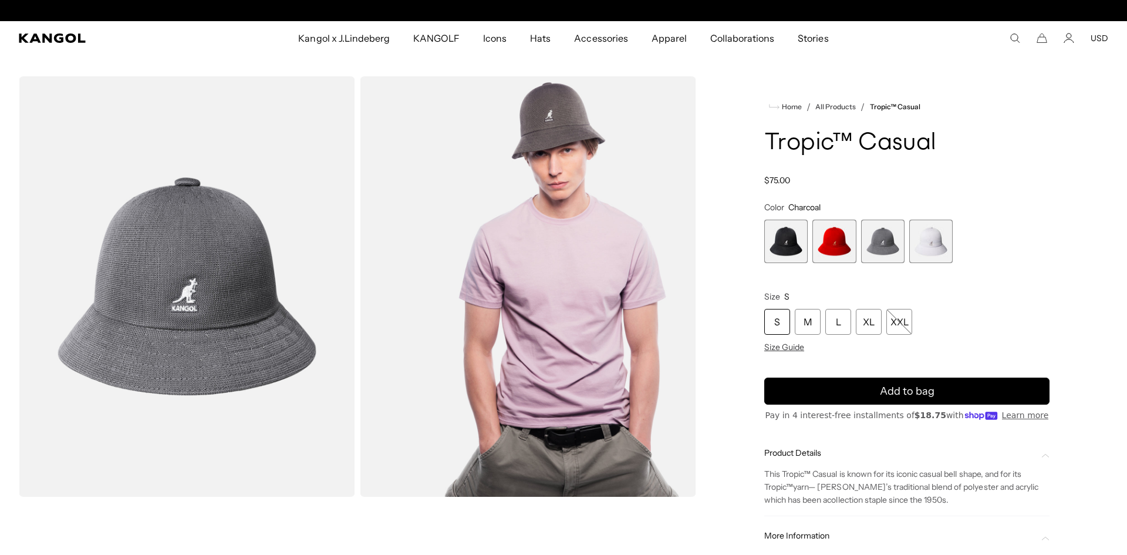
scroll to position [0, 242]
click at [934, 247] on span "4 of 4" at bounding box center [930, 241] width 43 height 43
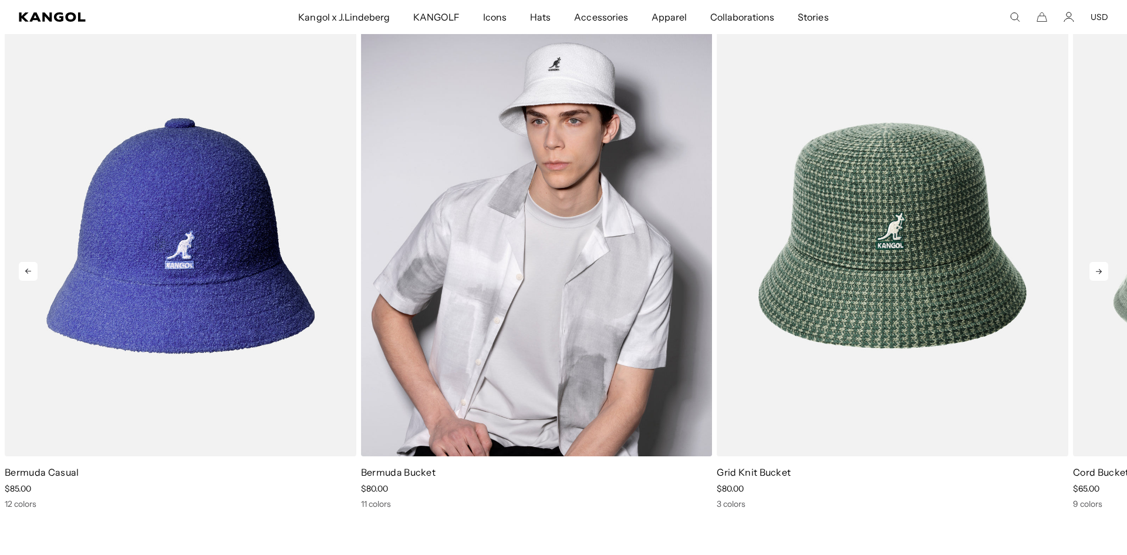
click at [536, 311] on img "2 of 5" at bounding box center [537, 235] width 352 height 441
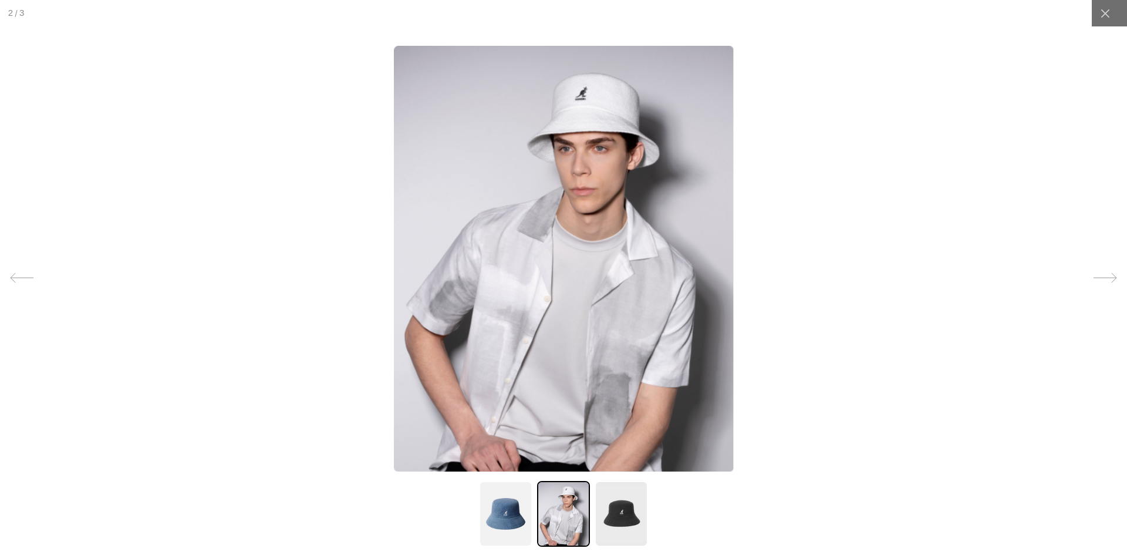
click at [554, 302] on img at bounding box center [563, 259] width 339 height 426
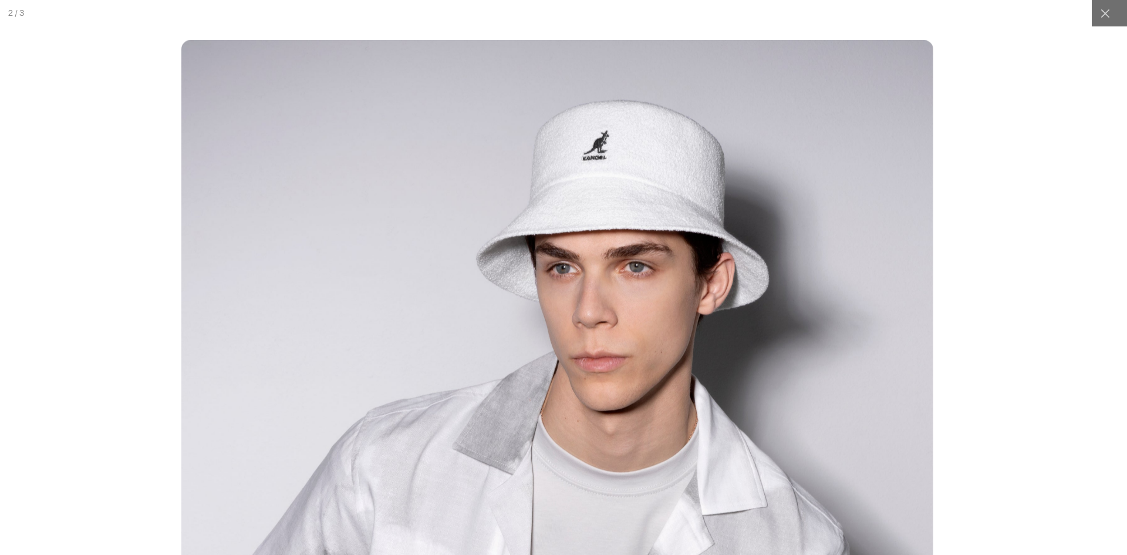
click at [644, 470] on img at bounding box center [556, 512] width 751 height 942
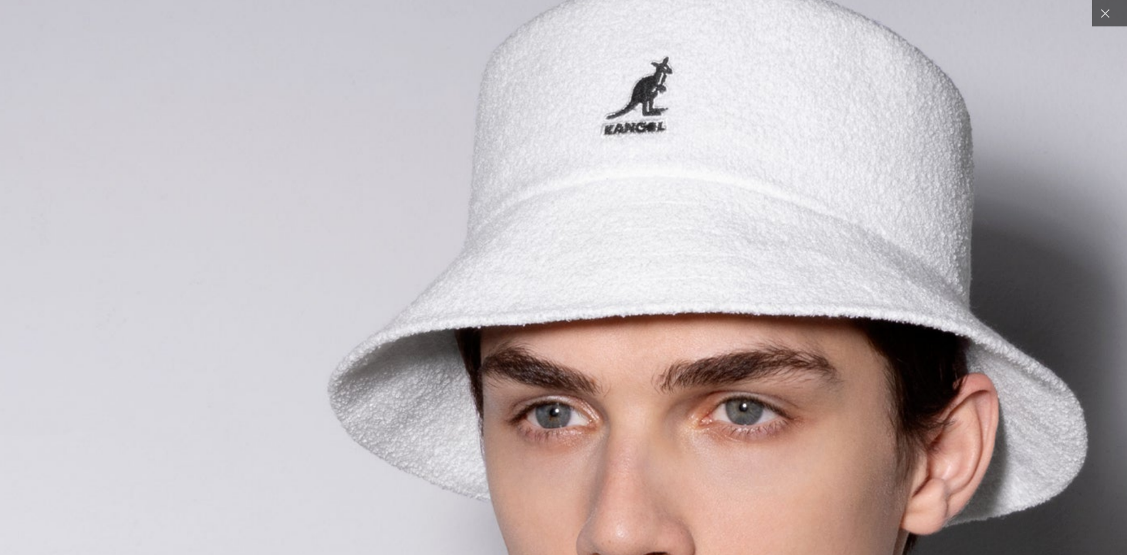
scroll to position [0, 242]
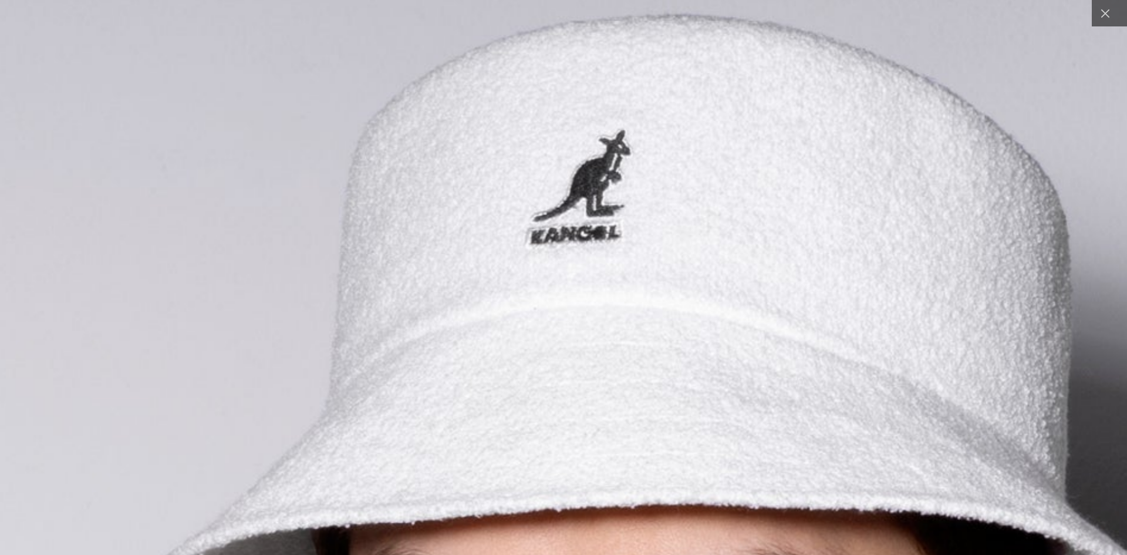
scroll to position [0, 0]
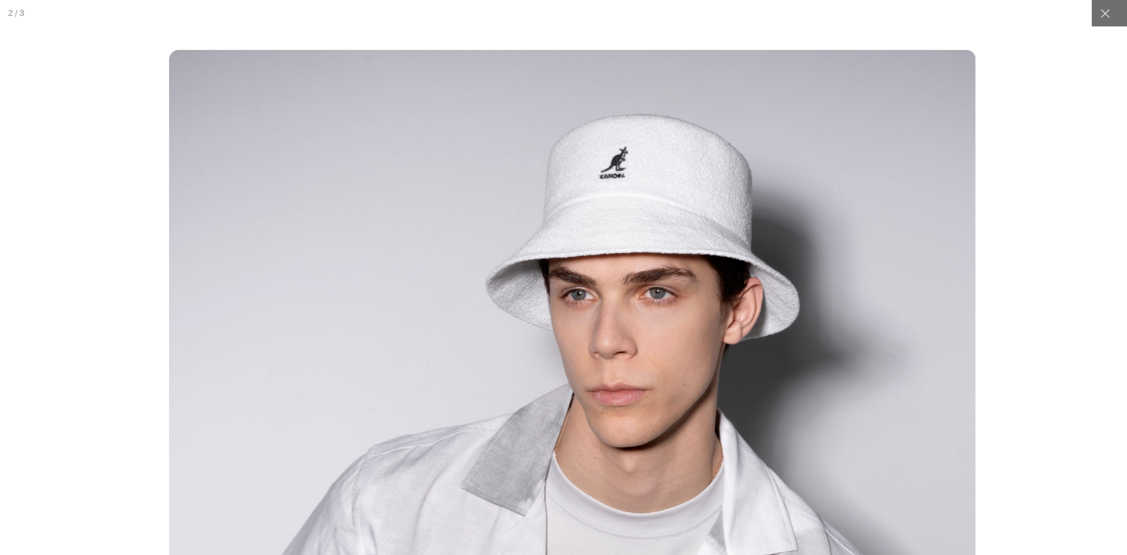
click at [680, 371] on img at bounding box center [572, 555] width 806 height 1010
click at [1101, 14] on icon at bounding box center [1105, 14] width 12 height 12
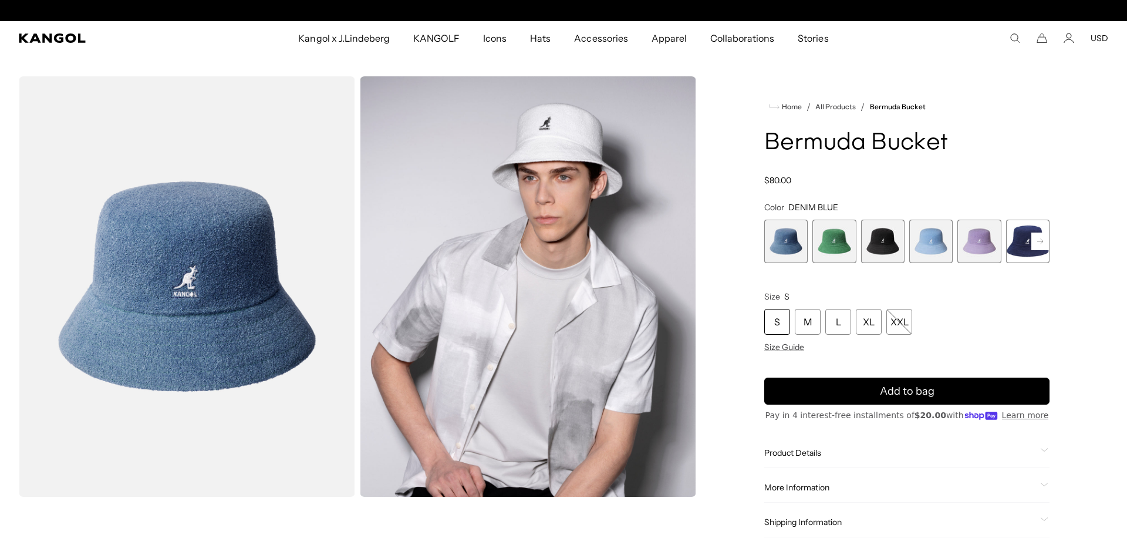
scroll to position [0, 0]
click at [827, 239] on span "2 of 11" at bounding box center [833, 241] width 43 height 43
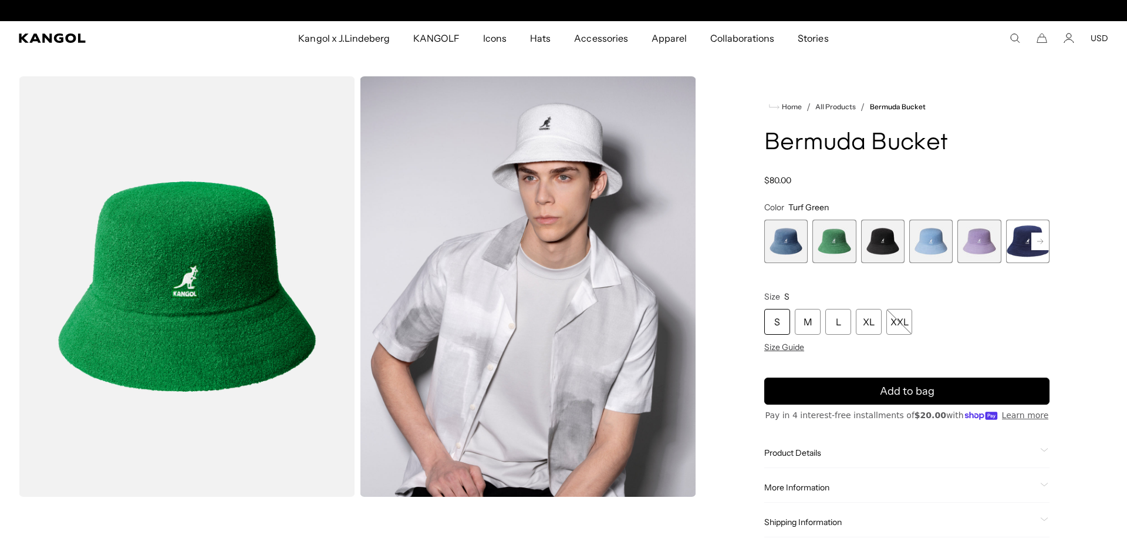
scroll to position [0, 242]
click at [215, 318] on img "Gallery Viewer" at bounding box center [187, 286] width 336 height 420
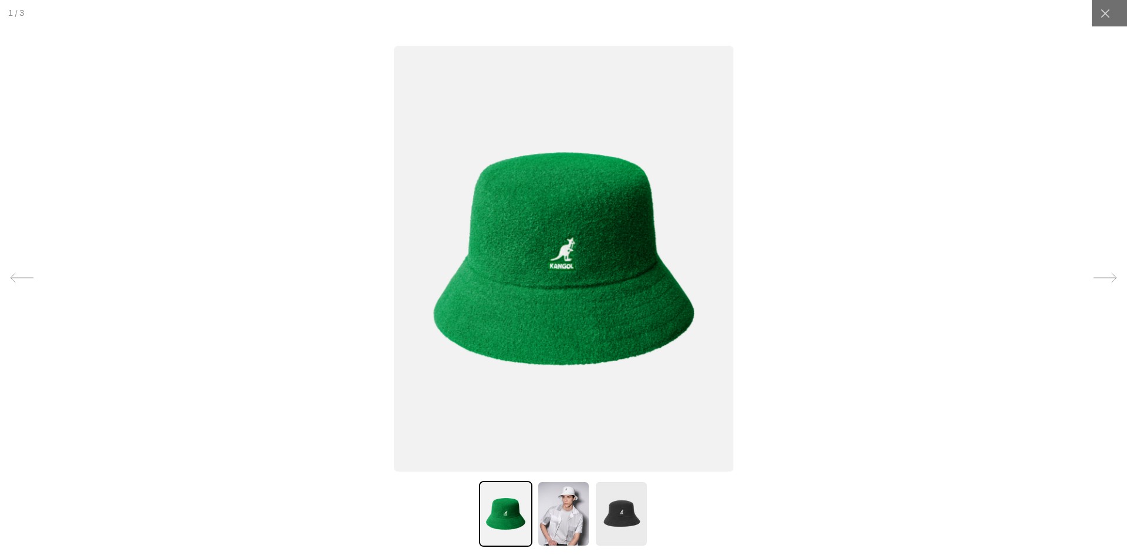
scroll to position [0, 0]
click at [581, 326] on img at bounding box center [563, 259] width 339 height 426
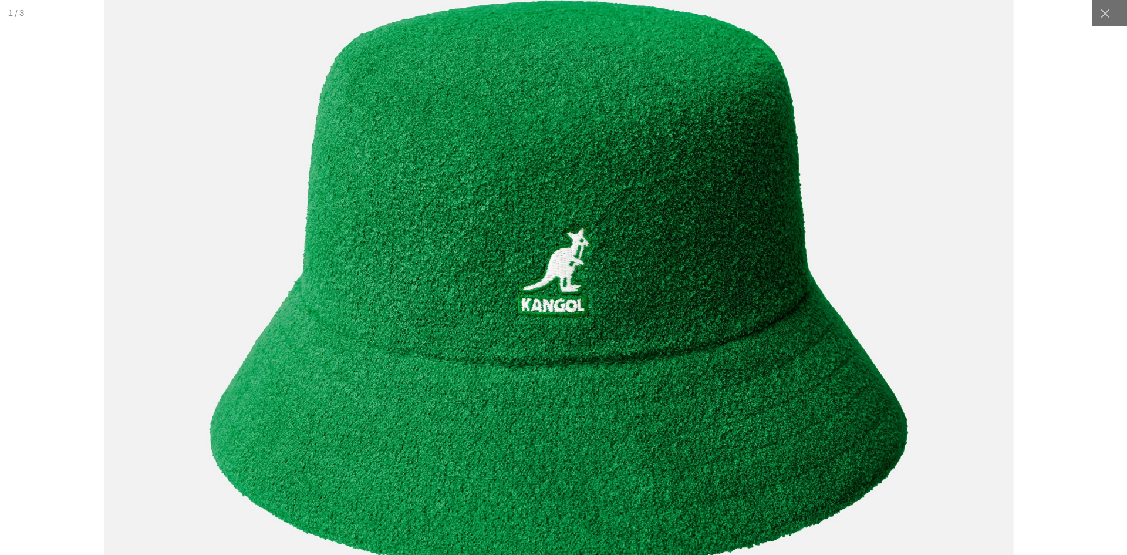
click at [629, 374] on img at bounding box center [557, 285] width 909 height 1139
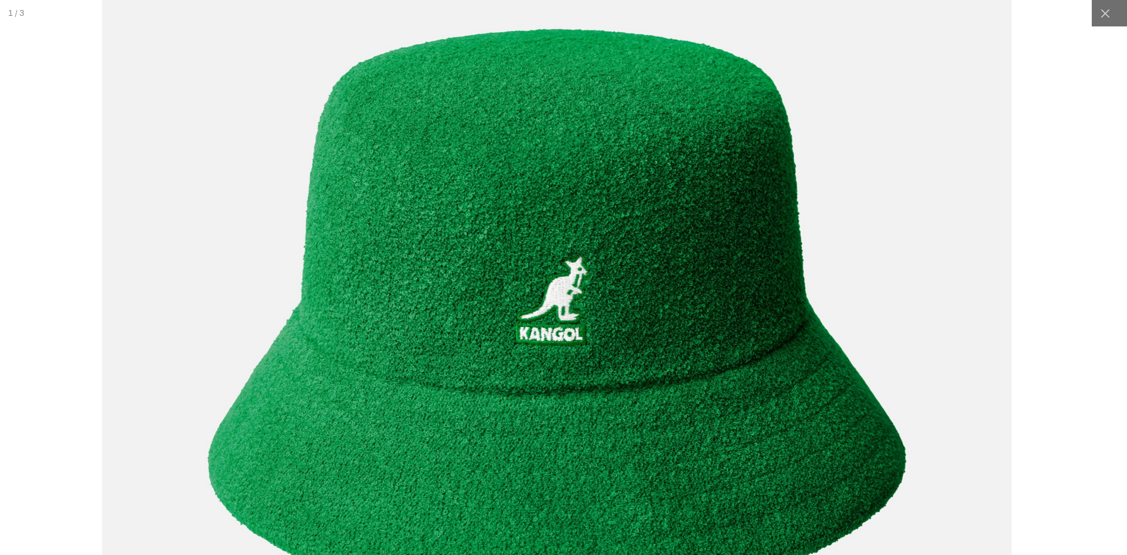
scroll to position [0, 242]
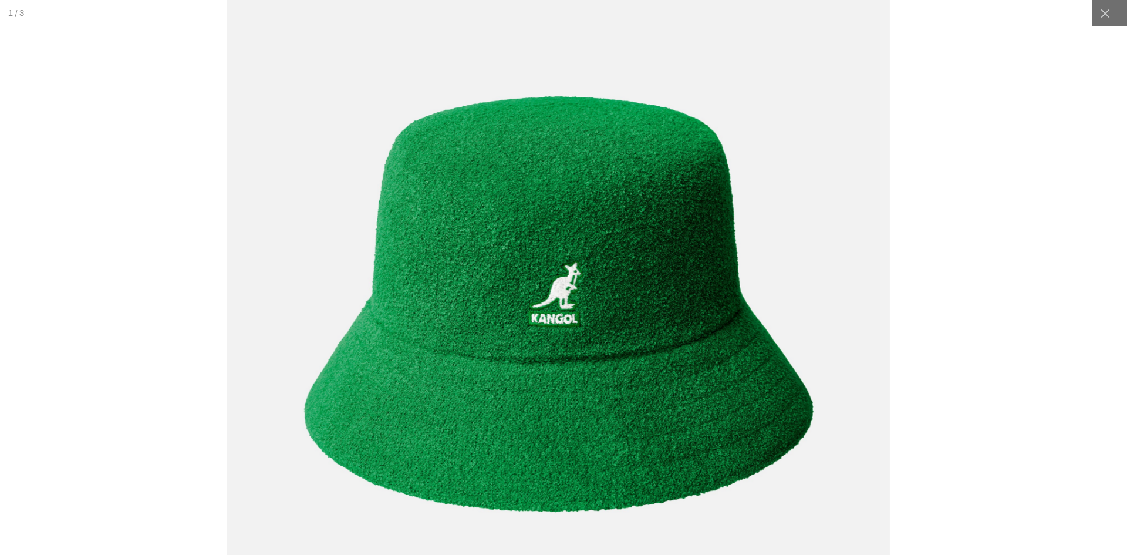
drag, startPoint x: 1102, startPoint y: 13, endPoint x: 1092, endPoint y: 31, distance: 20.8
click at [1101, 15] on icon at bounding box center [1105, 14] width 12 height 12
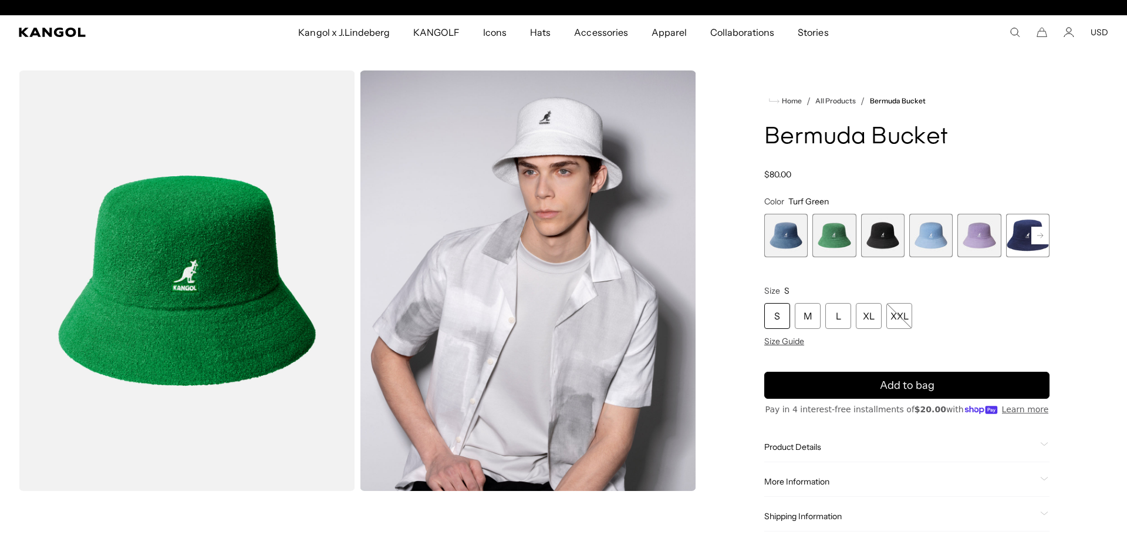
scroll to position [0, 0]
click at [775, 232] on span "1 of 11" at bounding box center [785, 235] width 43 height 43
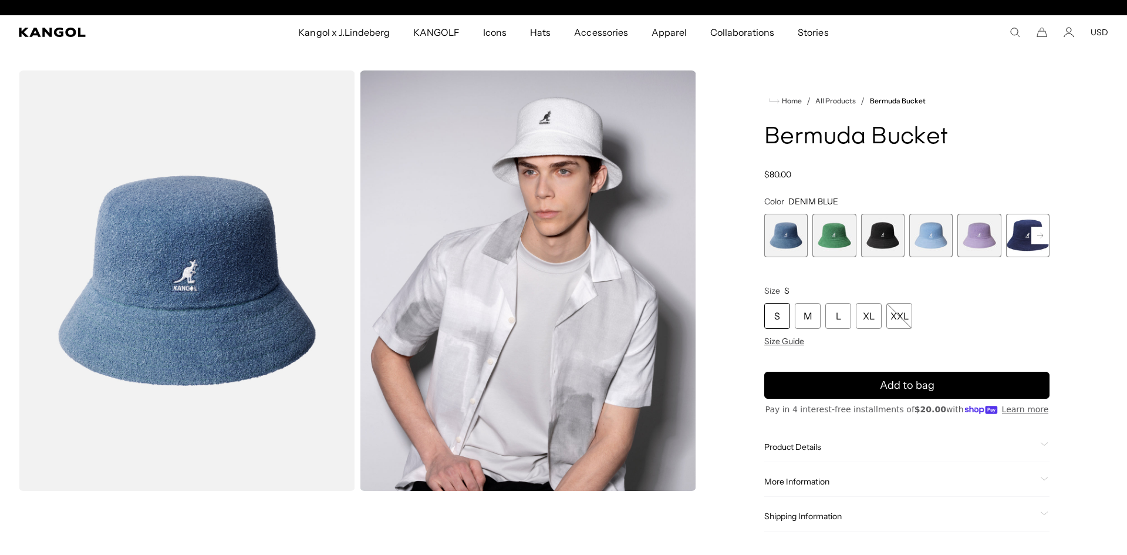
scroll to position [0, 242]
click at [883, 239] on span "3 of 11" at bounding box center [882, 235] width 43 height 43
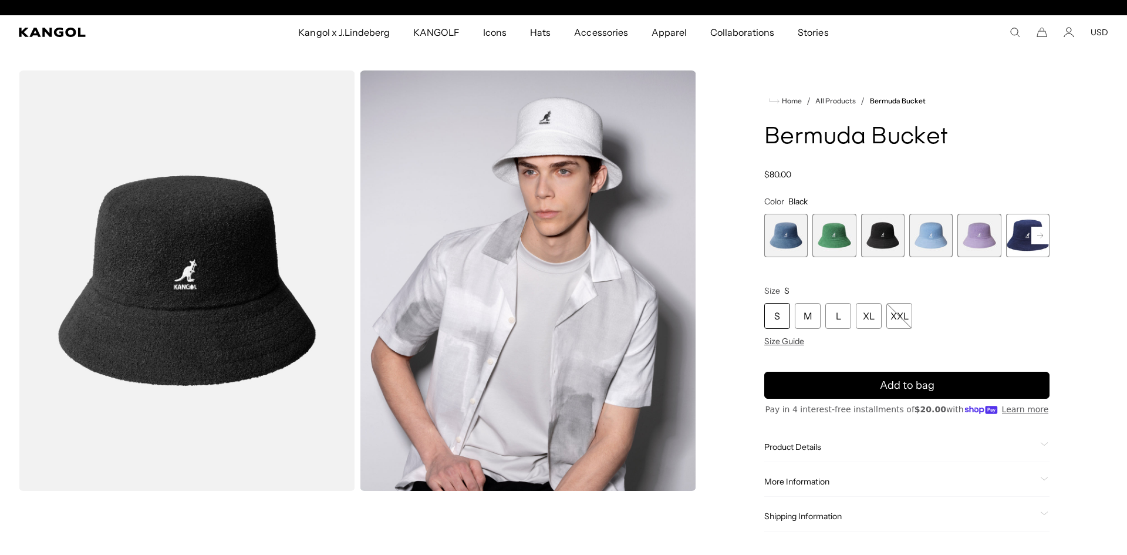
scroll to position [0, 242]
click at [933, 256] on span "4 of 11" at bounding box center [930, 235] width 43 height 43
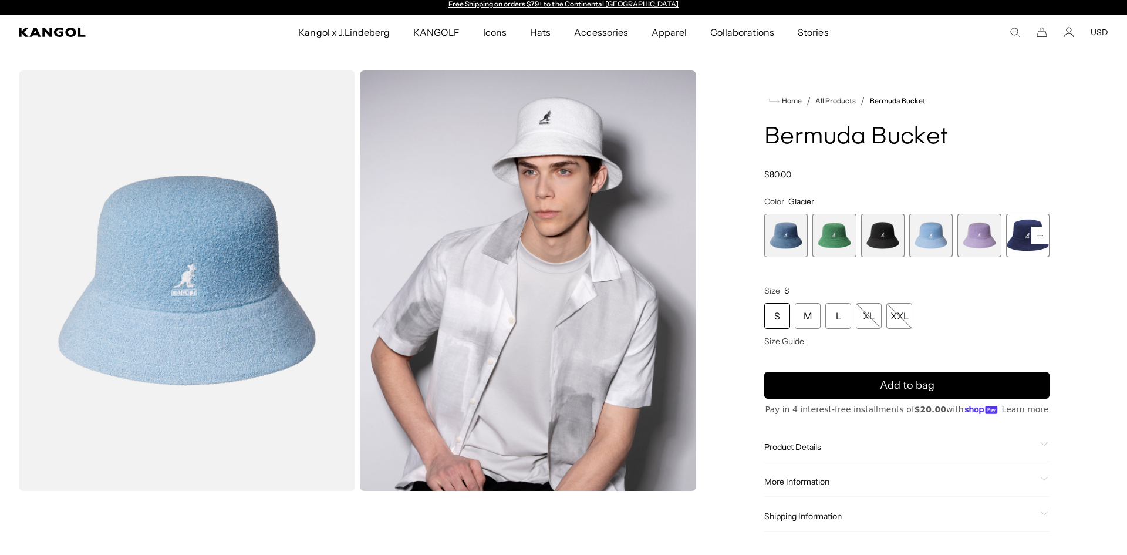
click at [982, 243] on span "5 of 11" at bounding box center [978, 235] width 43 height 43
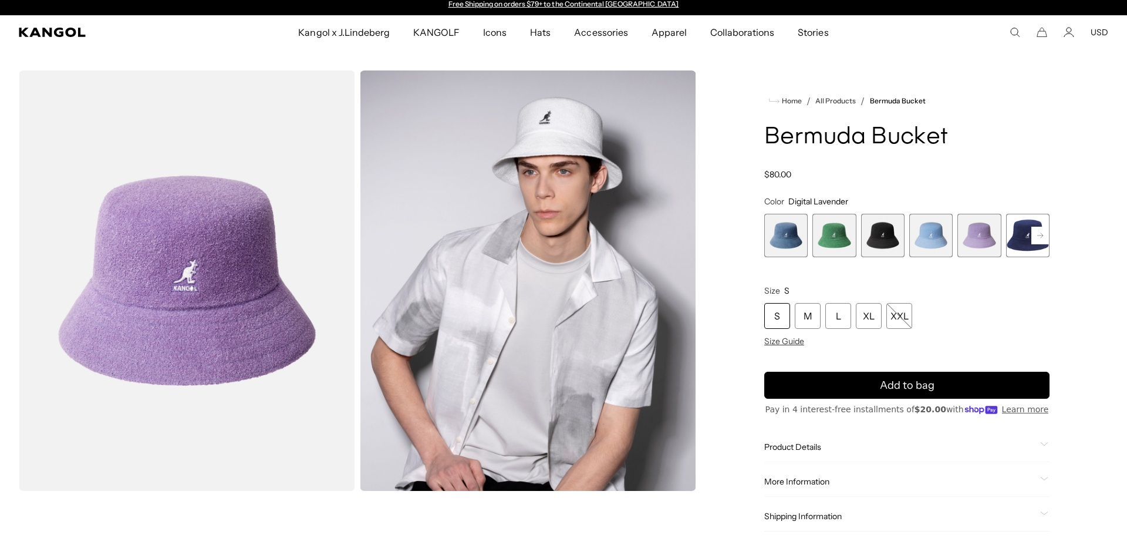
click at [1020, 248] on span "6 of 11" at bounding box center [1027, 235] width 43 height 43
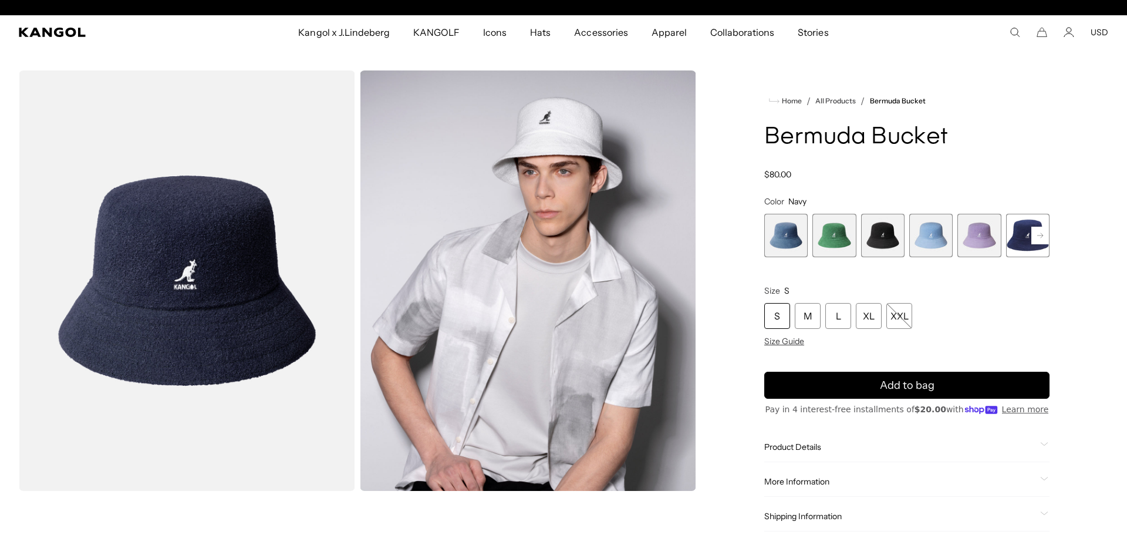
scroll to position [0, 242]
click at [1038, 234] on rect at bounding box center [1040, 236] width 18 height 18
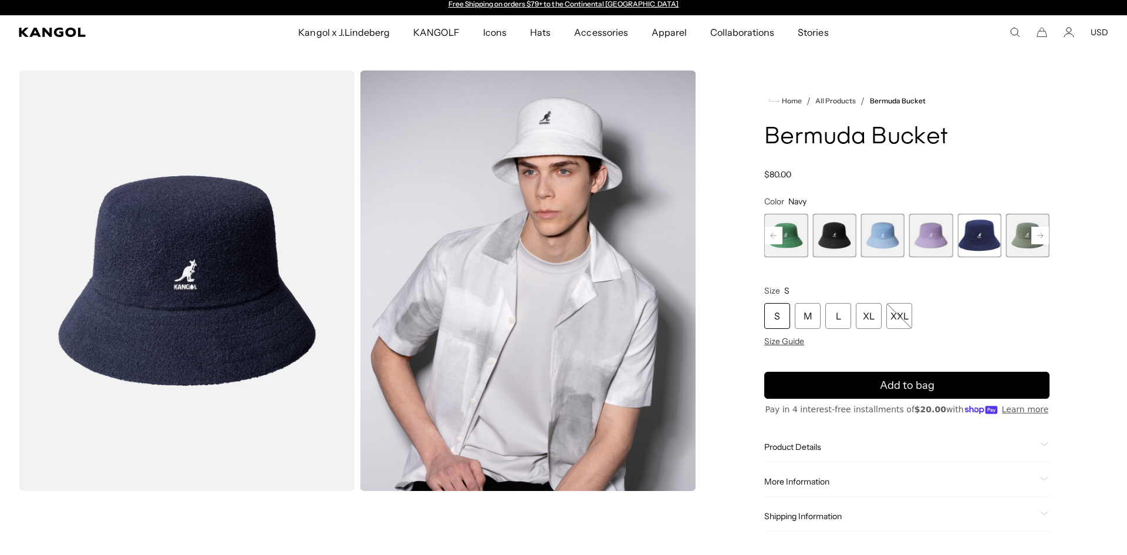
click at [1016, 249] on span "7 of 11" at bounding box center [1027, 235] width 43 height 43
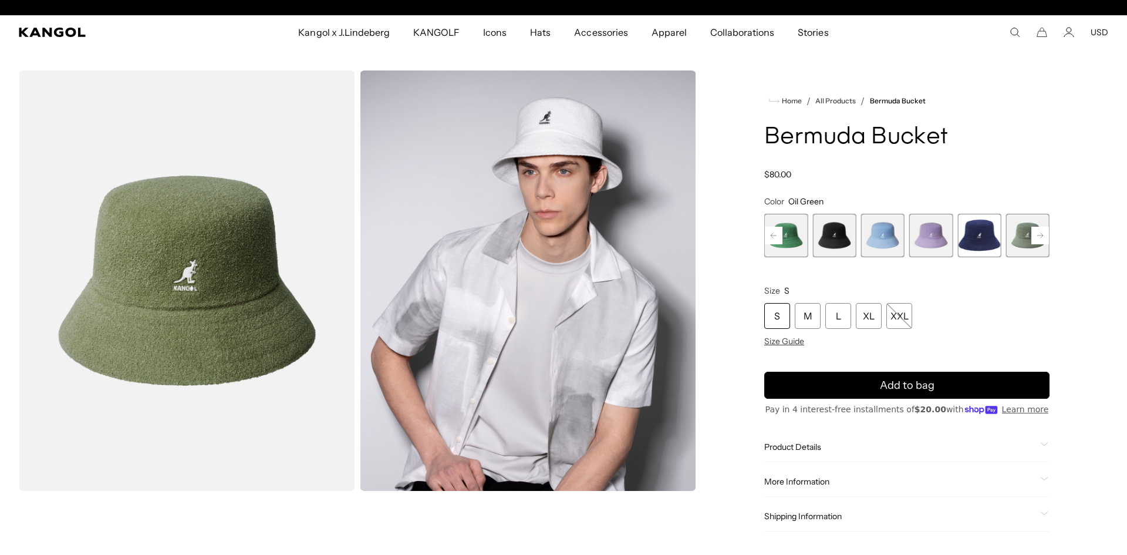
click at [238, 234] on img "Gallery Viewer" at bounding box center [187, 280] width 336 height 420
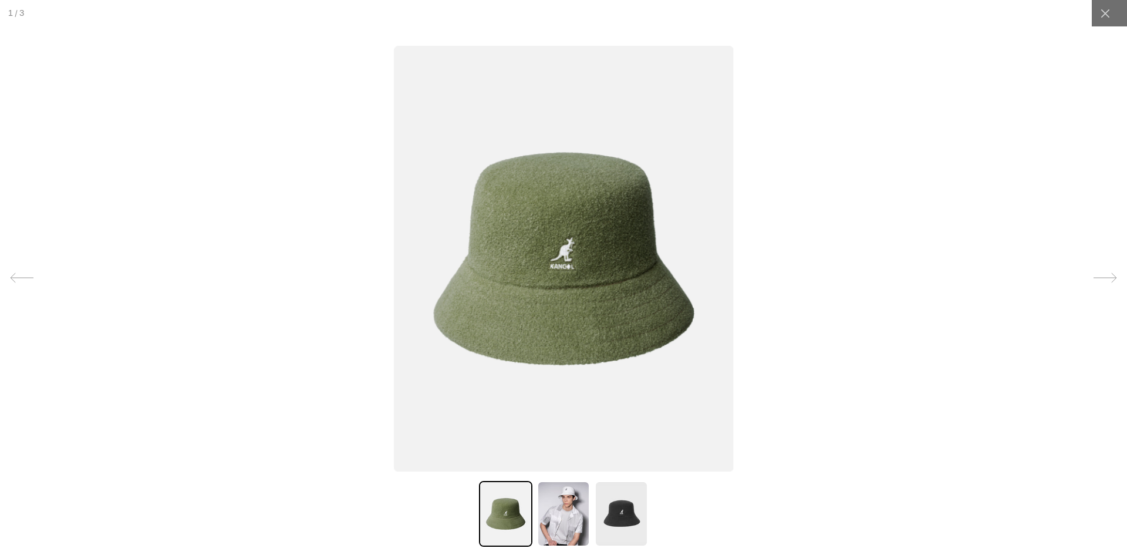
click at [578, 324] on img at bounding box center [563, 259] width 339 height 426
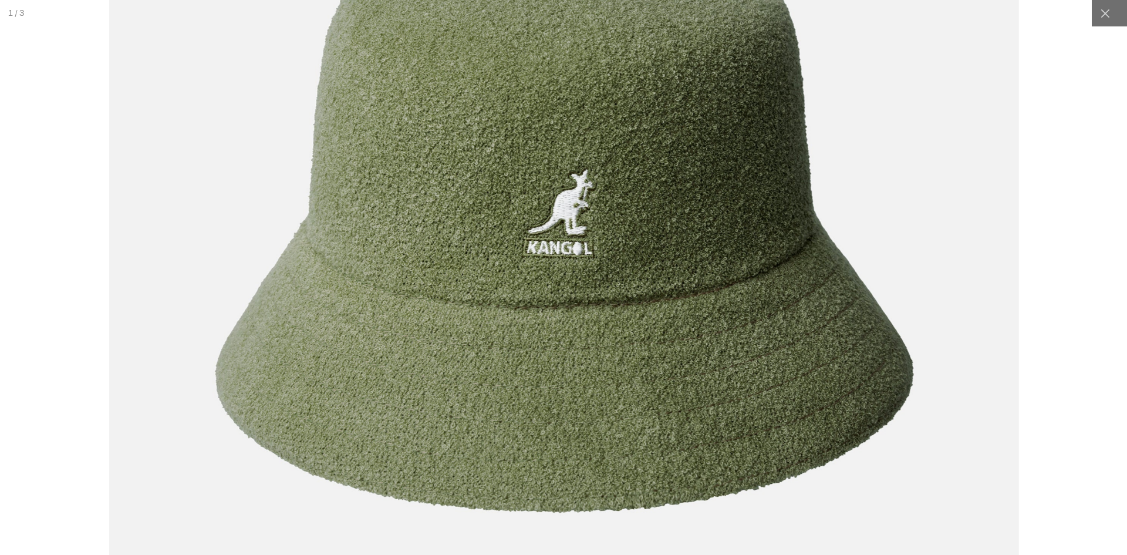
scroll to position [0, 0]
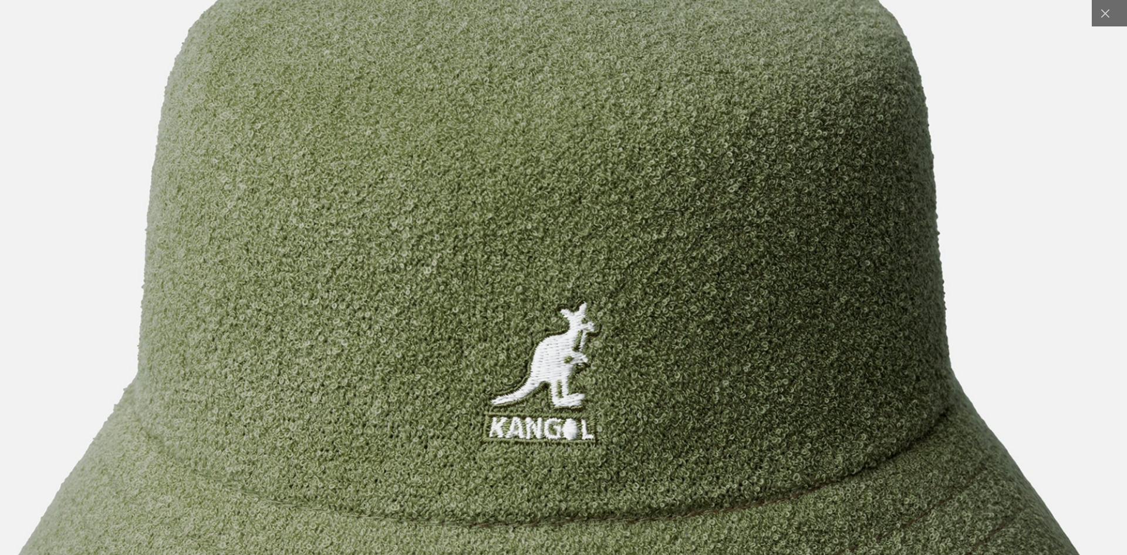
click at [658, 428] on img at bounding box center [548, 395] width 1464 height 1835
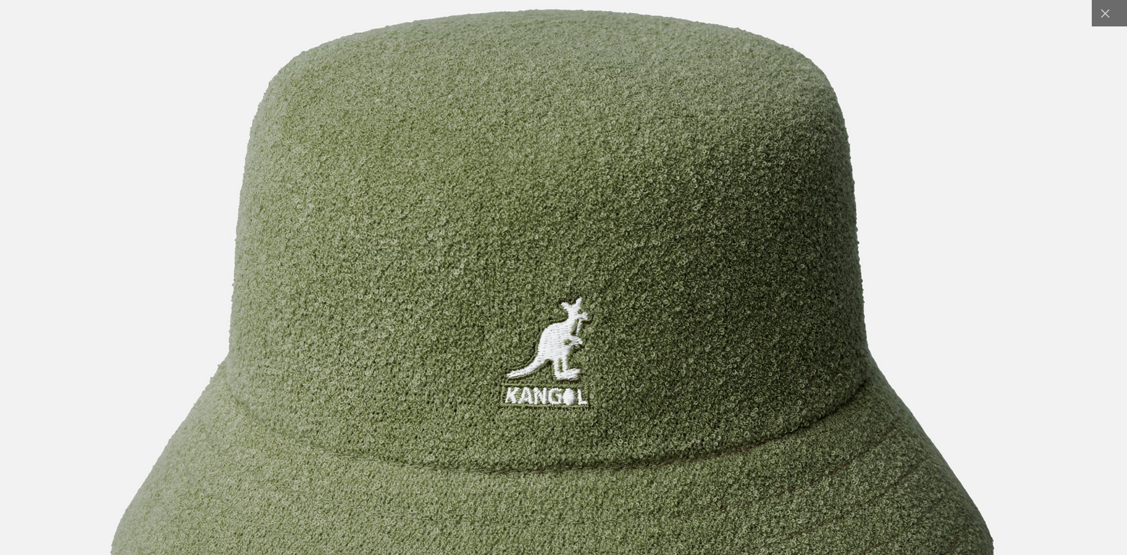
scroll to position [0, 242]
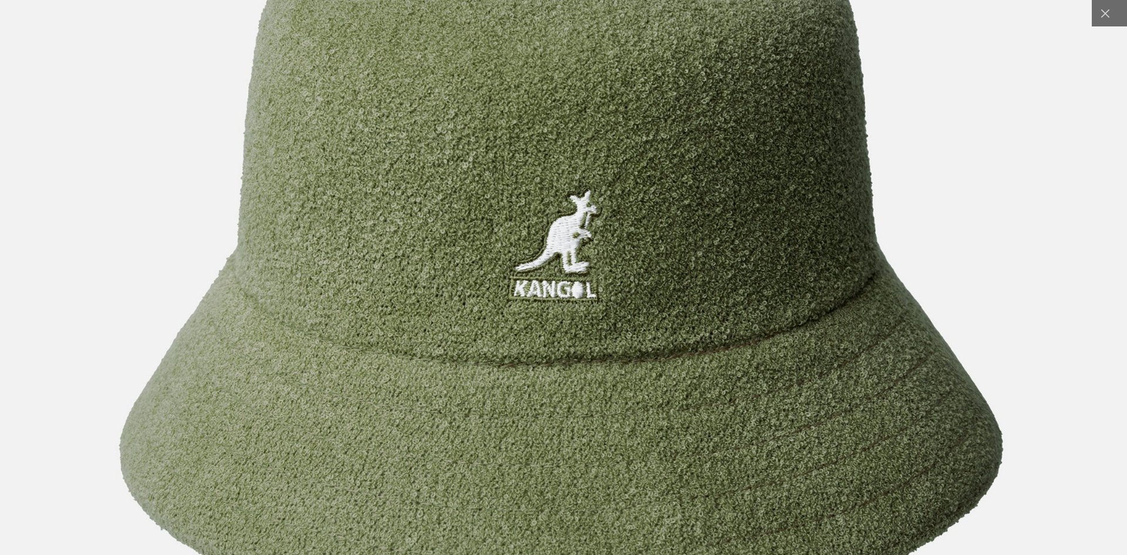
click at [691, 420] on img at bounding box center [560, 263] width 1151 height 1442
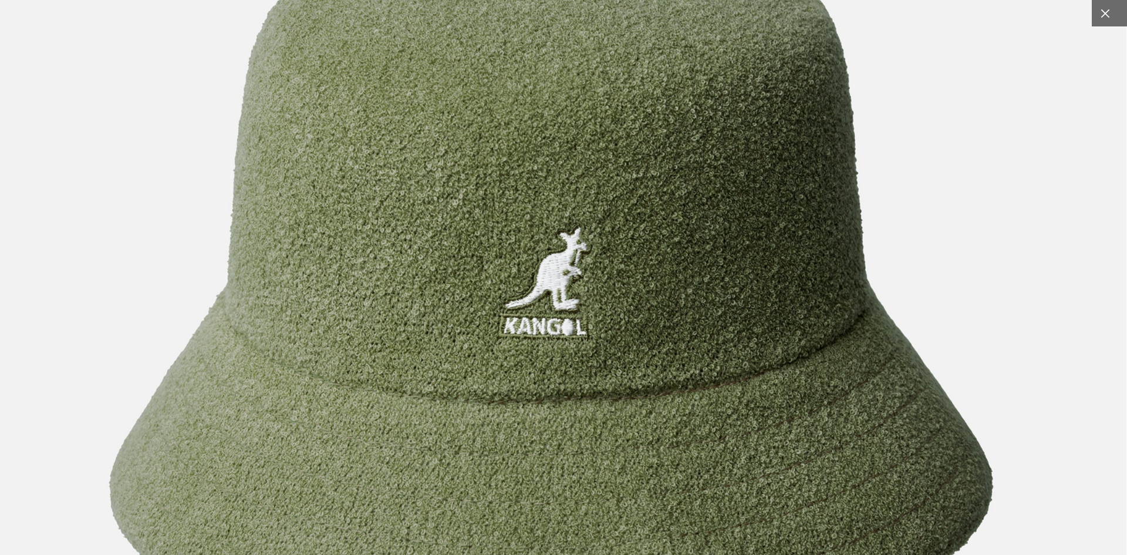
scroll to position [0, 0]
click at [1106, 12] on icon at bounding box center [1105, 13] width 9 height 9
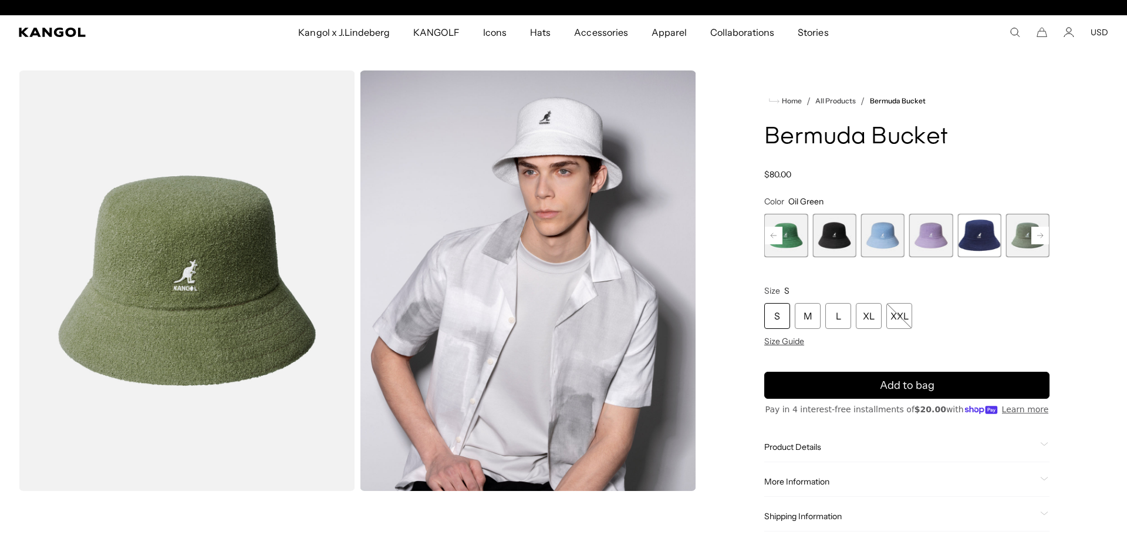
click at [1045, 237] on rect at bounding box center [1040, 236] width 18 height 18
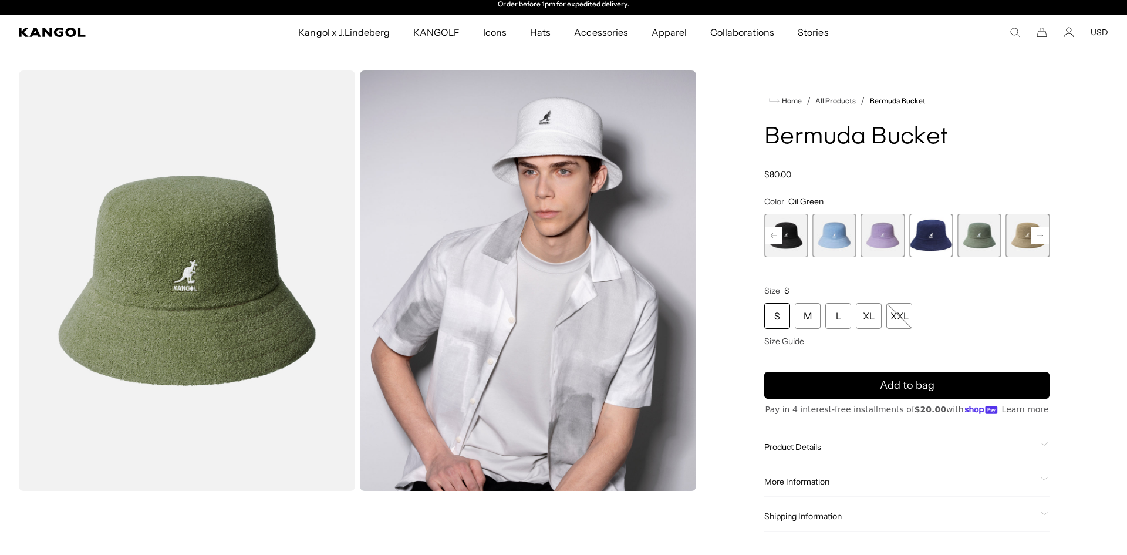
click at [1035, 235] on rect at bounding box center [1040, 236] width 18 height 18
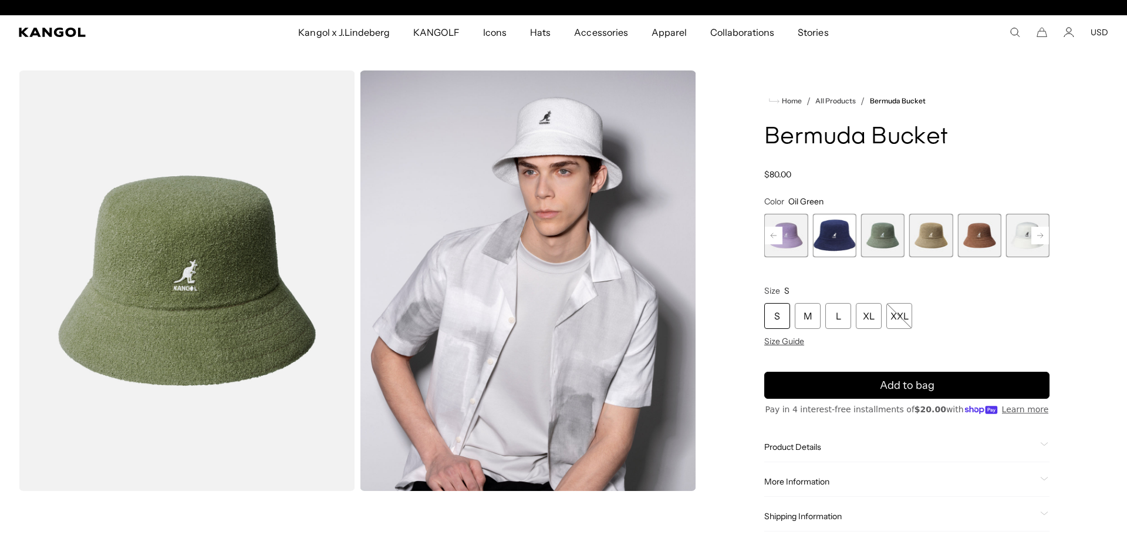
scroll to position [0, 0]
click at [930, 232] on span "8 of 11" at bounding box center [930, 235] width 43 height 43
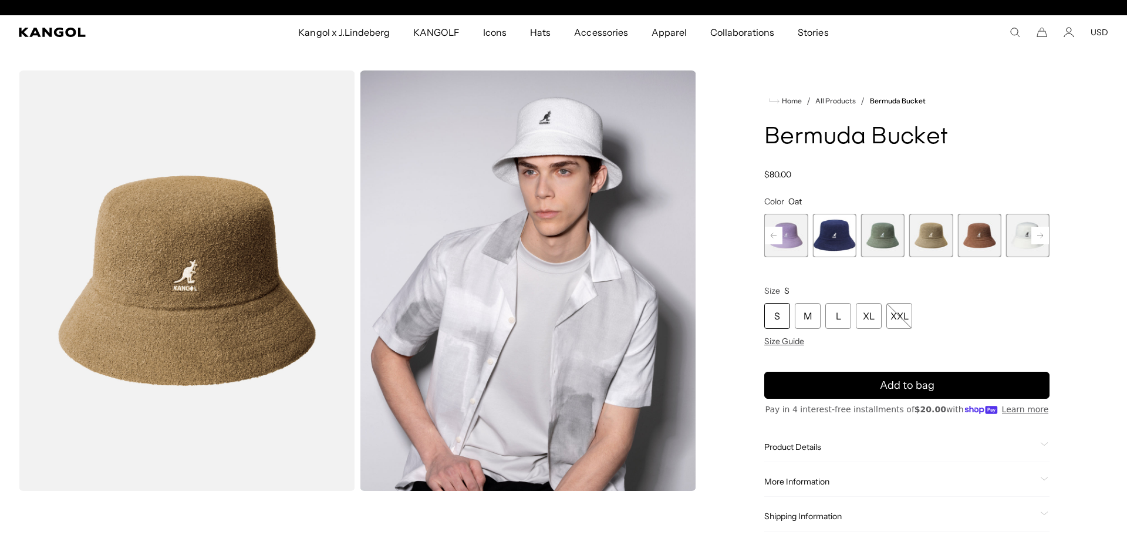
scroll to position [0, 242]
click at [208, 273] on img "Gallery Viewer" at bounding box center [187, 280] width 336 height 420
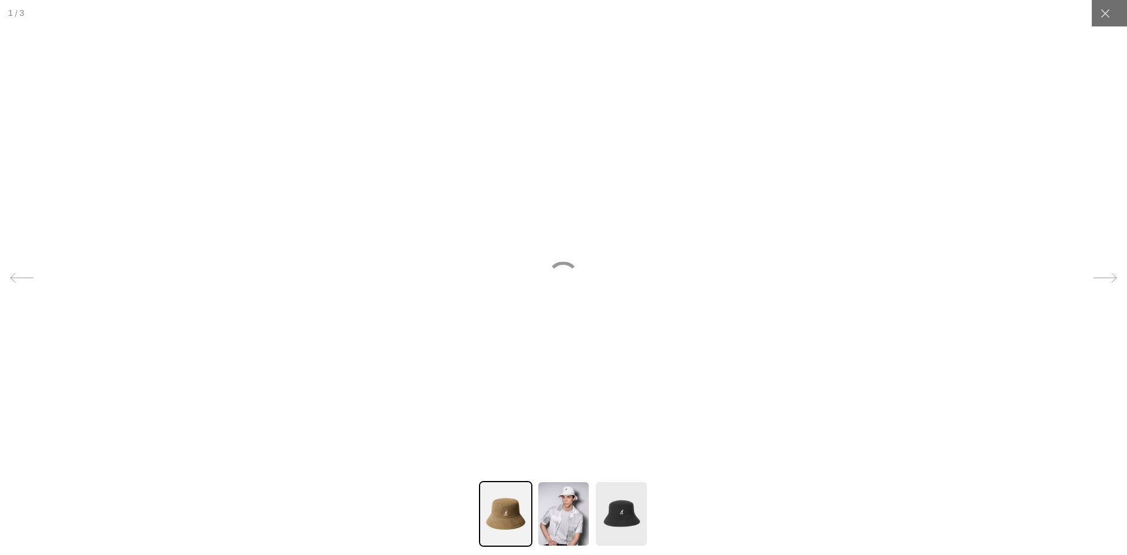
scroll to position [0, 0]
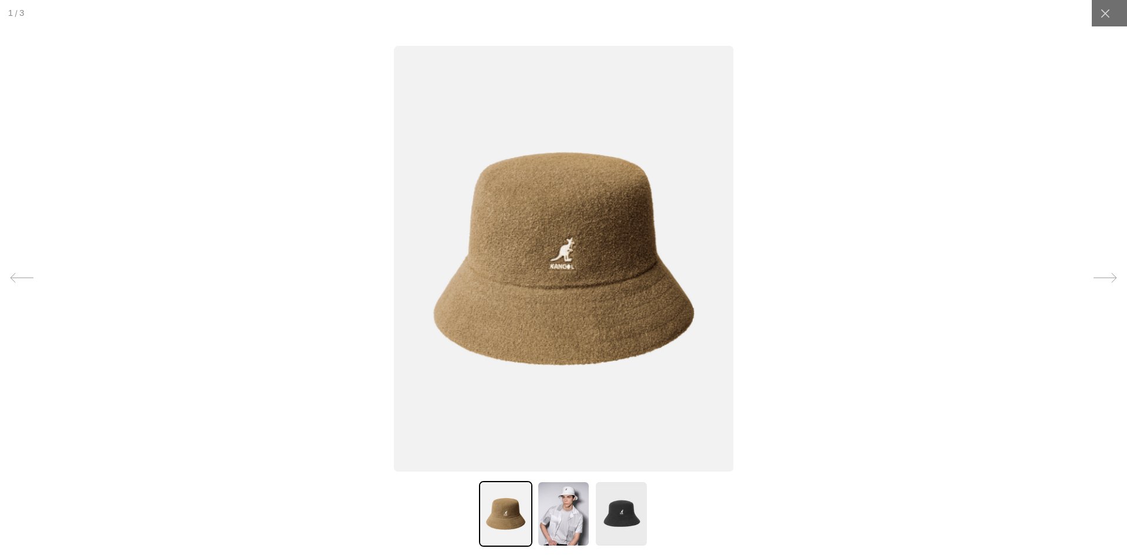
click at [578, 275] on img at bounding box center [563, 259] width 339 height 426
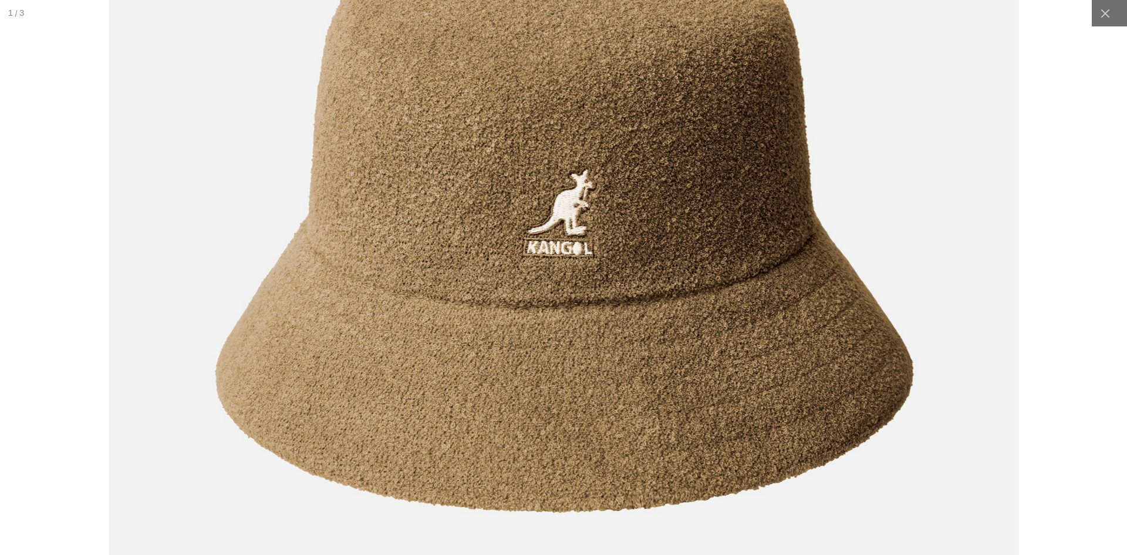
scroll to position [0, 242]
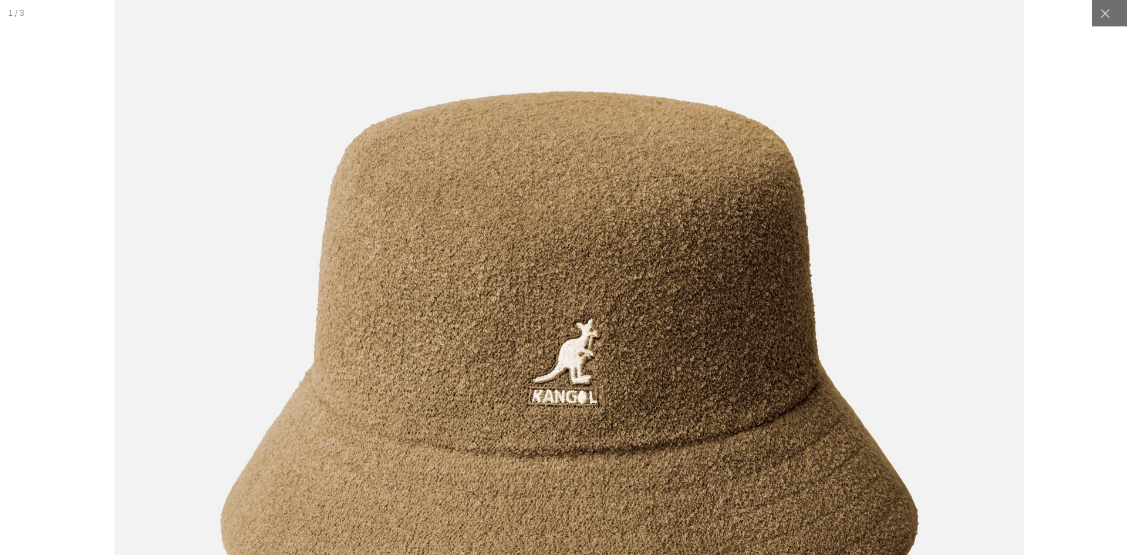
click at [685, 381] on img at bounding box center [568, 375] width 909 height 1139
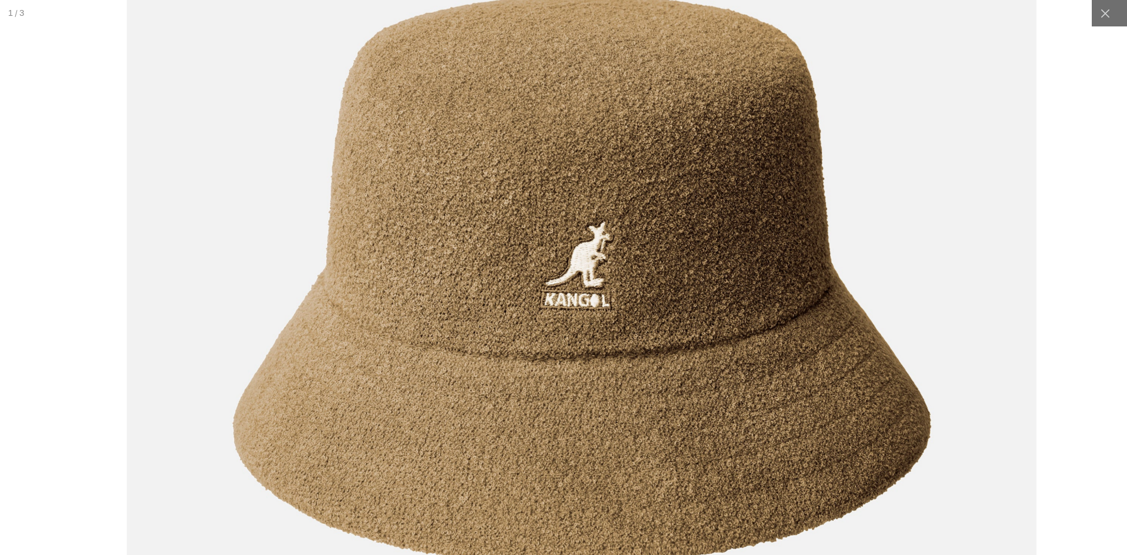
scroll to position [0, 0]
click at [721, 308] on img at bounding box center [580, 278] width 909 height 1139
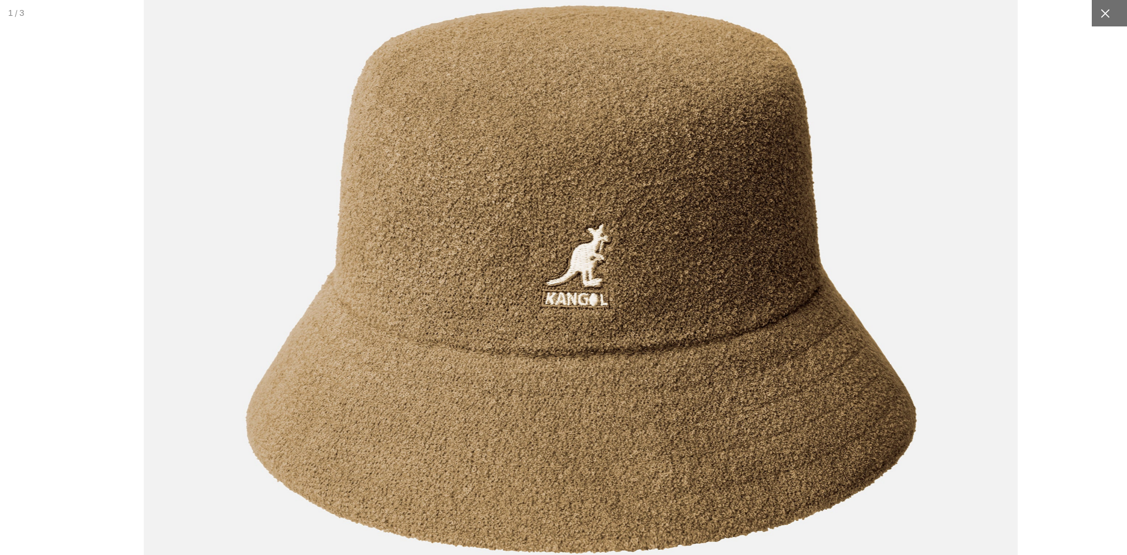
scroll to position [0, 242]
click at [1104, 12] on icon at bounding box center [1105, 13] width 9 height 9
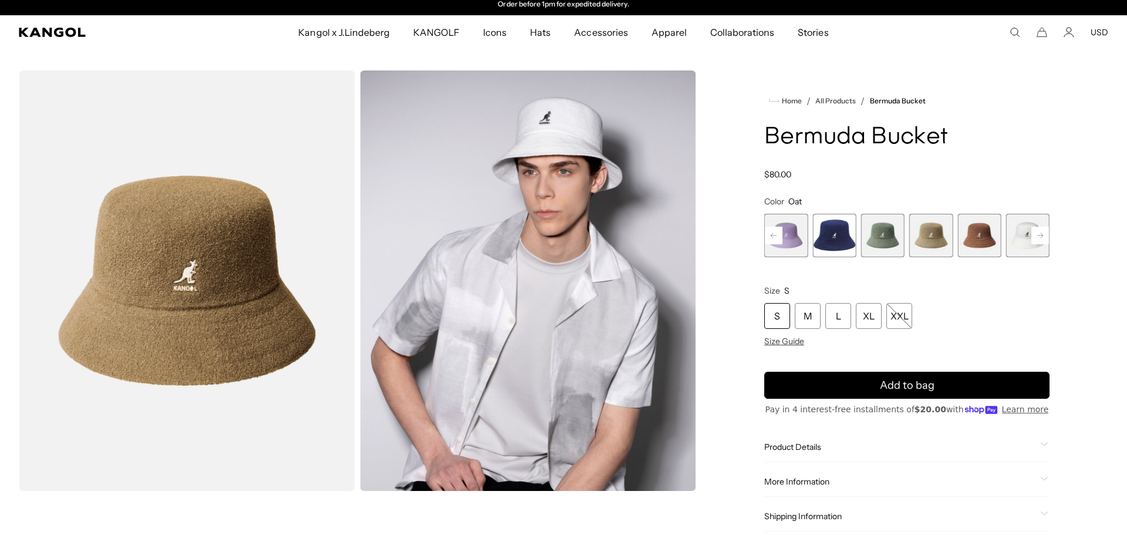
click at [885, 242] on span "7 of 11" at bounding box center [882, 235] width 43 height 43
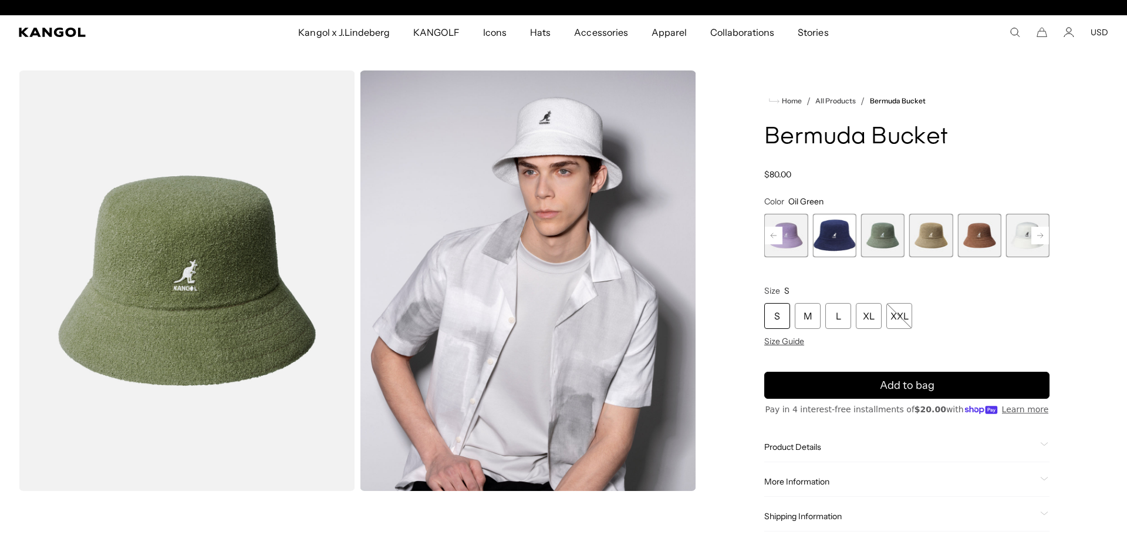
scroll to position [0, 242]
click at [173, 288] on img "Gallery Viewer" at bounding box center [187, 280] width 336 height 420
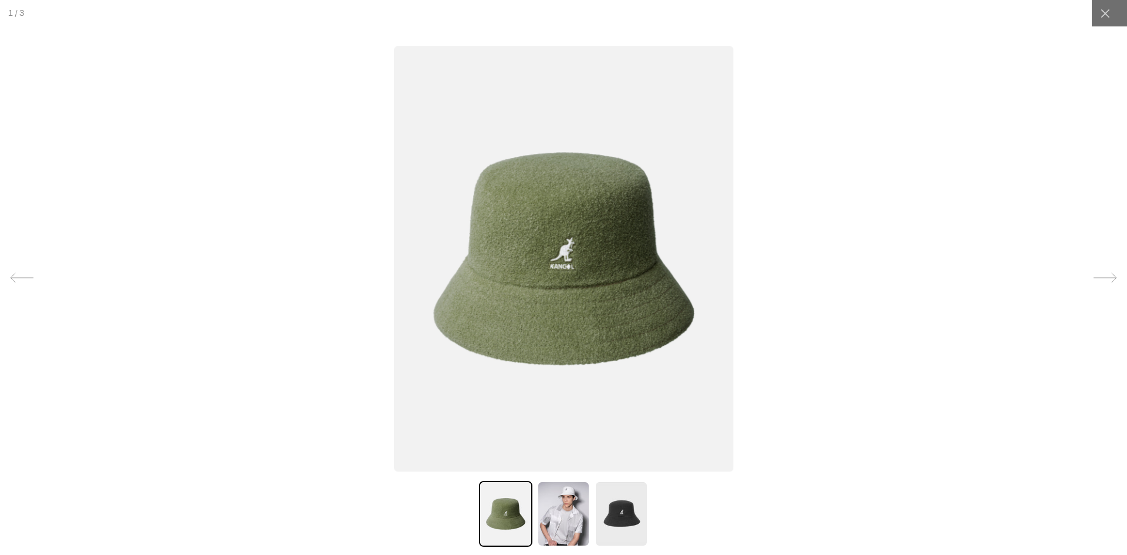
click at [556, 197] on img at bounding box center [563, 259] width 339 height 426
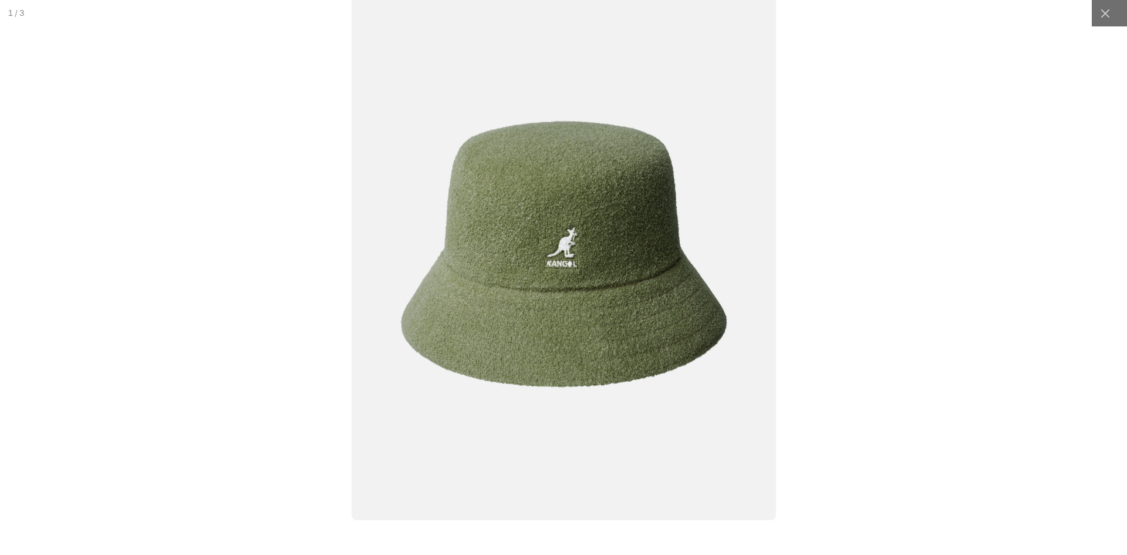
scroll to position [0, 0]
click at [597, 230] on img at bounding box center [564, 254] width 424 height 532
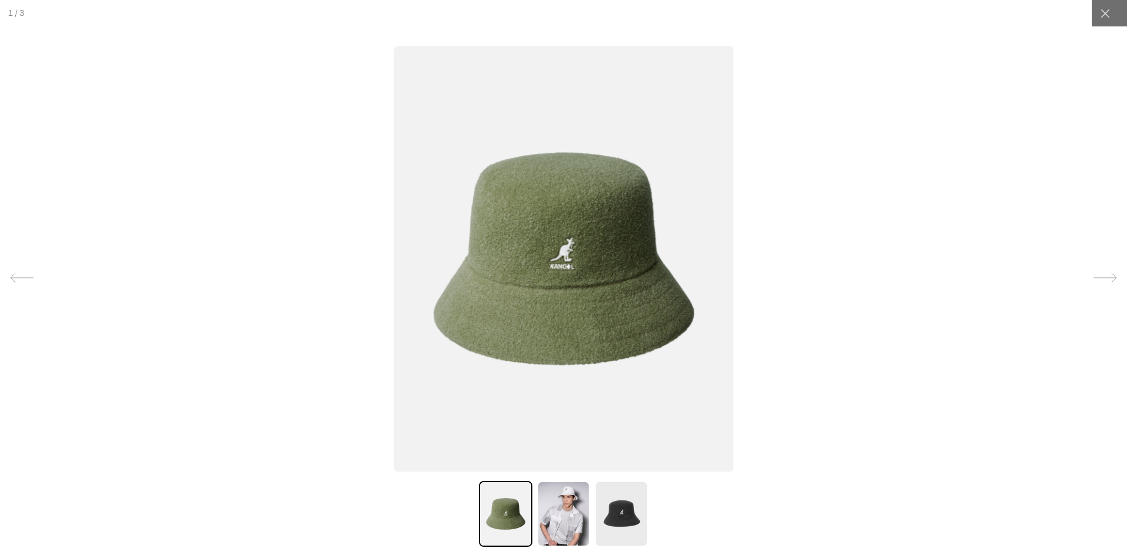
click at [597, 230] on img at bounding box center [563, 259] width 339 height 426
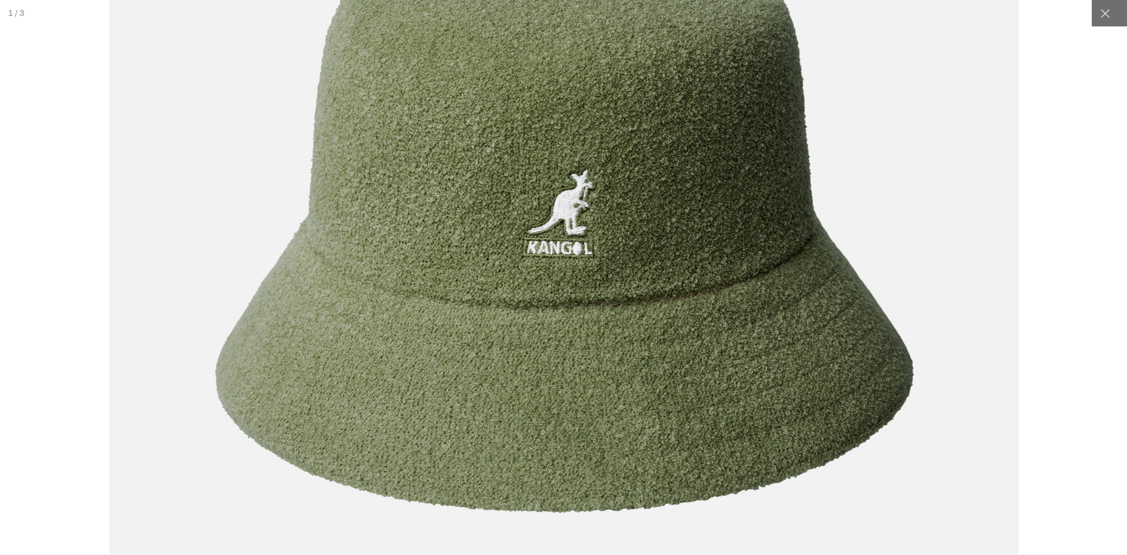
scroll to position [0, 242]
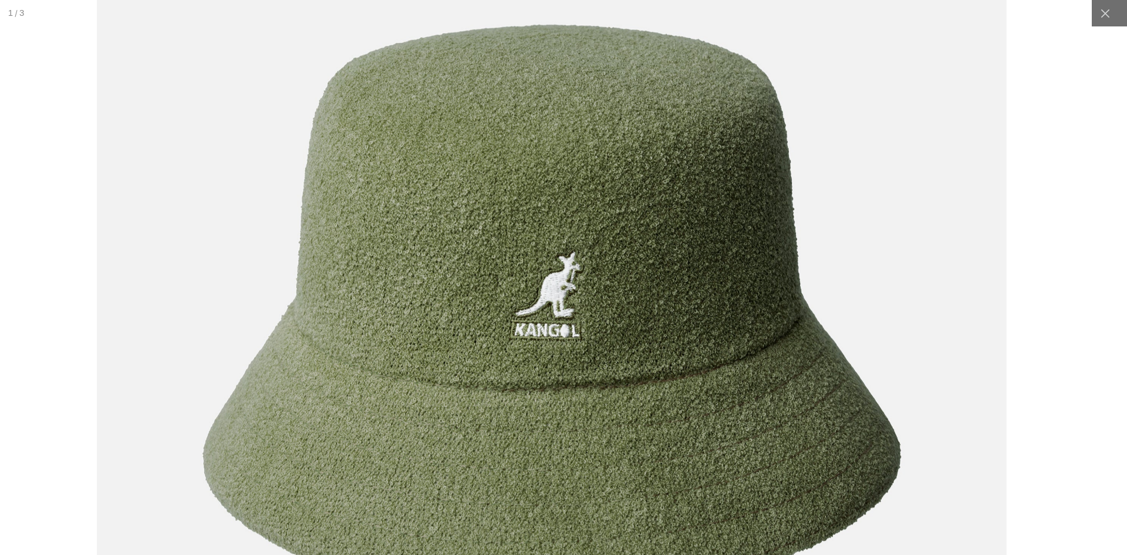
click at [680, 231] on img at bounding box center [550, 309] width 909 height 1139
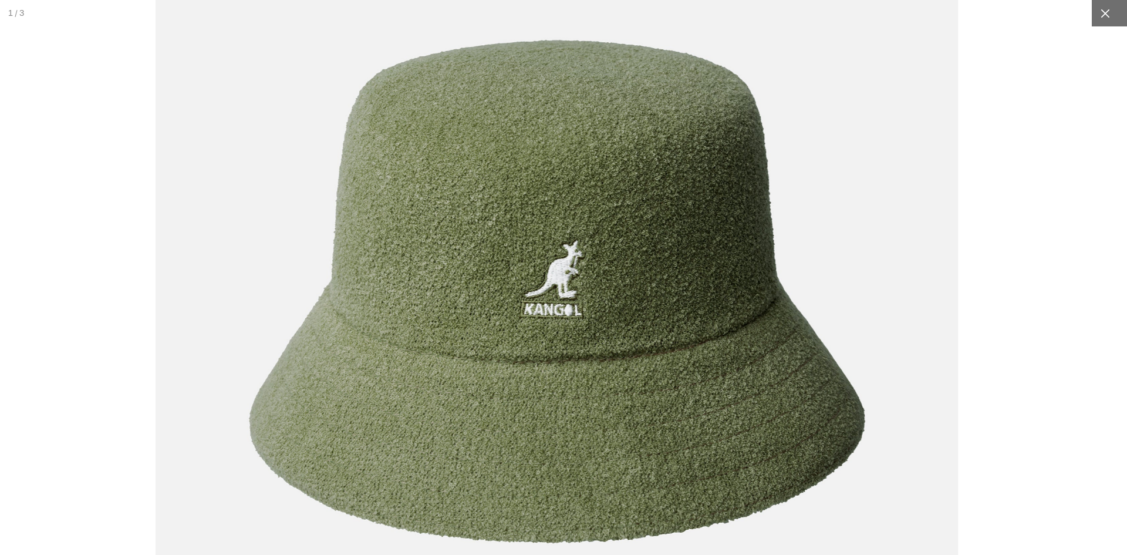
click at [1105, 18] on icon at bounding box center [1105, 14] width 12 height 12
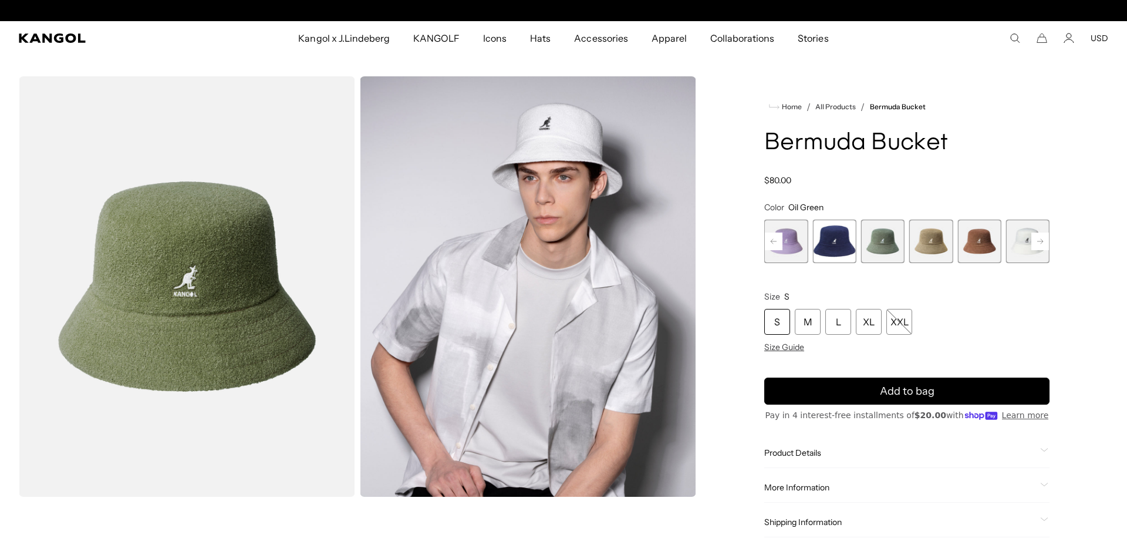
scroll to position [0, 0]
click at [976, 254] on span "9 of 11" at bounding box center [978, 241] width 43 height 43
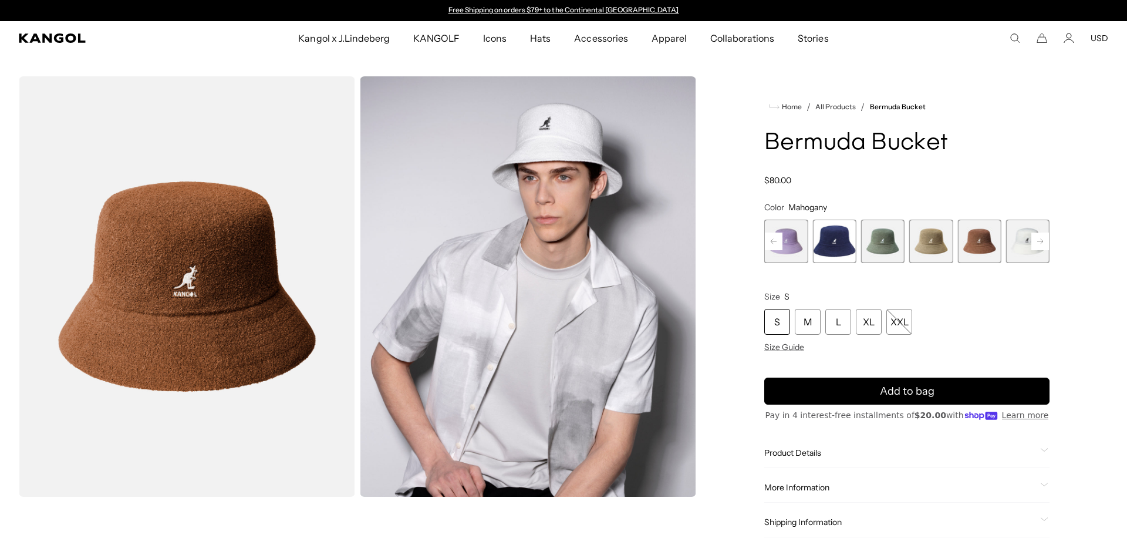
click at [274, 252] on img "Gallery Viewer" at bounding box center [187, 286] width 336 height 420
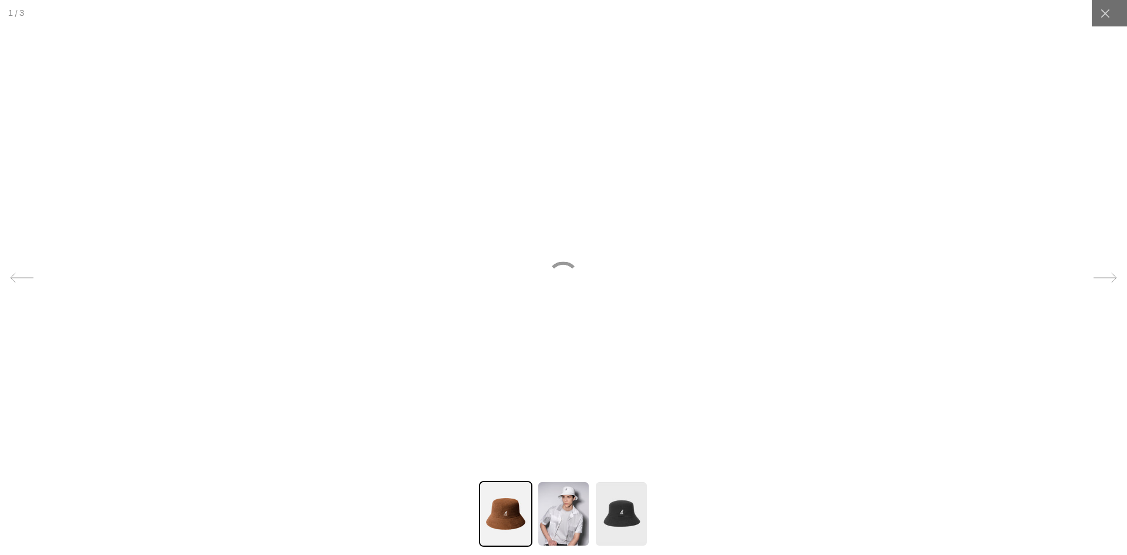
scroll to position [0, 242]
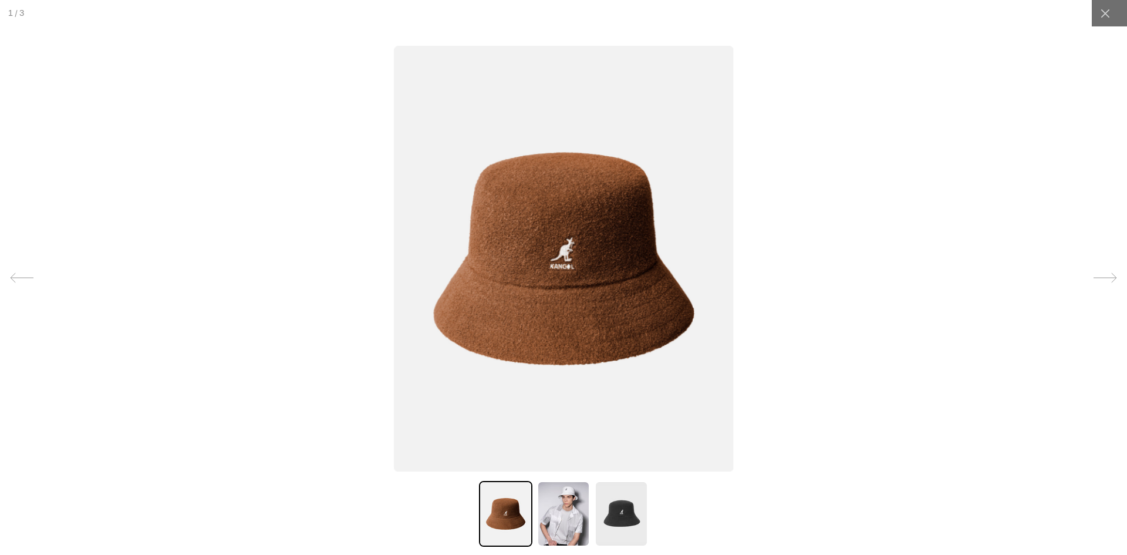
click at [574, 250] on img at bounding box center [563, 259] width 339 height 426
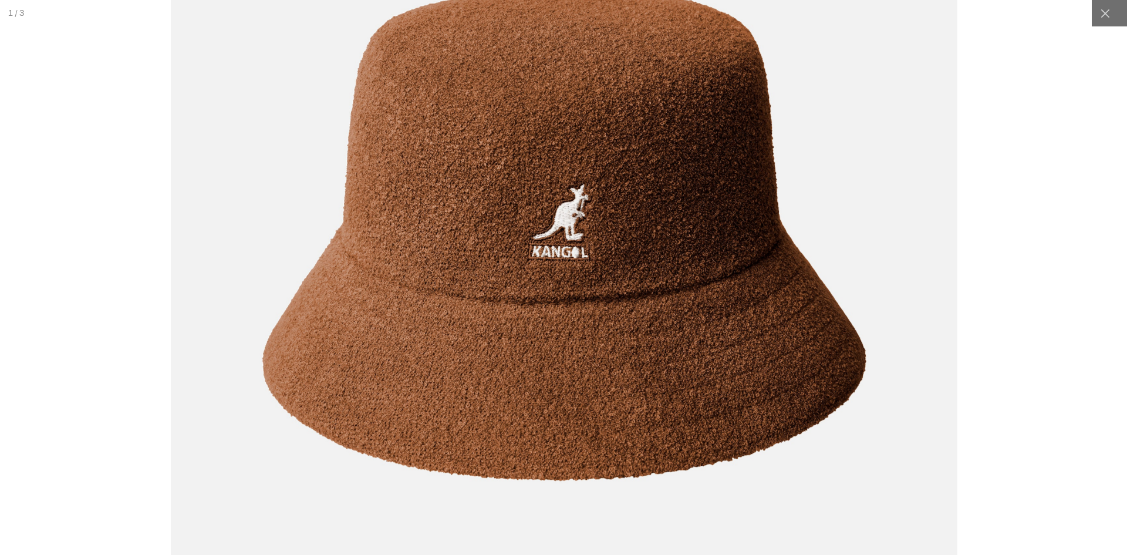
scroll to position [0, 0]
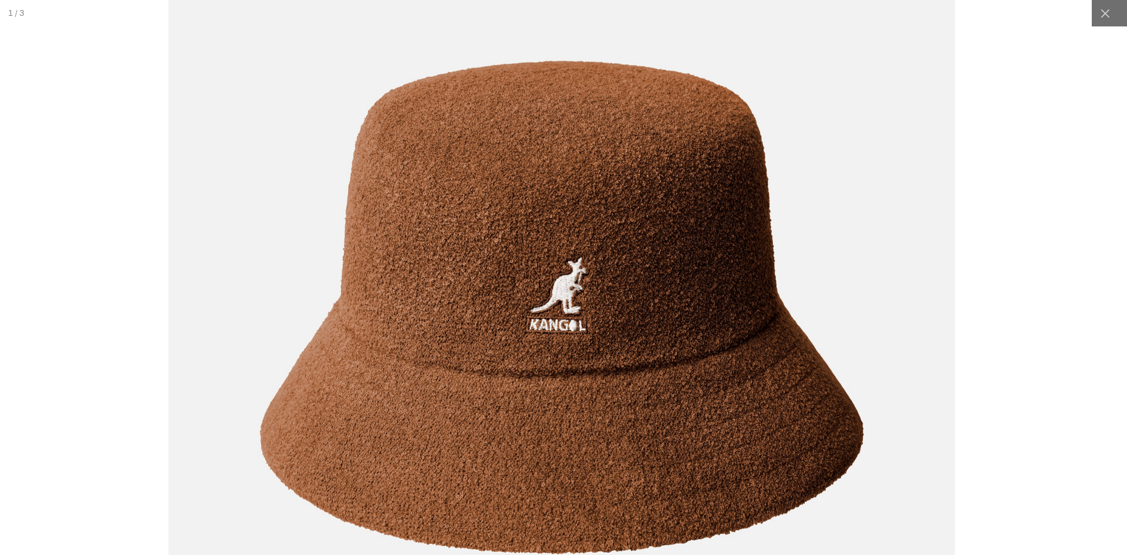
click at [742, 262] on img at bounding box center [561, 307] width 786 height 985
click at [1102, 15] on icon at bounding box center [1105, 14] width 12 height 12
